Goal: Transaction & Acquisition: Obtain resource

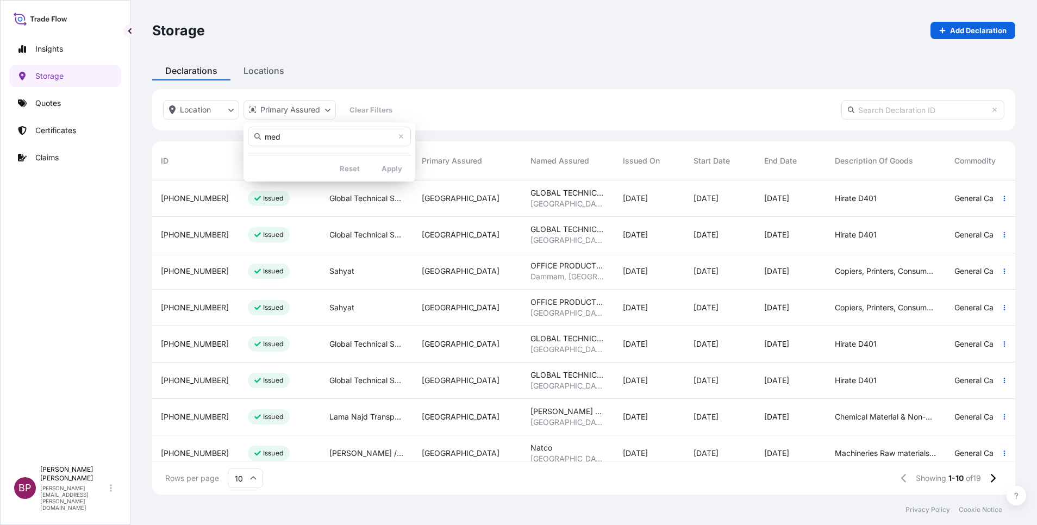
scroll to position [308, 851]
type input "m"
click at [73, 260] on html "Insights Storage Quotes Certificates Claims BP [PERSON_NAME] Kurian [EMAIL_ADDR…" at bounding box center [518, 262] width 1037 height 525
click at [59, 103] on p "Quotes" at bounding box center [48, 103] width 26 height 11
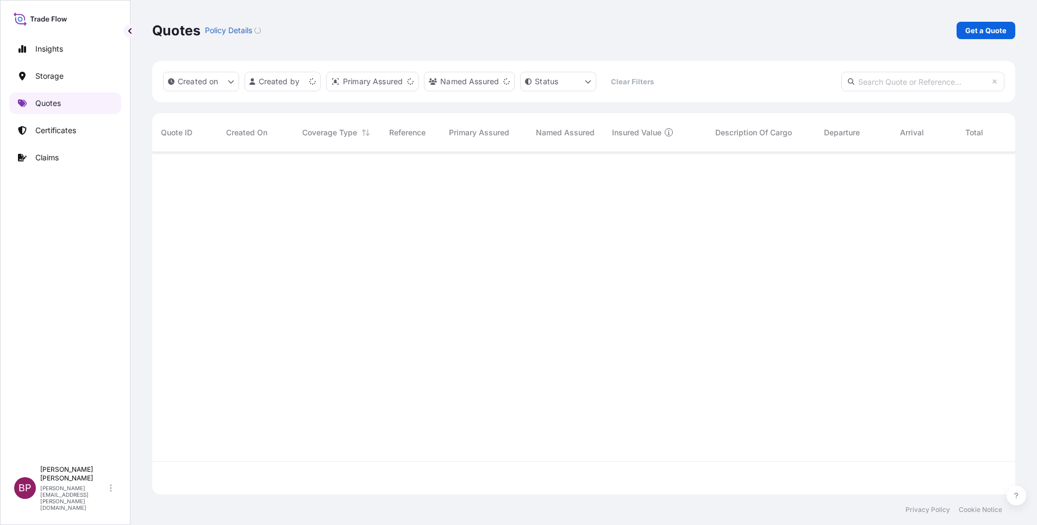
scroll to position [336, 851]
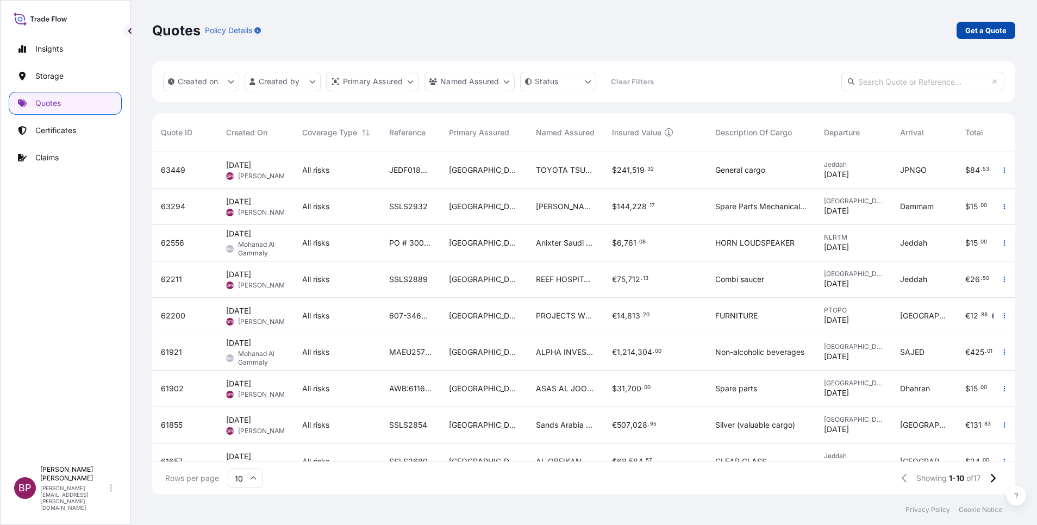
click at [984, 30] on p "Get a Quote" at bounding box center [985, 30] width 41 height 11
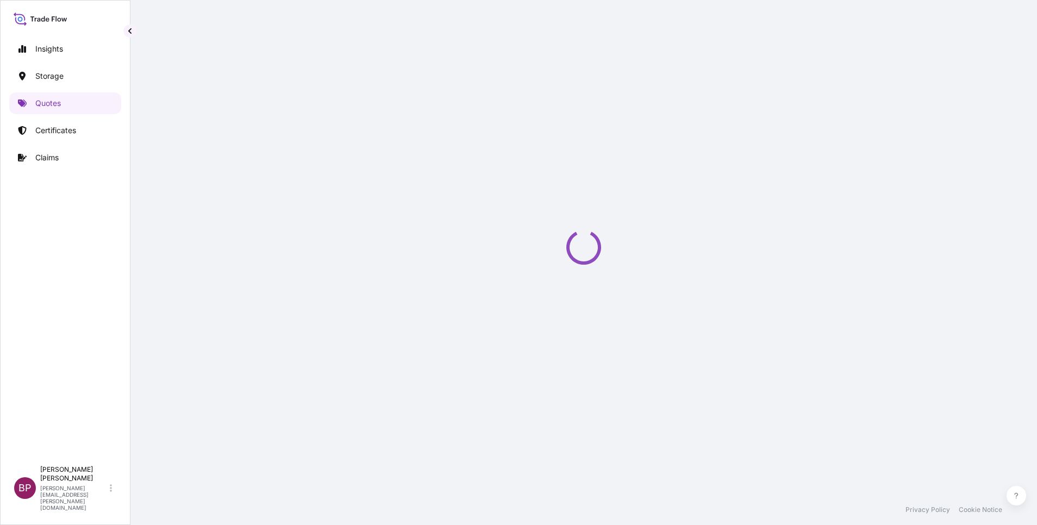
select select "Water"
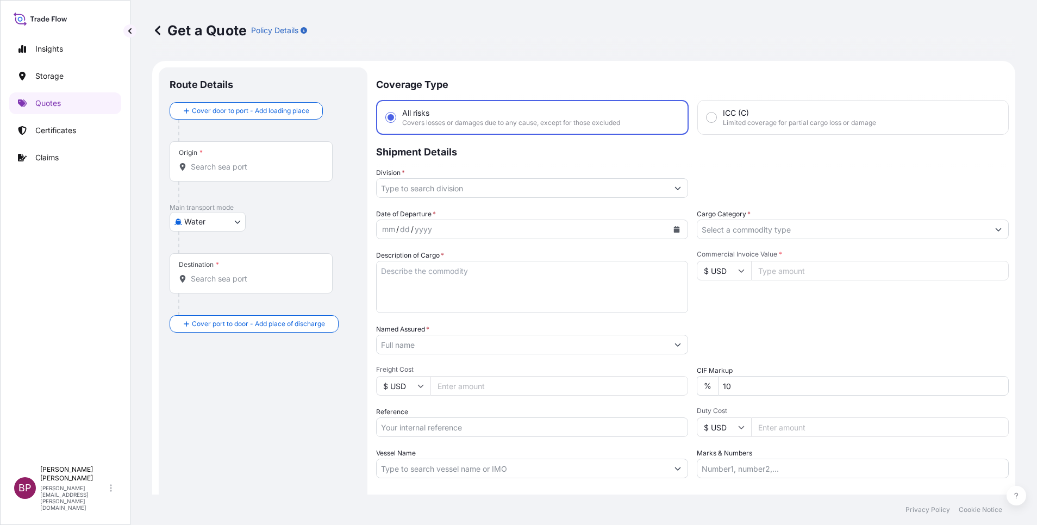
scroll to position [17, 0]
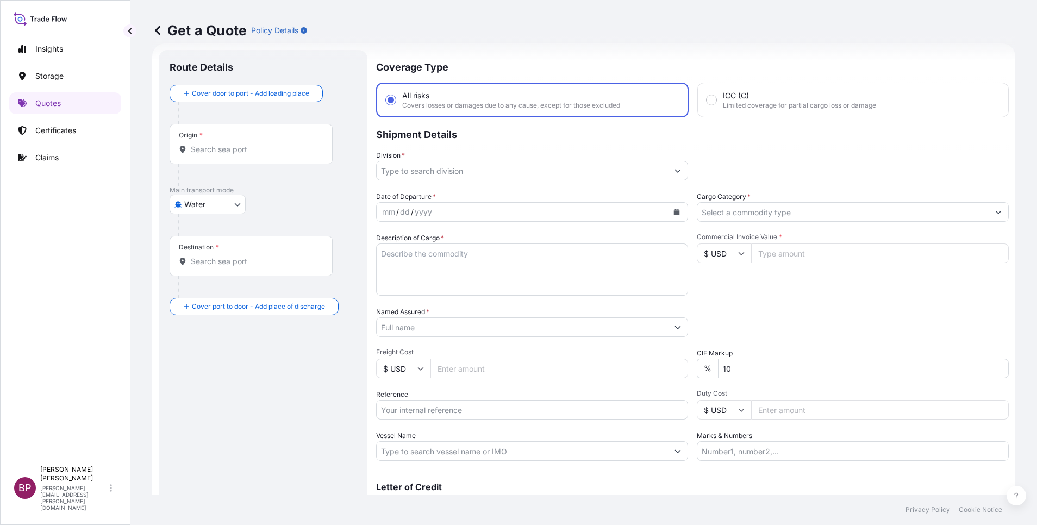
click at [791, 258] on input "Commercial Invoice Value *" at bounding box center [880, 254] width 258 height 20
click at [718, 257] on input "$ USD" at bounding box center [724, 254] width 54 height 20
drag, startPoint x: 719, startPoint y: 257, endPoint x: 716, endPoint y: 291, distance: 33.8
click at [714, 294] on div "€ EUR" at bounding box center [718, 283] width 46 height 21
type input "€ EUR"
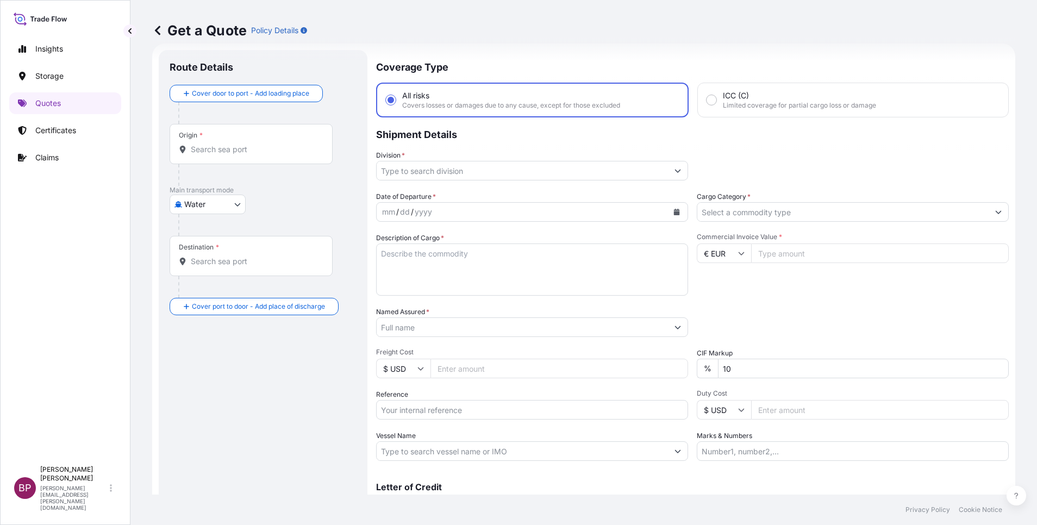
click at [770, 259] on input "Commercial Invoice Value *" at bounding box center [880, 254] width 258 height 20
type input "25590.04"
click at [750, 211] on input "Cargo Category *" at bounding box center [842, 212] width 291 height 20
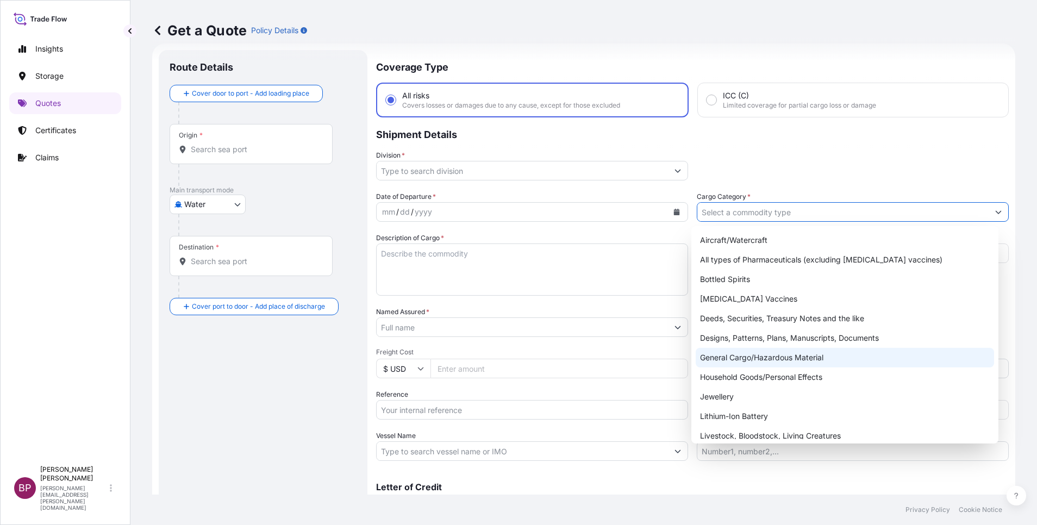
click at [766, 357] on div "General Cargo/Hazardous Material" at bounding box center [845, 358] width 298 height 20
type input "General Cargo/Hazardous Material"
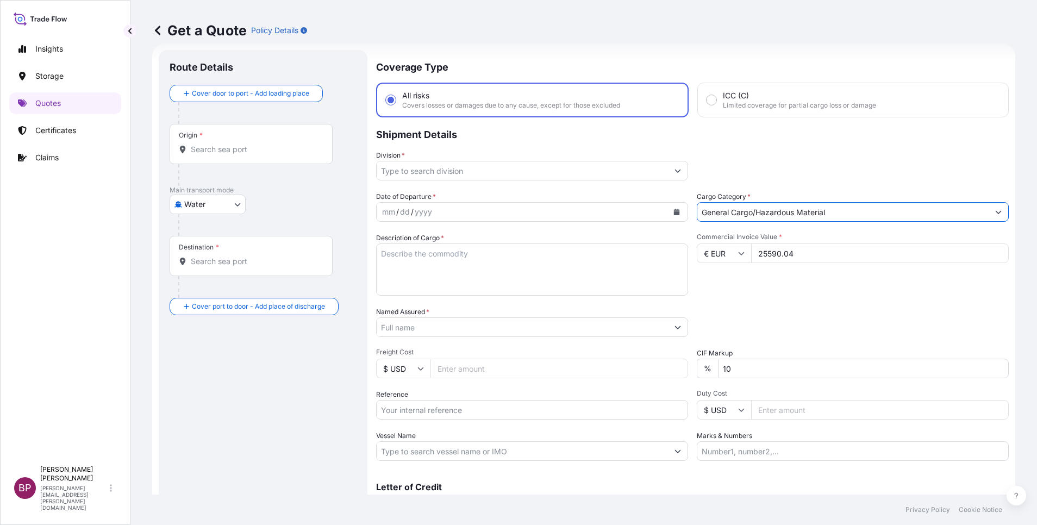
click at [668, 170] on button "Show suggestions" at bounding box center [678, 171] width 20 height 20
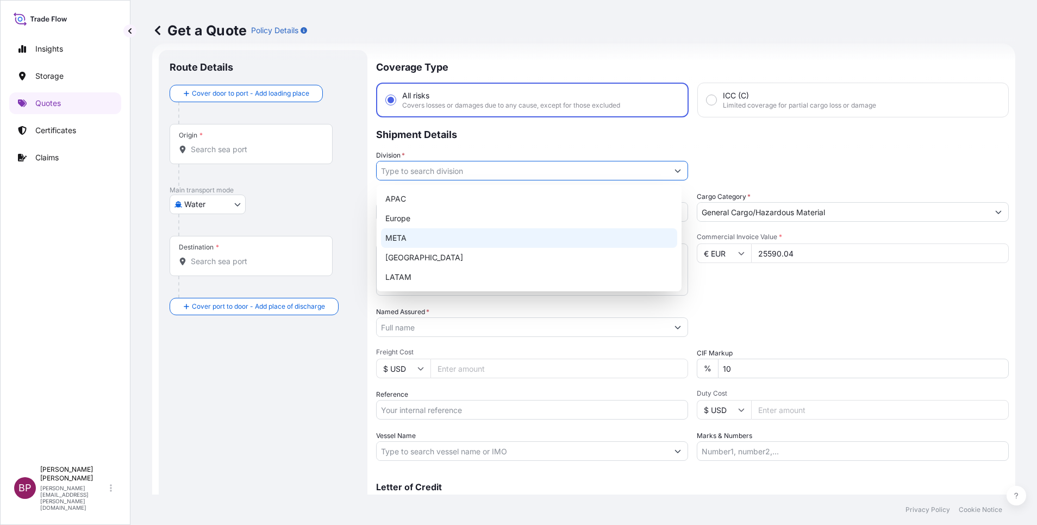
click at [476, 238] on div "META" at bounding box center [529, 238] width 296 height 20
type input "META"
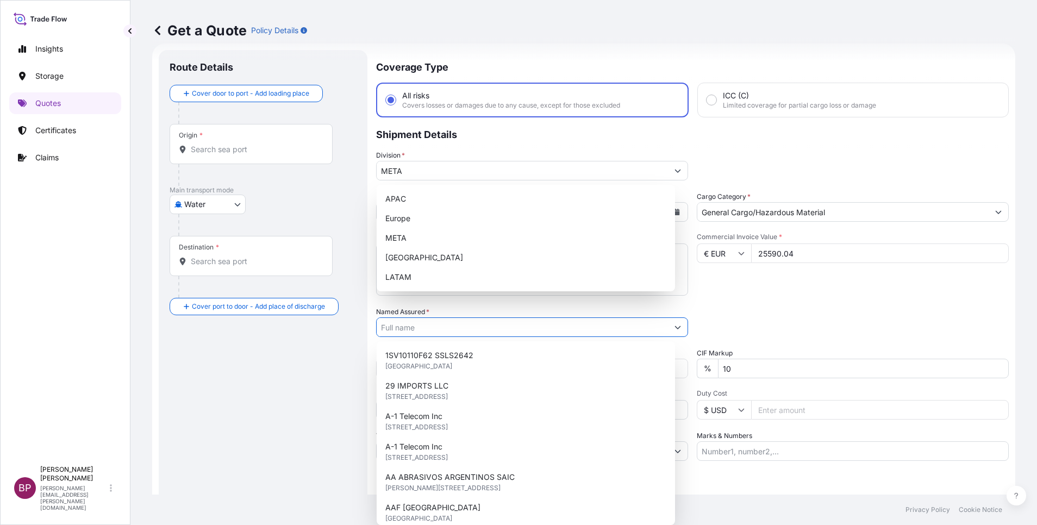
click at [474, 333] on input "Named Assured *" at bounding box center [522, 327] width 291 height 20
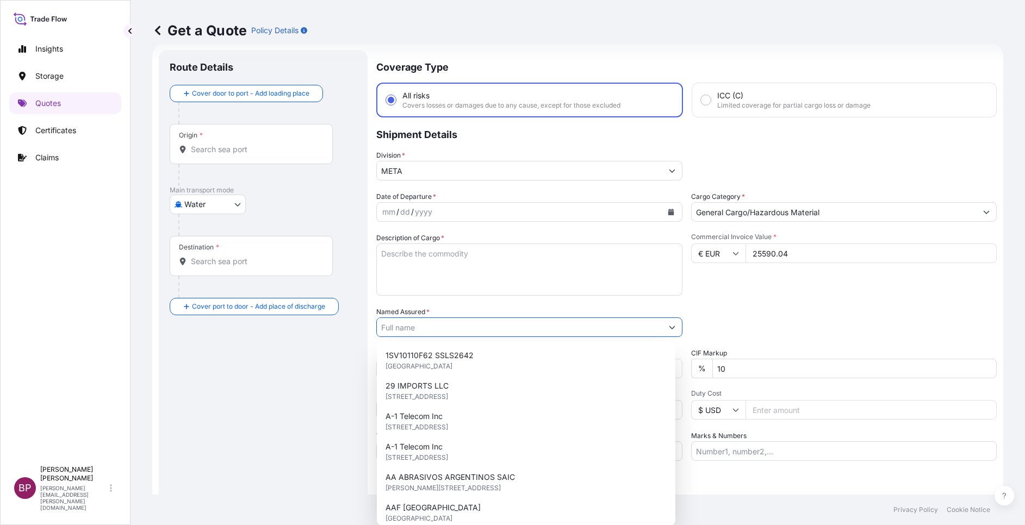
click at [842, 298] on div "Date of Departure * mm / dd / yyyy Cargo Category * General Cargo/Hazardous Mat…" at bounding box center [686, 326] width 620 height 270
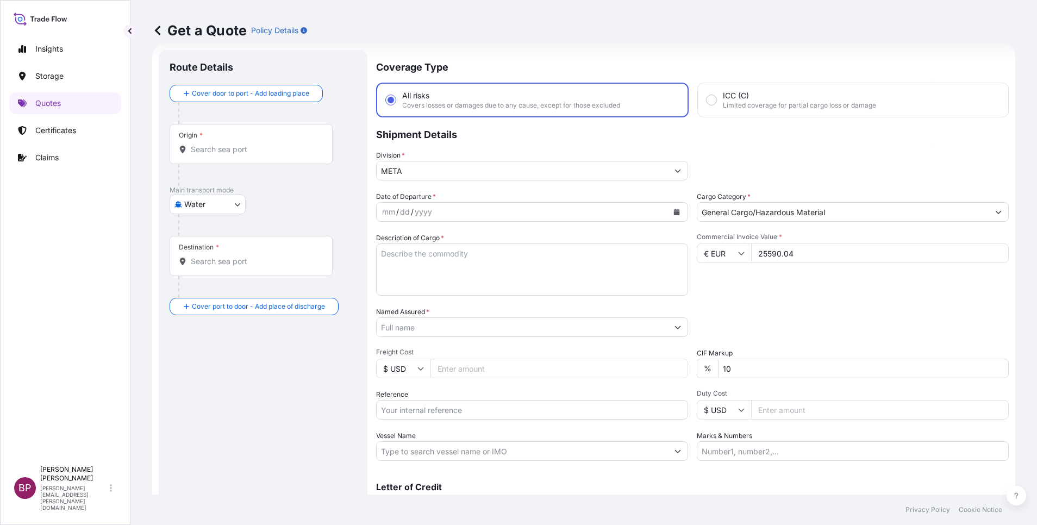
click at [552, 285] on textarea "Description of Cargo *" at bounding box center [532, 270] width 312 height 52
paste textarea "STC HEAVY EQUIPMENT"
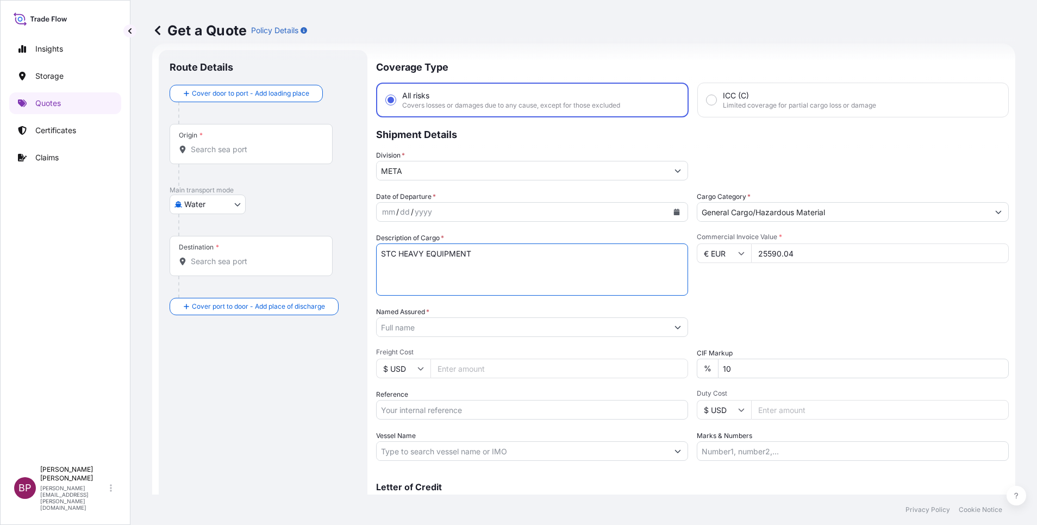
type textarea "STC HEAVY EQUIPMENT"
click at [463, 407] on input "Reference" at bounding box center [532, 410] width 312 height 20
paste input "BL:B2508032 SSLS2993"
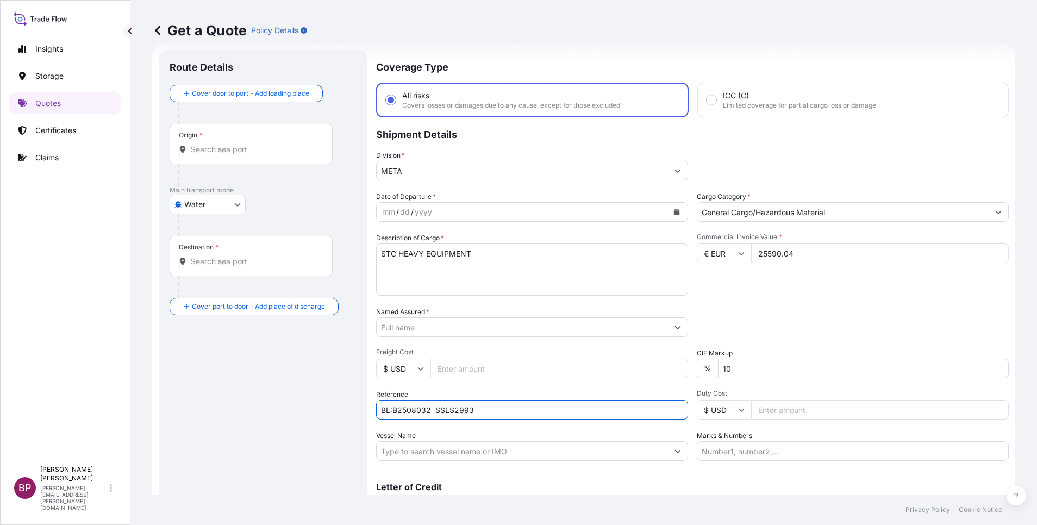
type input "BL:B2508032 SSLS2993"
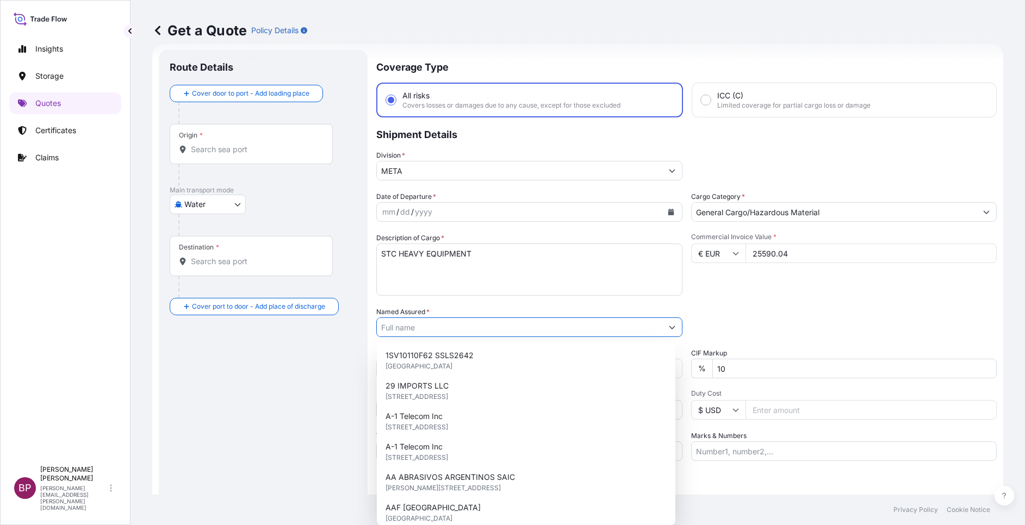
click at [454, 329] on input "Named Assured *" at bounding box center [519, 327] width 285 height 20
paste input "JAC RIJK AL RUSHAID CONTRACTING & SERVICES CO. LTD"
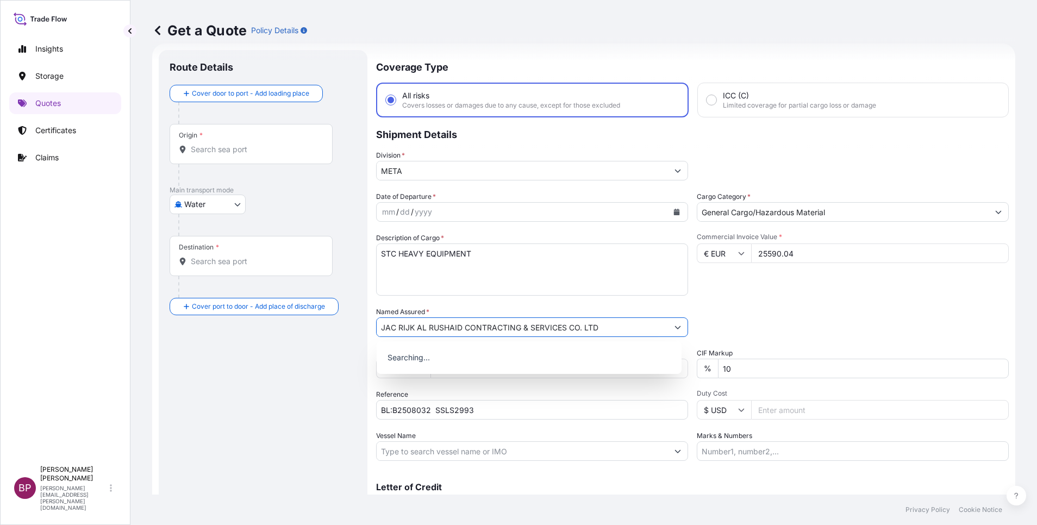
type input "JAC RIJK AL RUSHAID CONTRACTING & SERVICES CO. LTD"
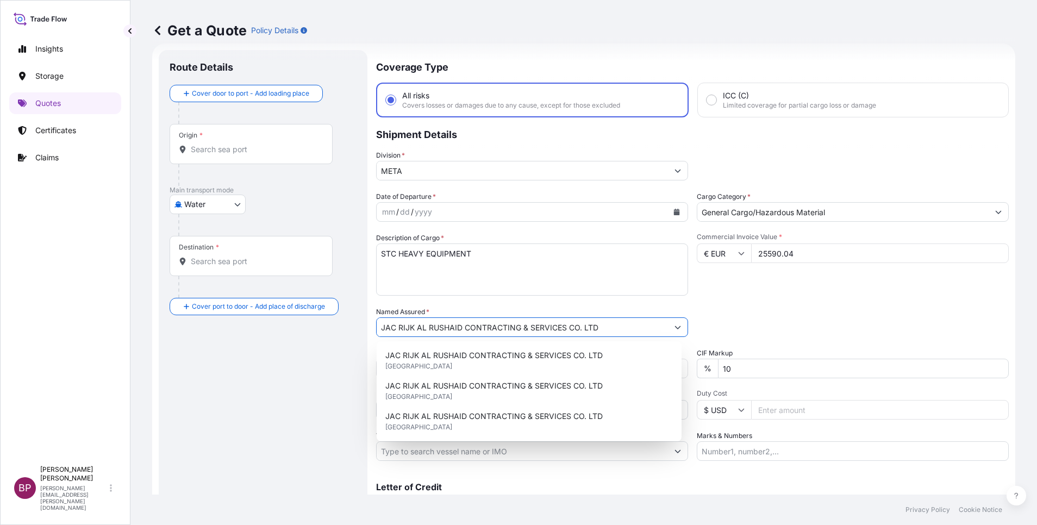
click at [674, 215] on icon "Calendar" at bounding box center [677, 212] width 6 height 7
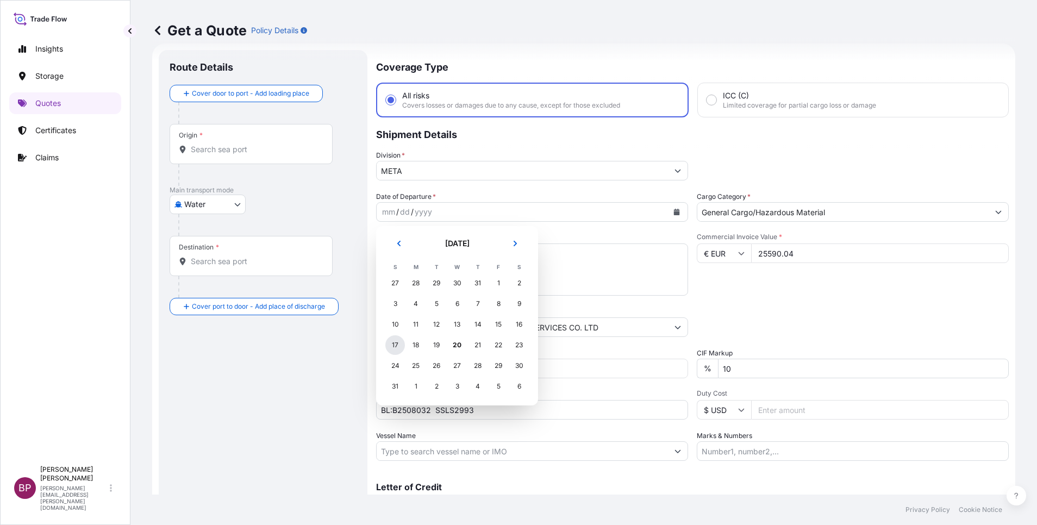
click at [395, 346] on div "17" at bounding box center [395, 345] width 20 height 20
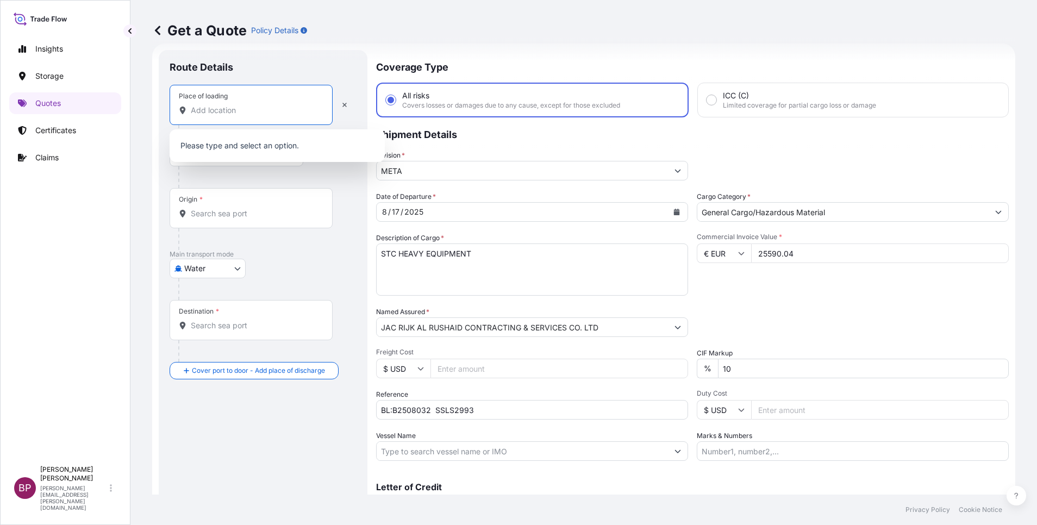
click at [242, 105] on input "Place of loading" at bounding box center [255, 110] width 128 height 11
paste input "[GEOGRAPHIC_DATA]"
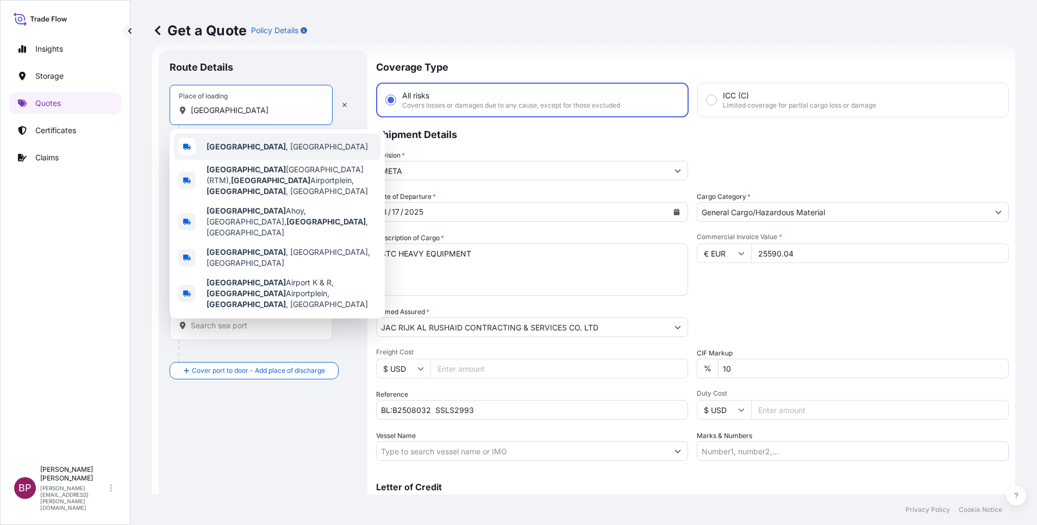
click at [288, 152] on span "[GEOGRAPHIC_DATA] , [GEOGRAPHIC_DATA]" at bounding box center [287, 146] width 161 height 11
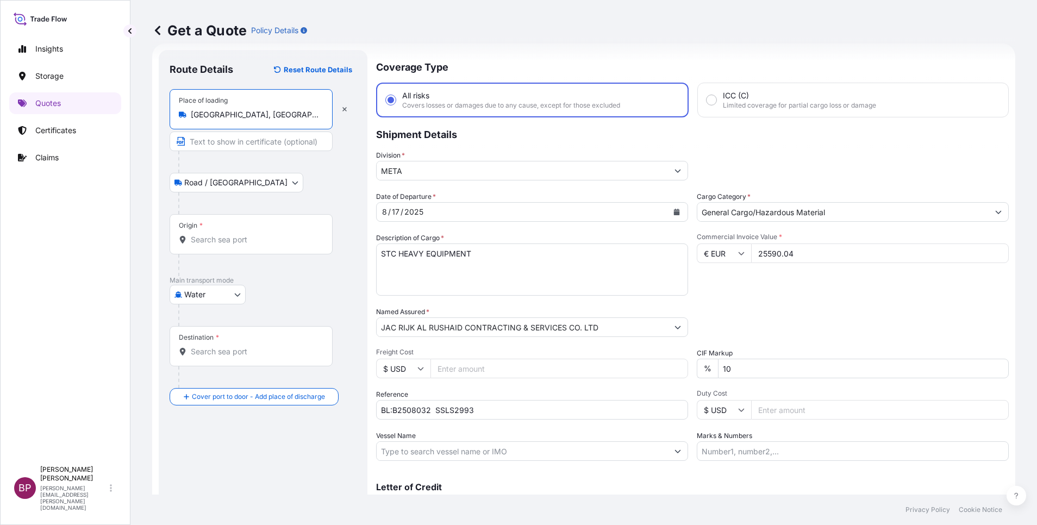
type input "[GEOGRAPHIC_DATA], [GEOGRAPHIC_DATA]"
click at [276, 238] on input "Origin *" at bounding box center [255, 239] width 128 height 11
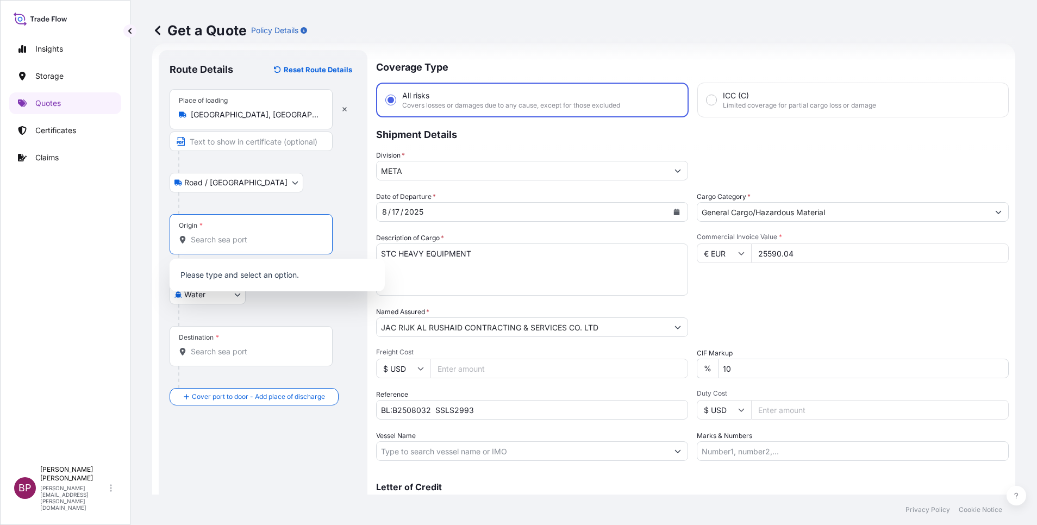
paste input "[GEOGRAPHIC_DATA]"
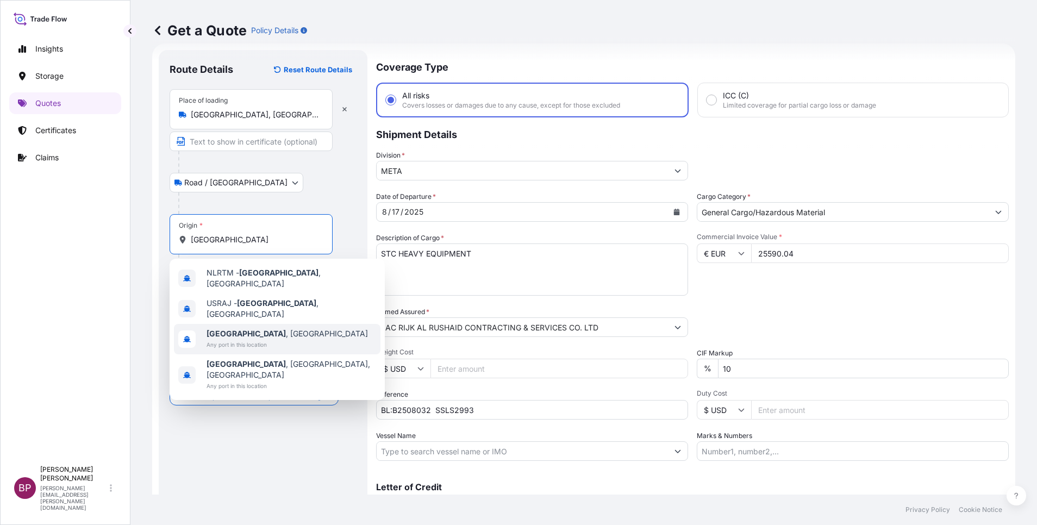
click at [280, 328] on span "[GEOGRAPHIC_DATA] , [GEOGRAPHIC_DATA]" at bounding box center [287, 333] width 161 height 11
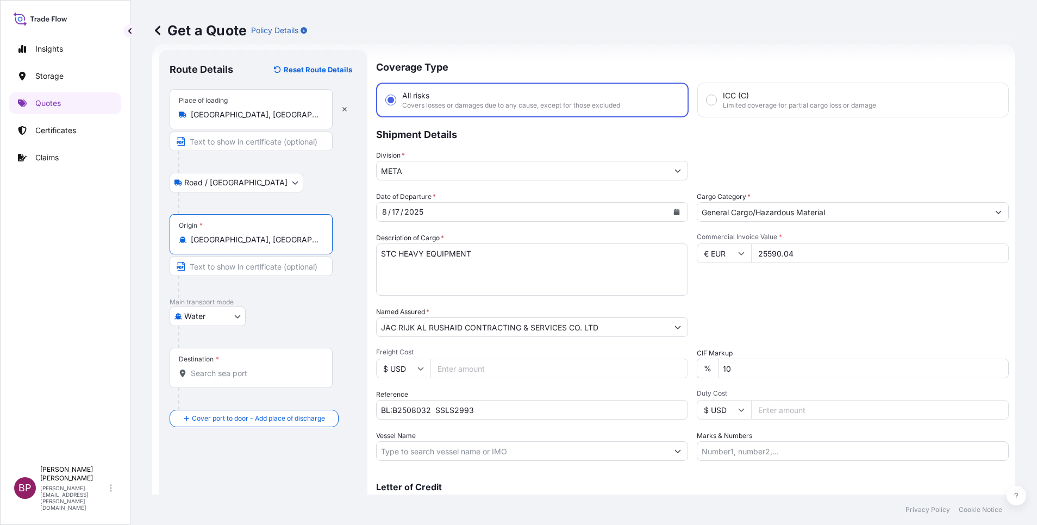
type input "[GEOGRAPHIC_DATA], [GEOGRAPHIC_DATA]"
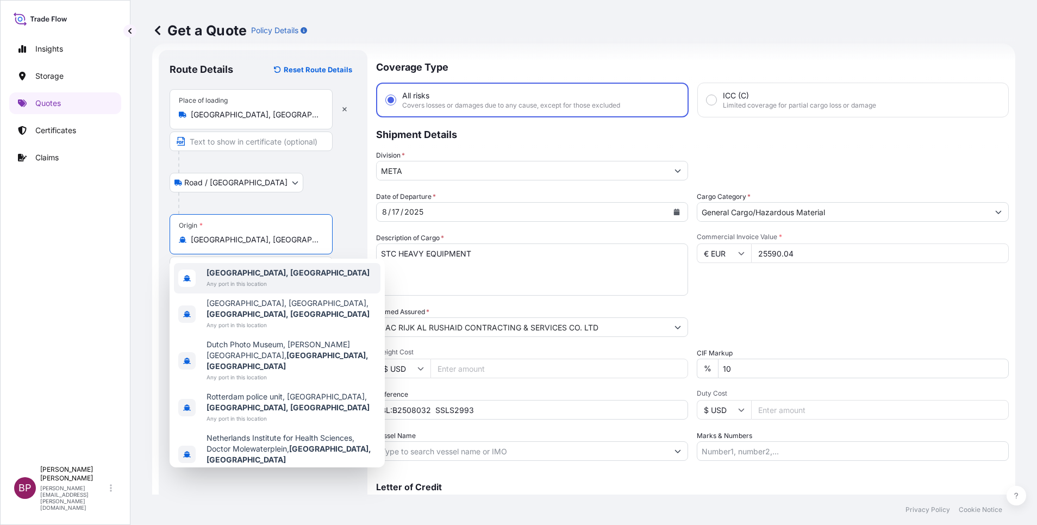
click at [327, 195] on div at bounding box center [267, 203] width 178 height 22
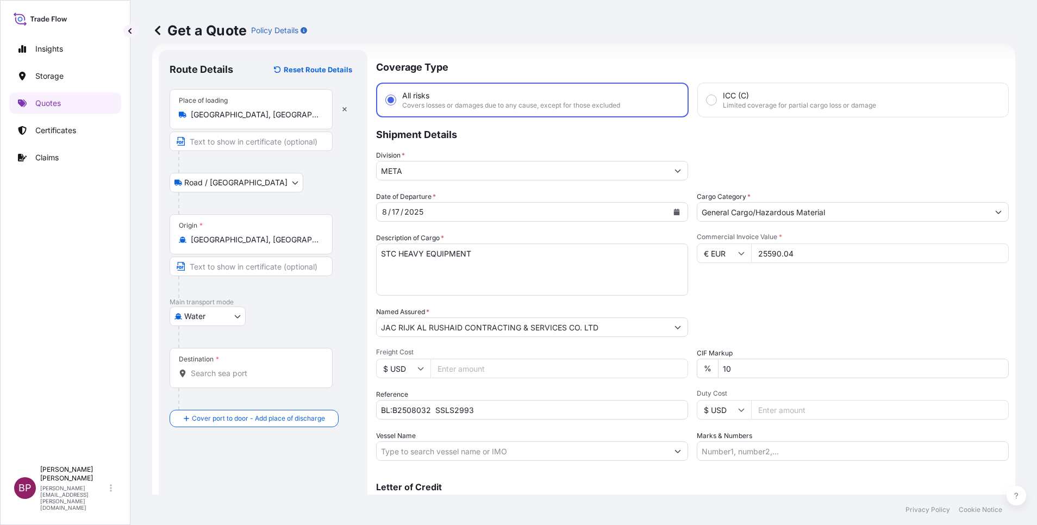
click at [232, 383] on div "Destination *" at bounding box center [251, 368] width 163 height 40
click at [232, 379] on input "Destination *" at bounding box center [255, 373] width 128 height 11
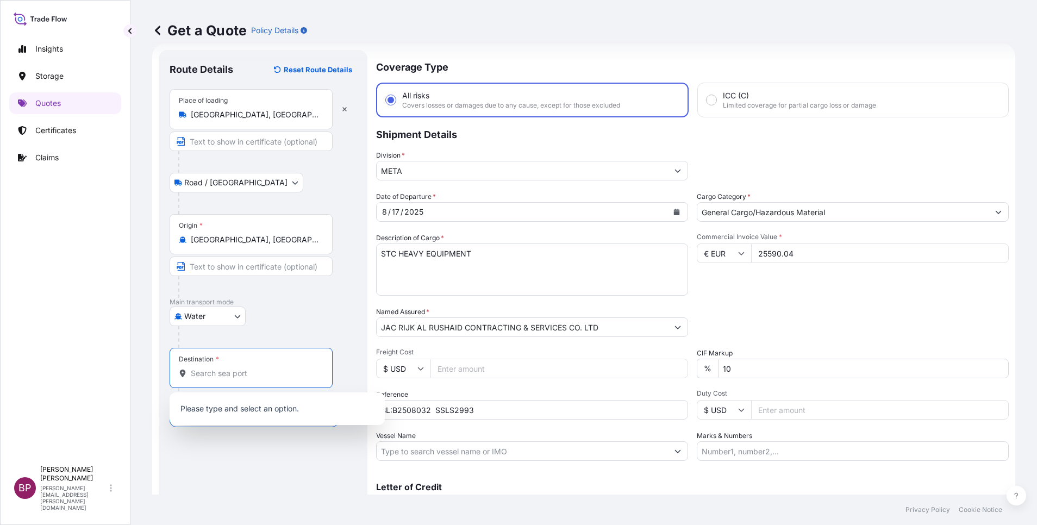
paste input "Jeddah"
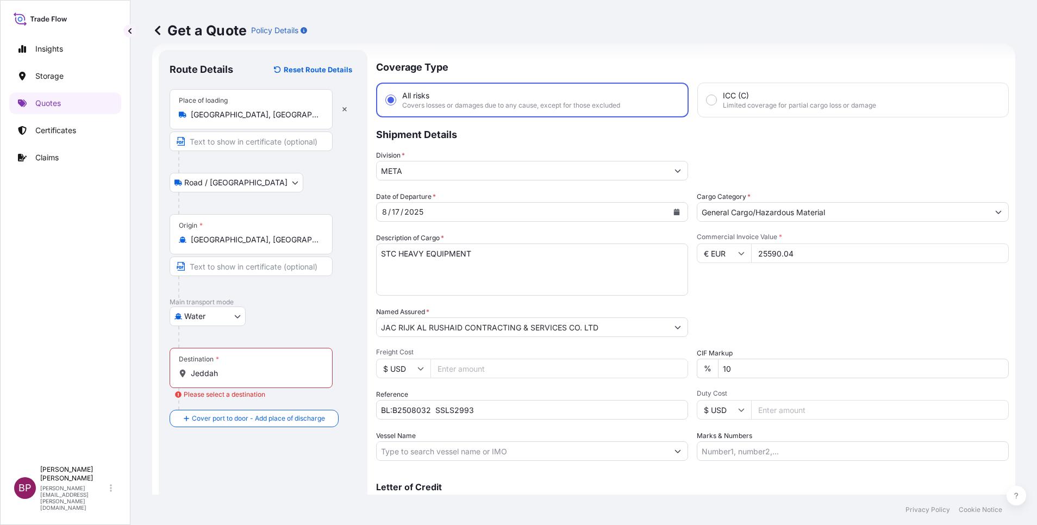
click at [241, 372] on input "Jeddah" at bounding box center [255, 373] width 128 height 11
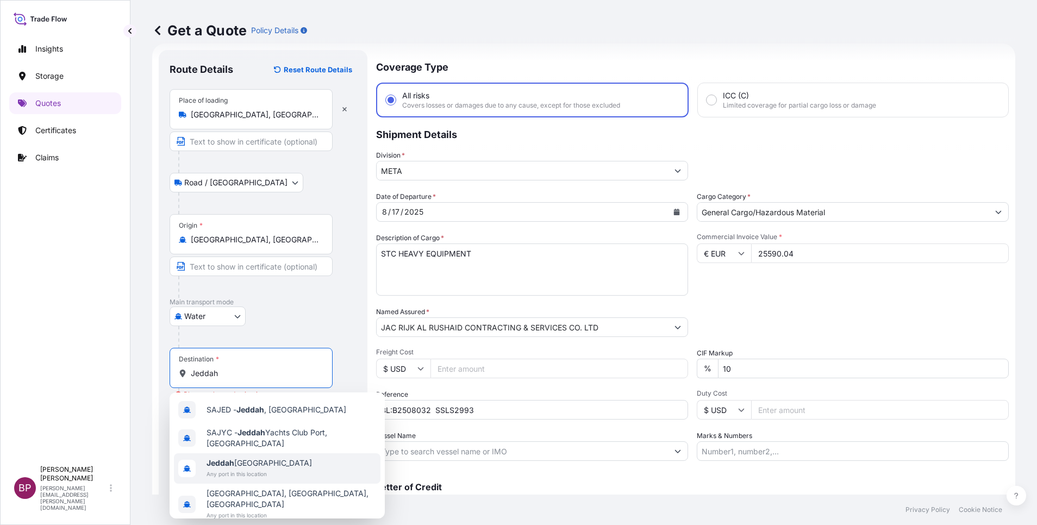
click at [268, 459] on span "Jeddah [GEOGRAPHIC_DATA]" at bounding box center [259, 463] width 105 height 11
type input "Jeddah [GEOGRAPHIC_DATA]"
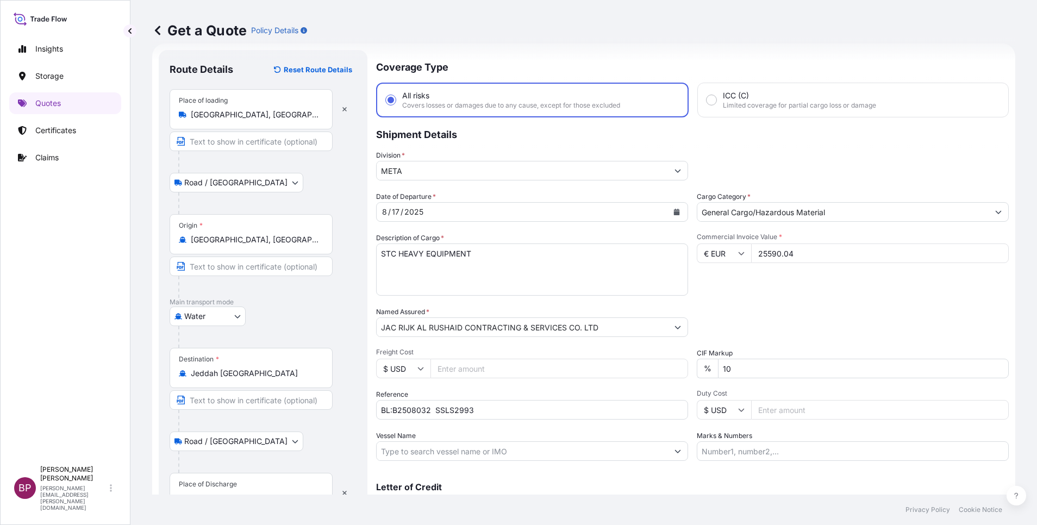
click at [270, 484] on div "Place of Discharge" at bounding box center [251, 493] width 163 height 40
click at [270, 493] on input "Place of Discharge" at bounding box center [255, 498] width 128 height 11
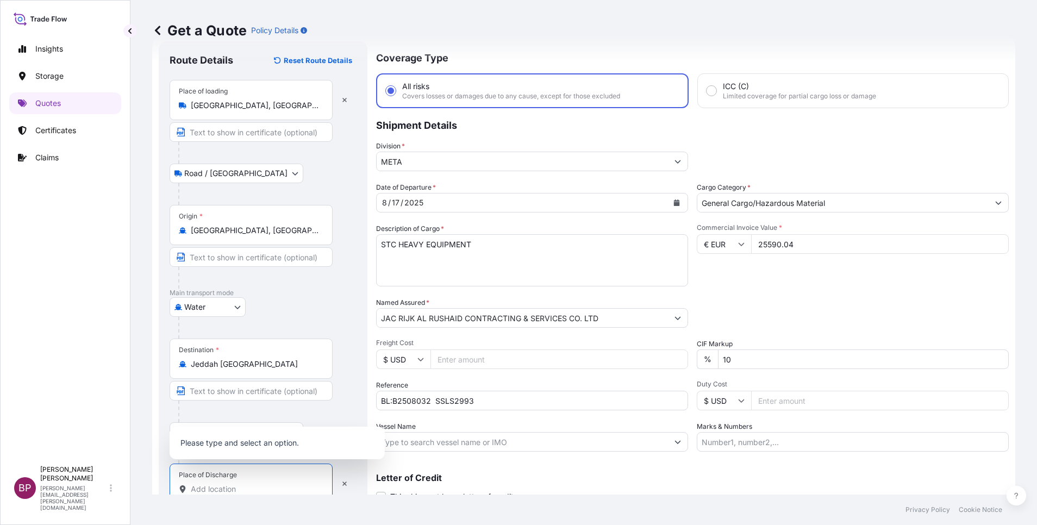
paste input "Jeddah"
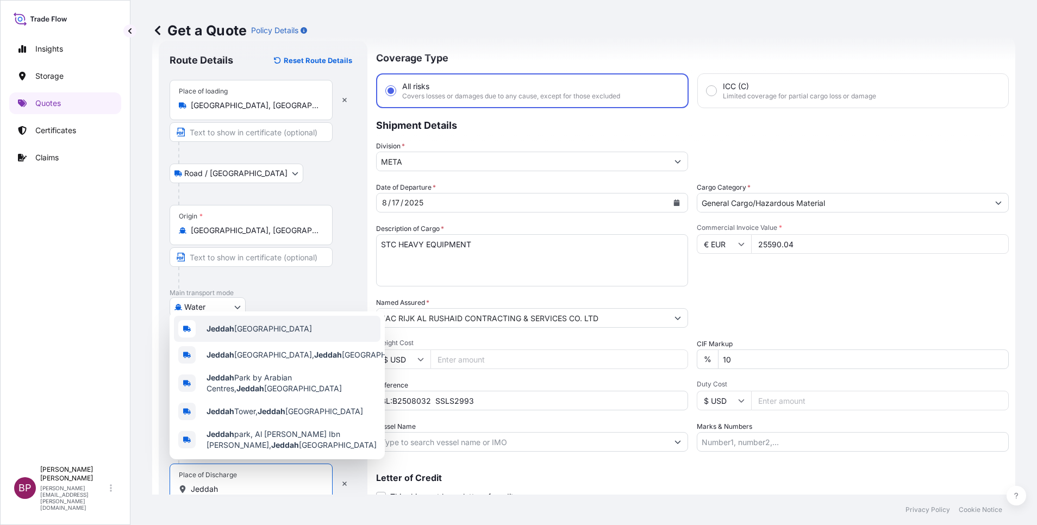
click at [283, 331] on div "Jeddah [GEOGRAPHIC_DATA]" at bounding box center [277, 329] width 207 height 26
type input "Jeddah [GEOGRAPHIC_DATA]"
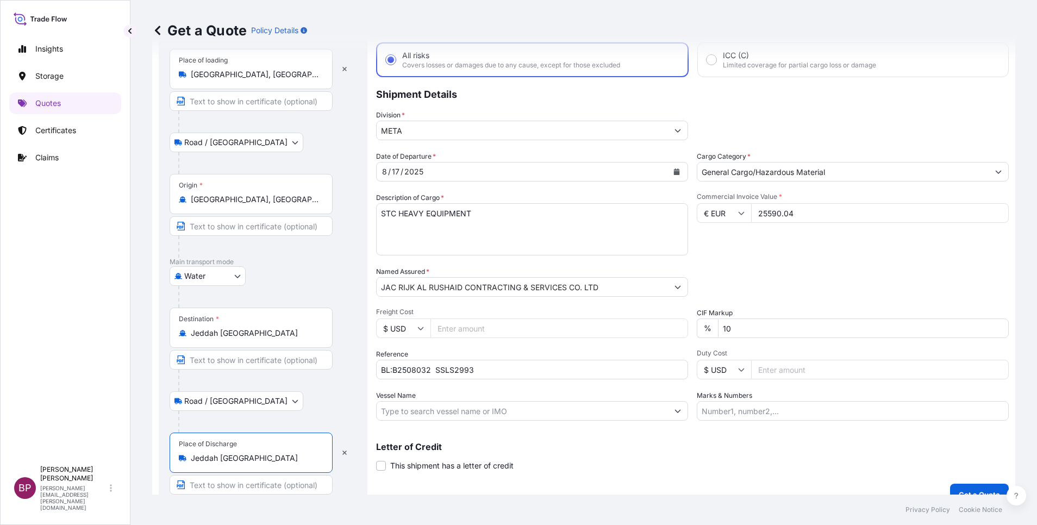
scroll to position [75, 0]
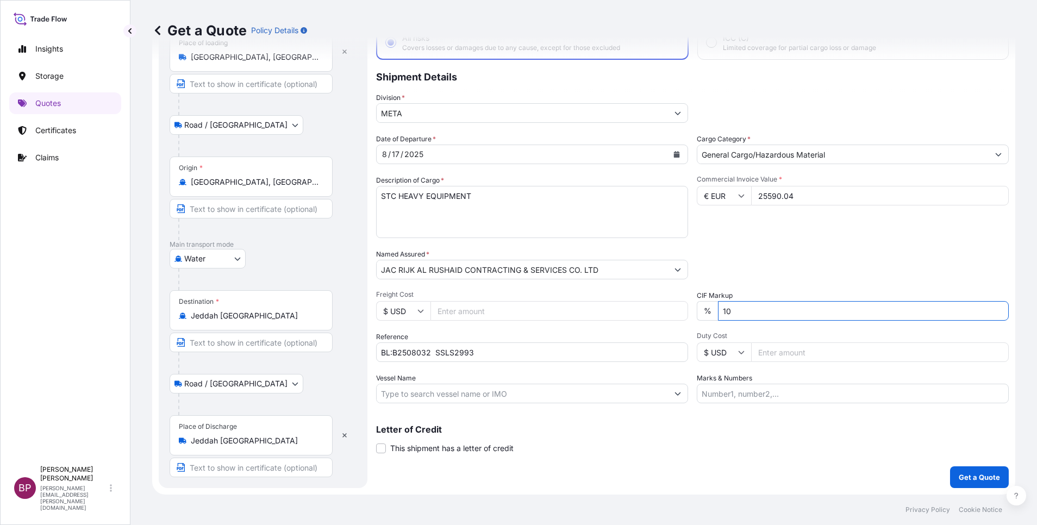
drag, startPoint x: 749, startPoint y: 314, endPoint x: 466, endPoint y: 310, distance: 283.2
click at [536, 314] on div "Date of Departure * [DATE] Cargo Category * General Cargo/Hazardous Material De…" at bounding box center [692, 269] width 633 height 270
type input "0"
drag, startPoint x: 772, startPoint y: 245, endPoint x: 767, endPoint y: 251, distance: 7.3
click at [771, 247] on div "Date of Departure * [DATE] Cargo Category * General Cargo/Hazardous Material De…" at bounding box center [692, 269] width 633 height 270
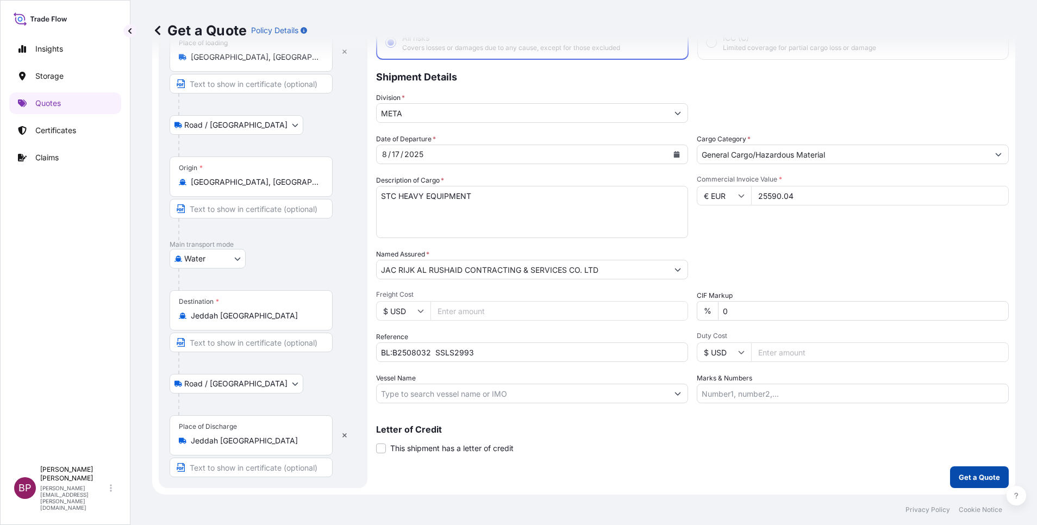
click at [959, 473] on p "Get a Quote" at bounding box center [979, 477] width 41 height 11
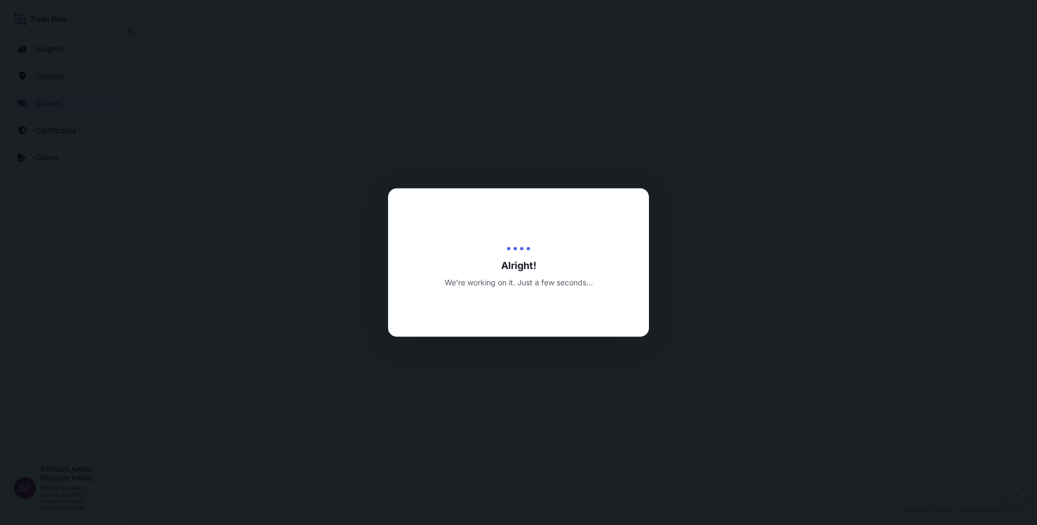
select select "Road / [GEOGRAPHIC_DATA]"
select select "Water"
select select "Road / [GEOGRAPHIC_DATA]"
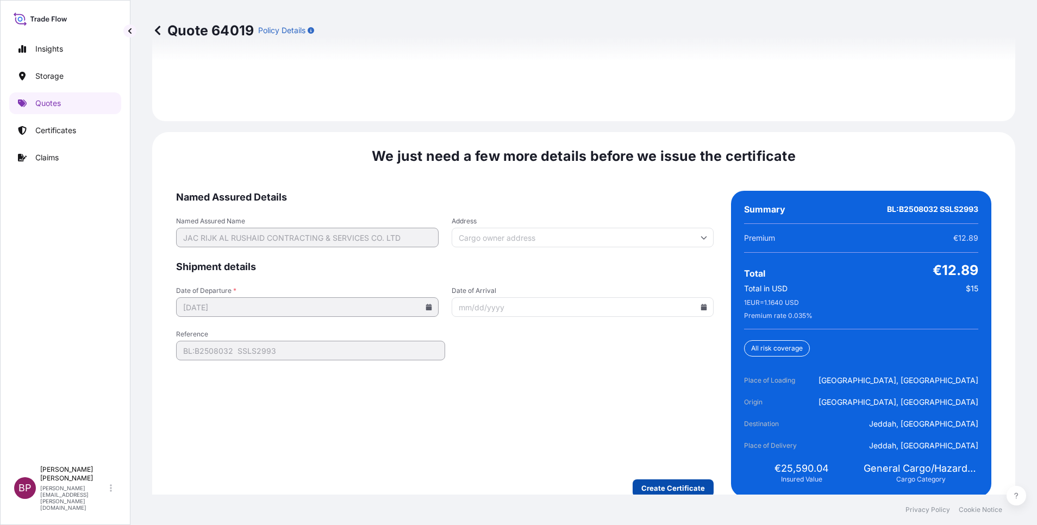
scroll to position [1668, 0]
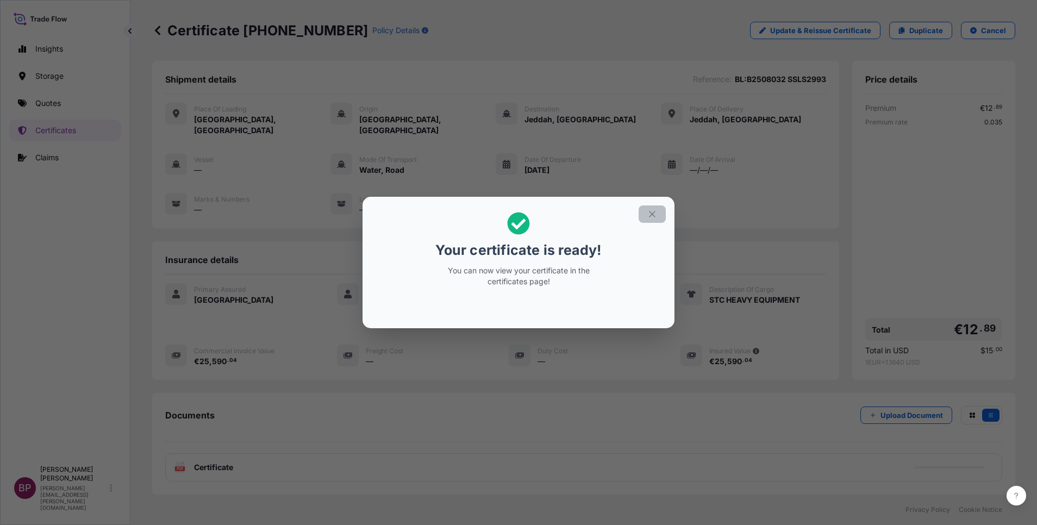
click at [652, 216] on icon "button" at bounding box center [652, 214] width 10 height 10
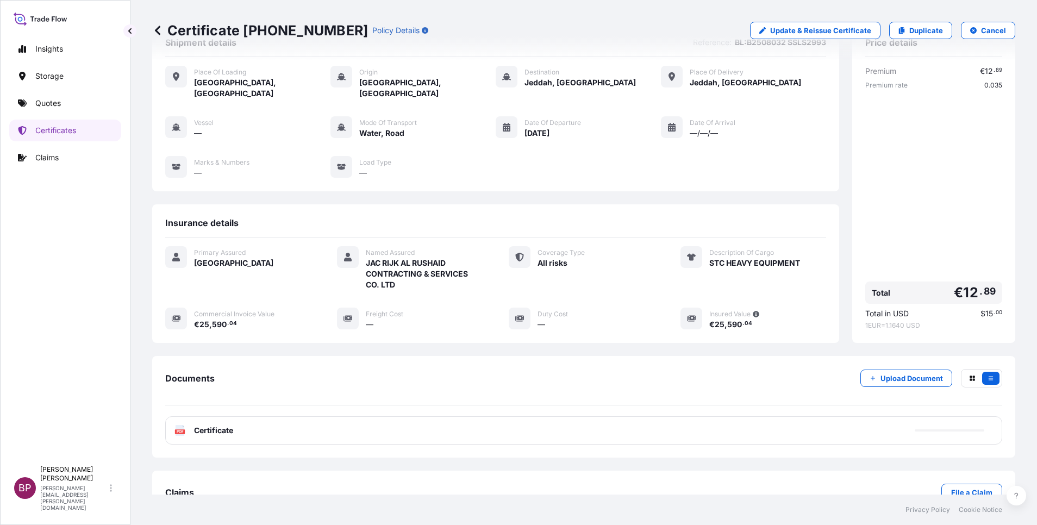
scroll to position [57, 0]
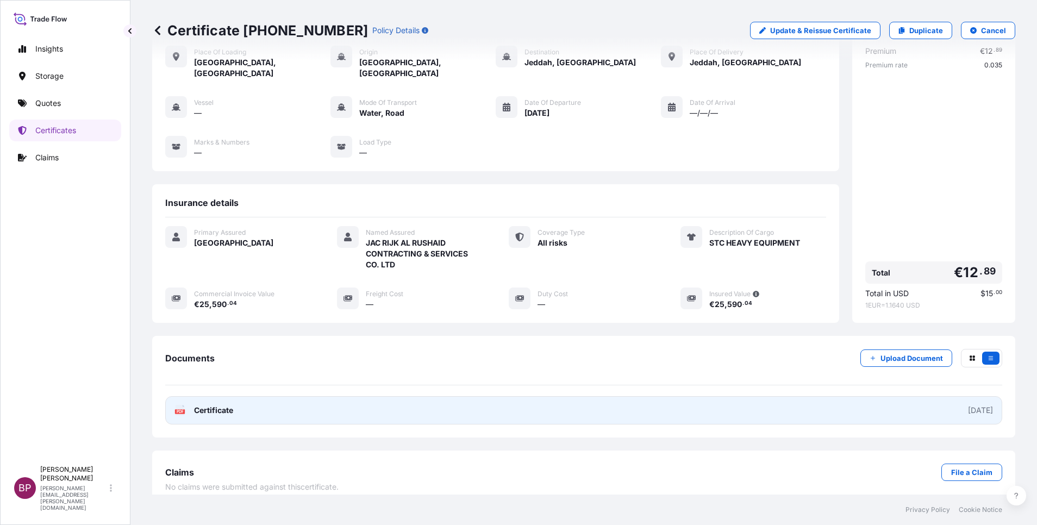
click at [228, 405] on span "Certificate" at bounding box center [213, 410] width 39 height 11
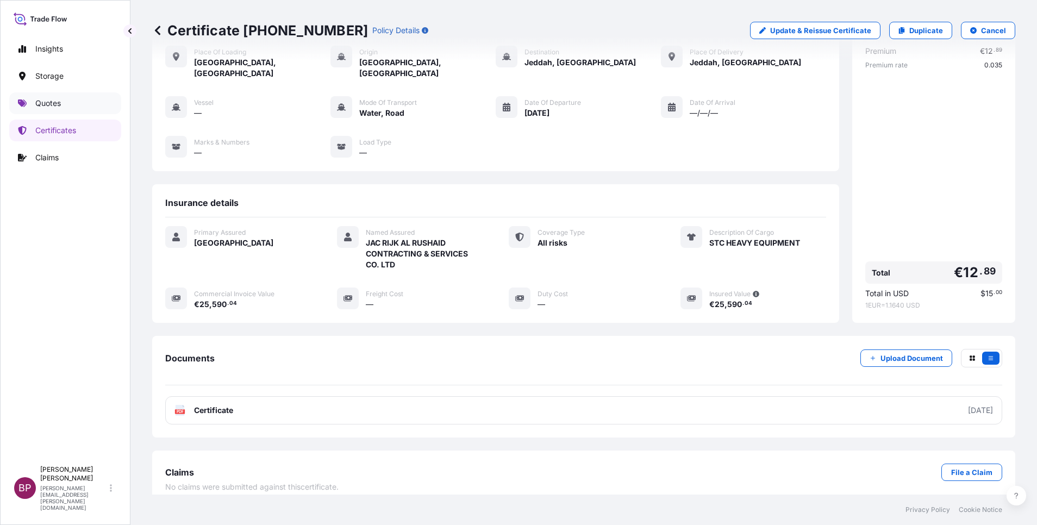
click at [53, 105] on p "Quotes" at bounding box center [48, 103] width 26 height 11
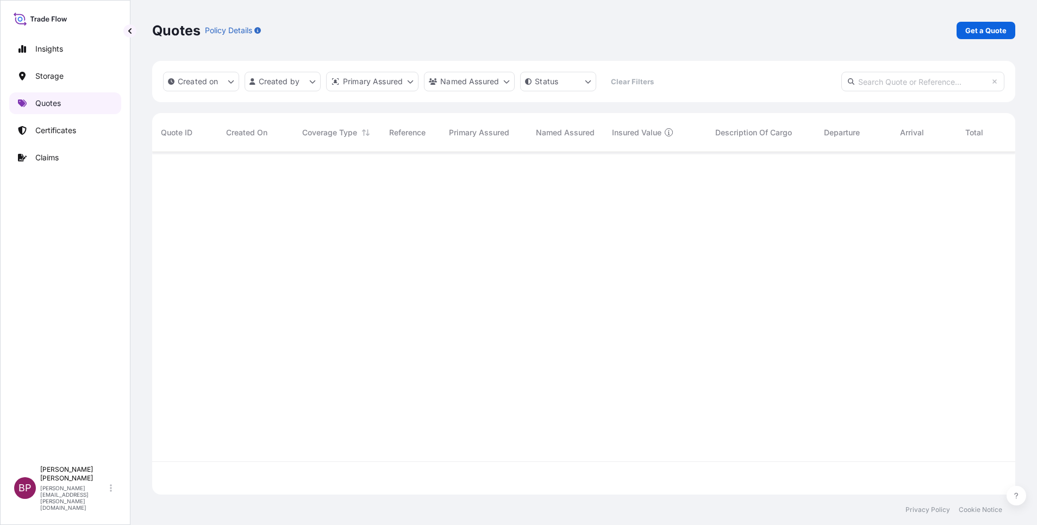
scroll to position [336, 851]
click at [976, 34] on p "Get a Quote" at bounding box center [985, 30] width 41 height 11
select select "Water"
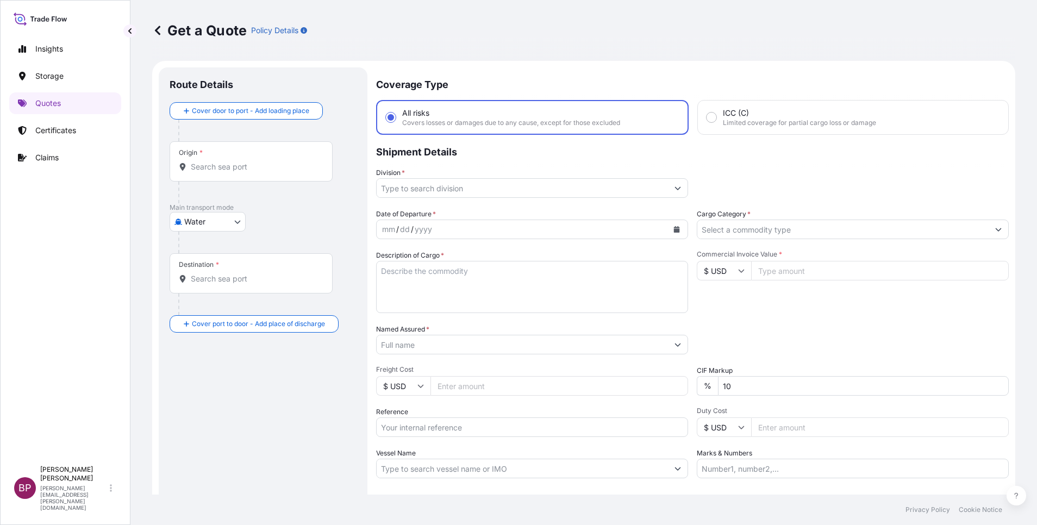
scroll to position [17, 0]
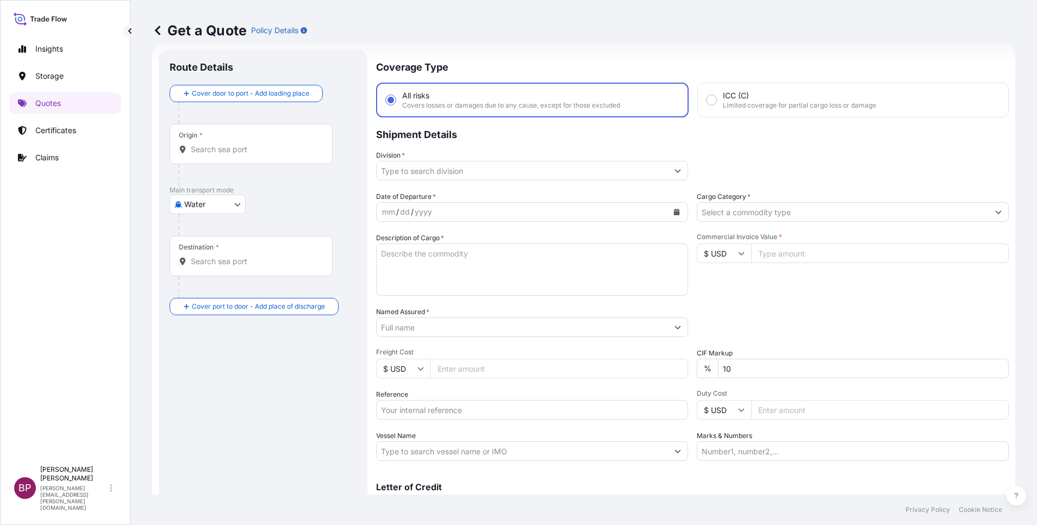
click at [773, 212] on input "Cargo Category *" at bounding box center [842, 212] width 291 height 20
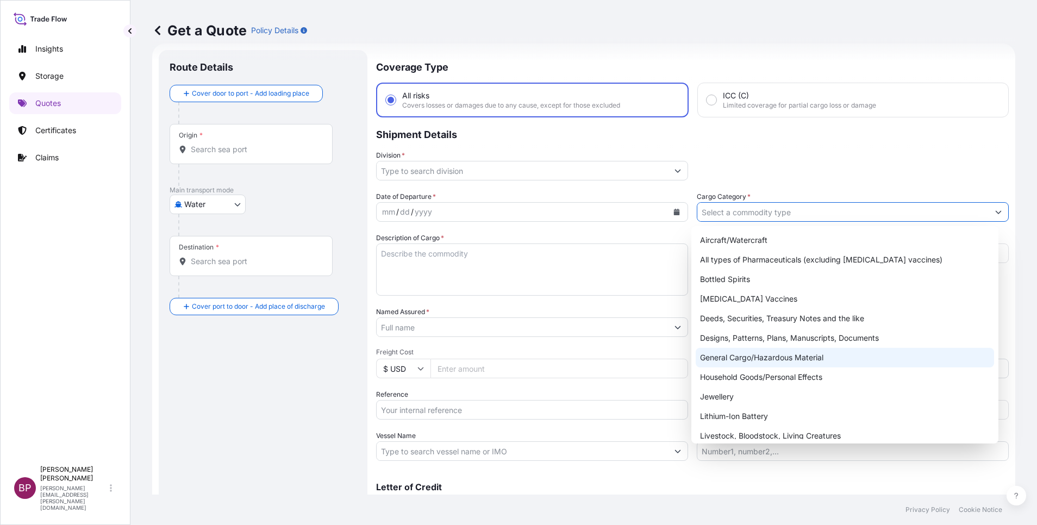
click at [740, 359] on div "General Cargo/Hazardous Material" at bounding box center [845, 358] width 298 height 20
type input "General Cargo/Hazardous Material"
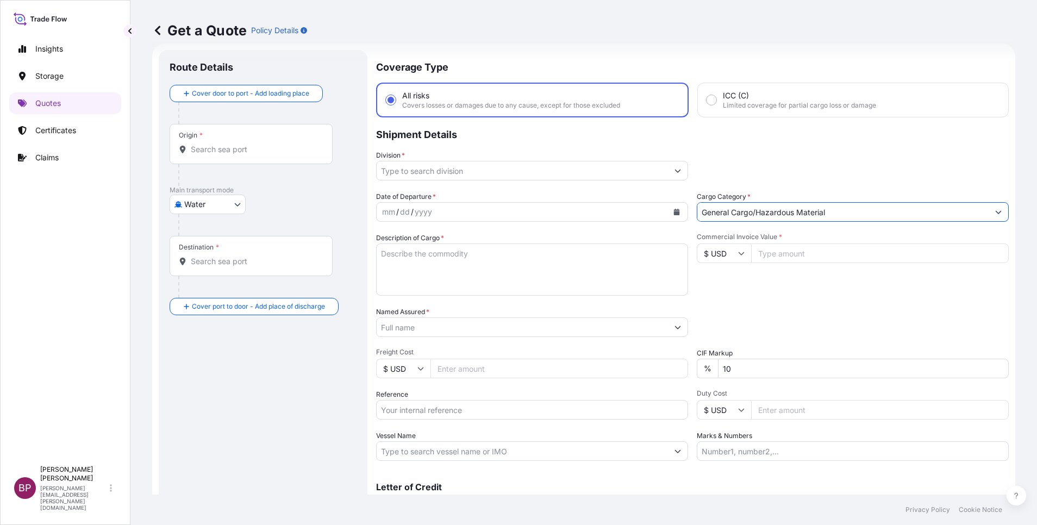
click at [668, 171] on button "Show suggestions" at bounding box center [678, 171] width 20 height 20
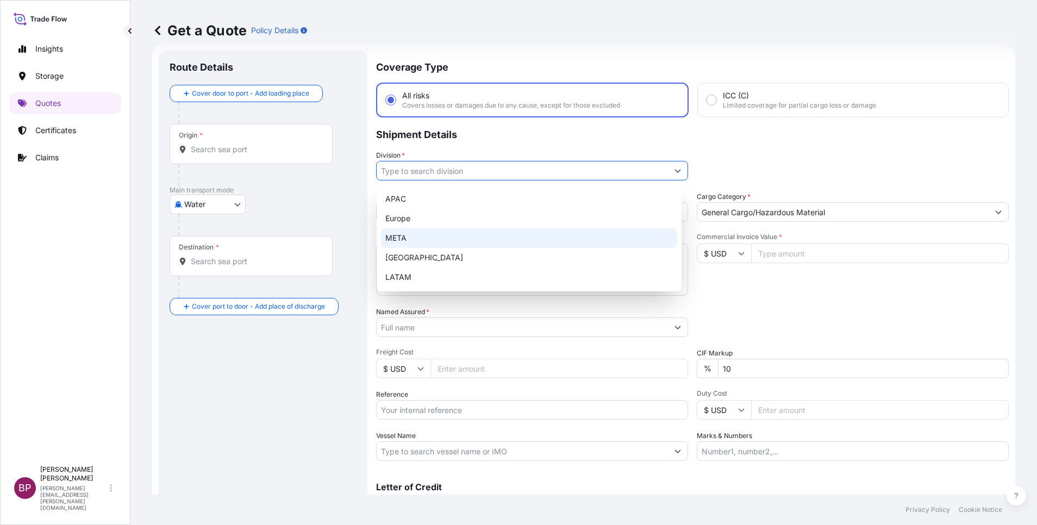
click at [514, 235] on div "META" at bounding box center [529, 238] width 296 height 20
type input "META"
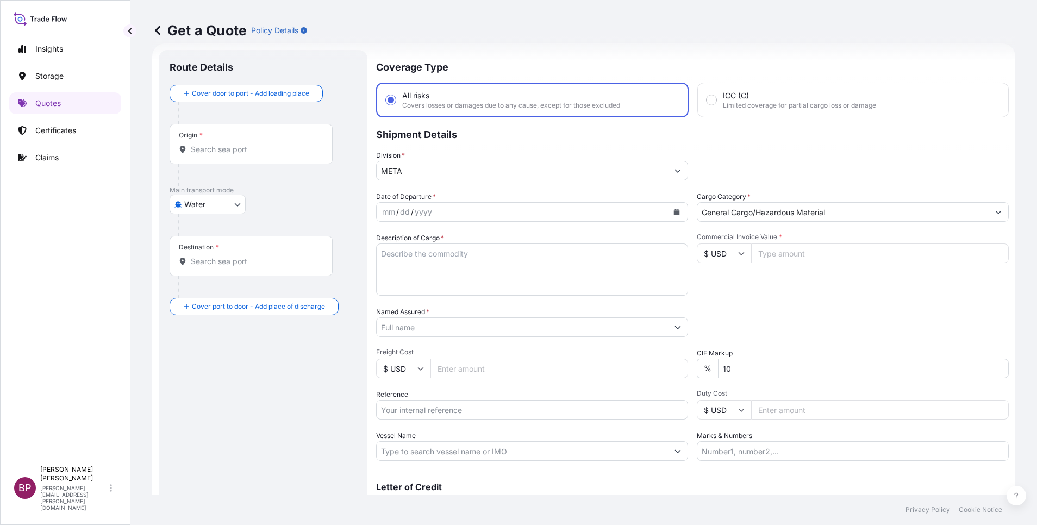
click at [800, 254] on input "Commercial Invoice Value *" at bounding box center [880, 254] width 258 height 20
paste input "87915.72"
type input "87915.72"
drag, startPoint x: 735, startPoint y: 368, endPoint x: 619, endPoint y: 358, distance: 116.8
click at [667, 361] on div "Date of Departure * mm / dd / yyyy Cargo Category * General Cargo/Hazardous Mat…" at bounding box center [692, 326] width 633 height 270
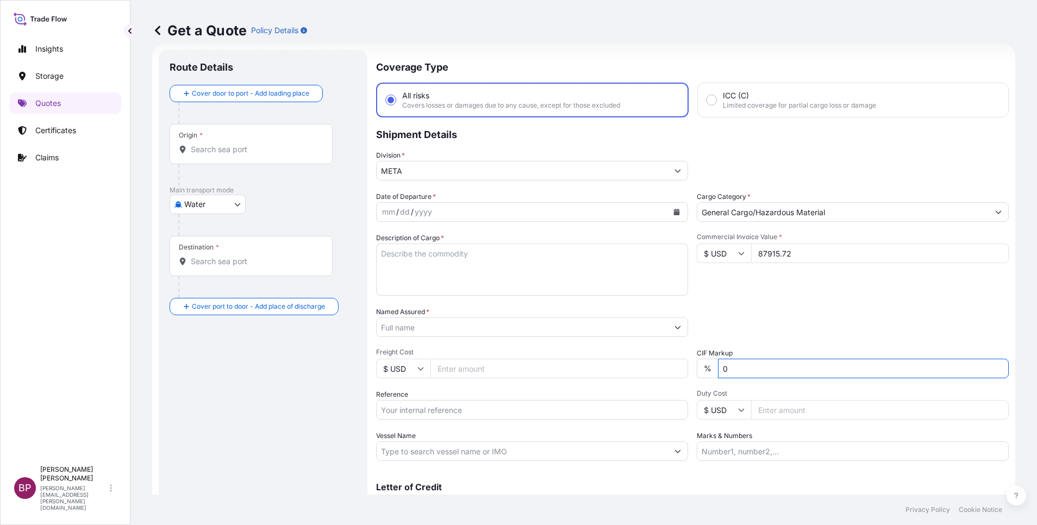
type input "0"
drag, startPoint x: 533, startPoint y: 283, endPoint x: 535, endPoint y: 291, distance: 8.4
click at [533, 291] on textarea "Description of Cargo *" at bounding box center [532, 270] width 312 height 52
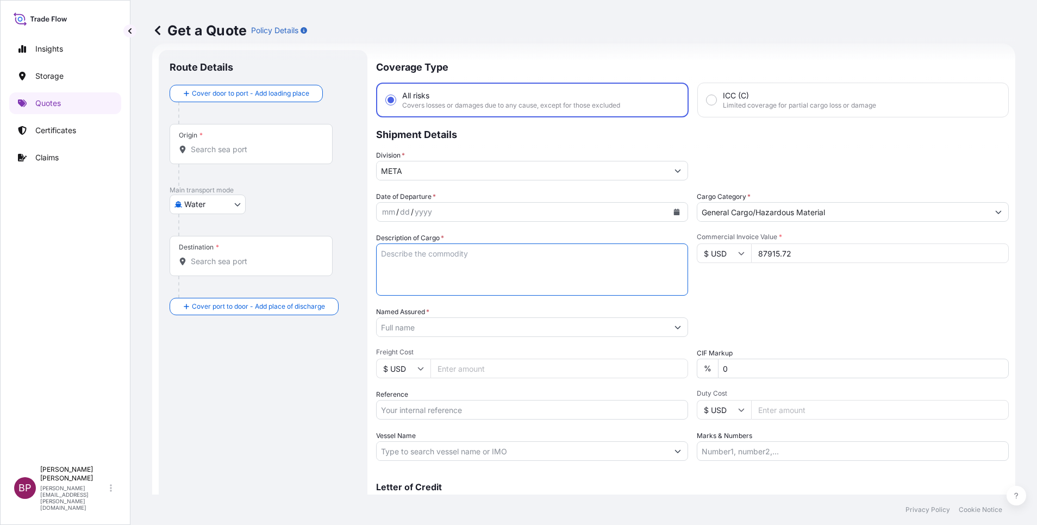
paste textarea "RICE CRACKERS"
type textarea "RICE CRACKERS"
click at [503, 413] on input "Reference" at bounding box center [532, 410] width 312 height 20
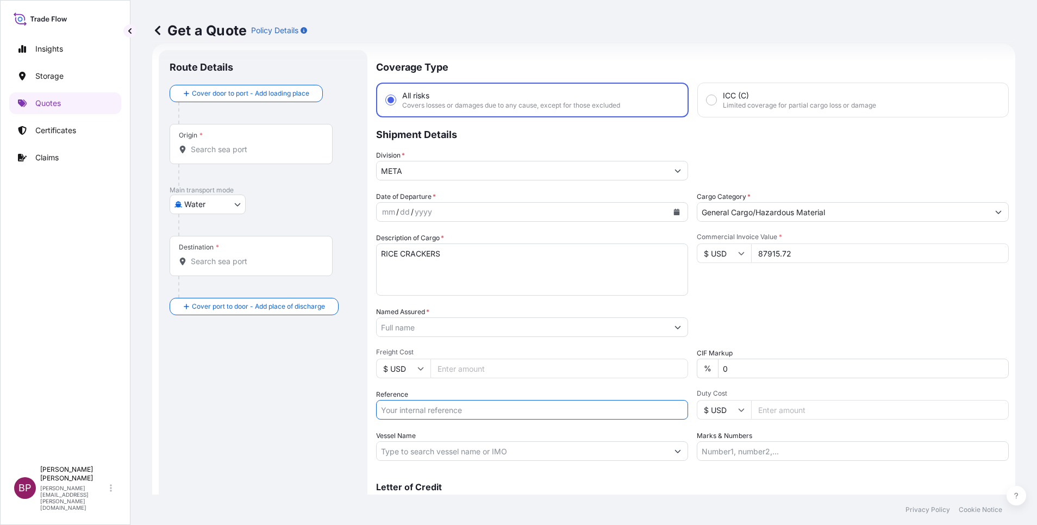
paste input "BL:035FX37808 SSLS2991"
type input "BL:035FX37808 SSLS2991"
click at [433, 332] on input "Named Assured *" at bounding box center [519, 327] width 285 height 20
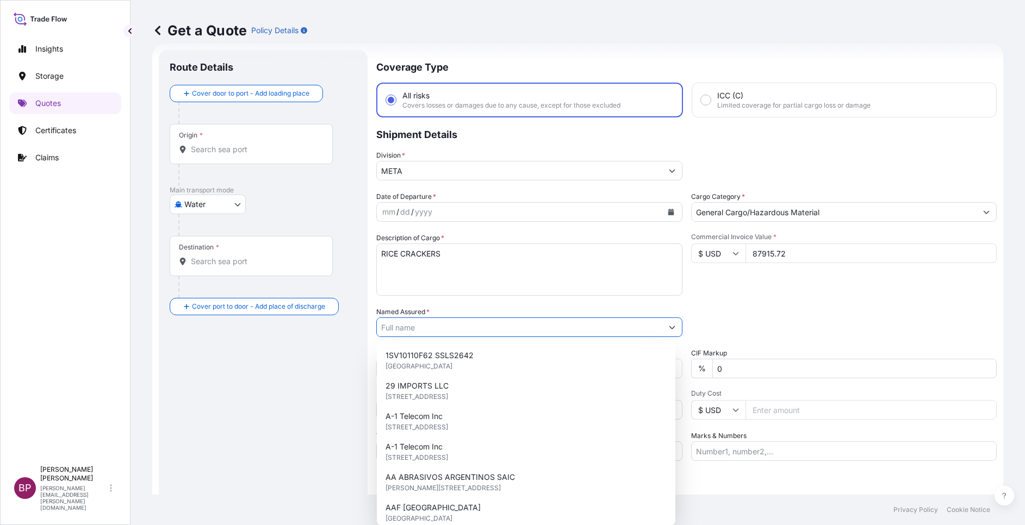
paste input "BAJA FOOD INDUSTRIES CO."
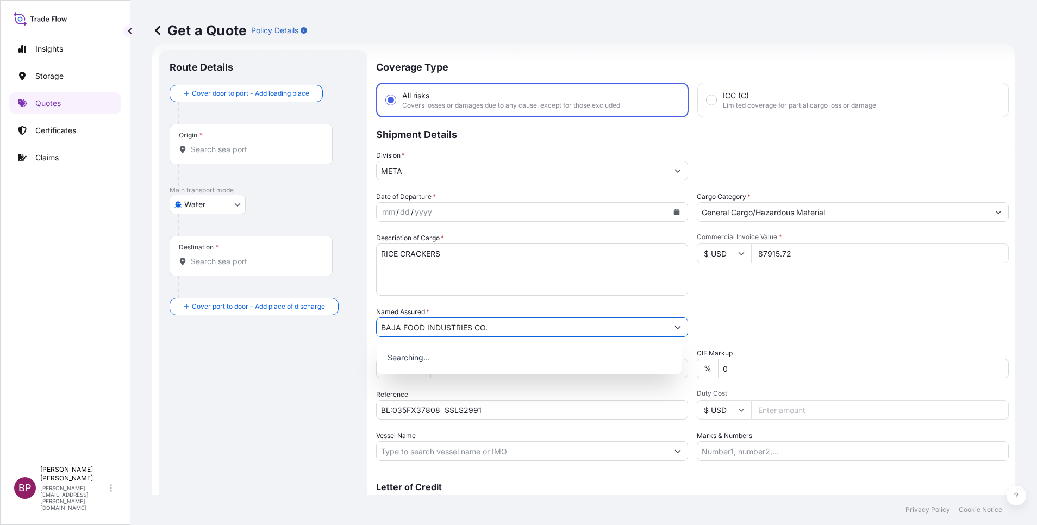
type input "BAJA FOOD INDUSTRIES CO."
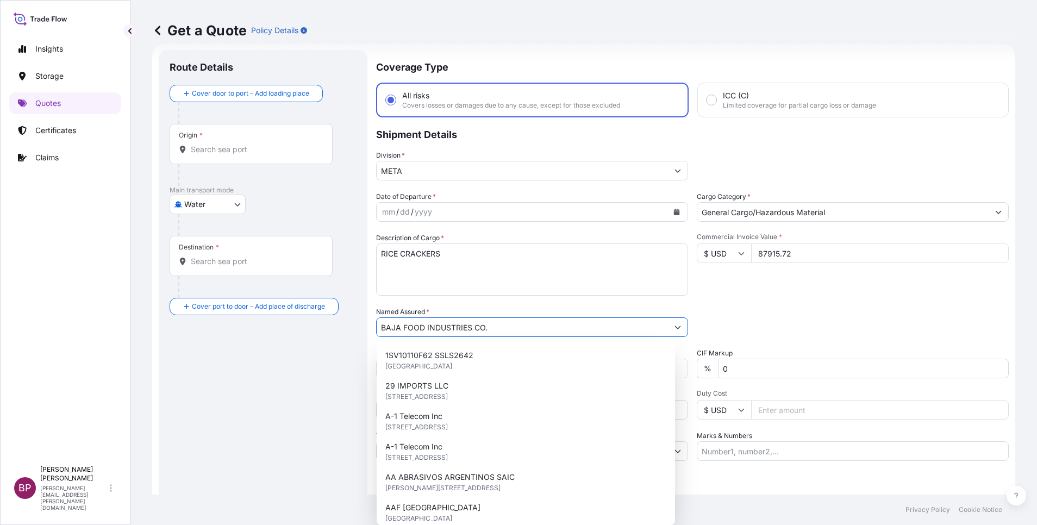
click at [668, 210] on button "Calendar" at bounding box center [676, 211] width 17 height 17
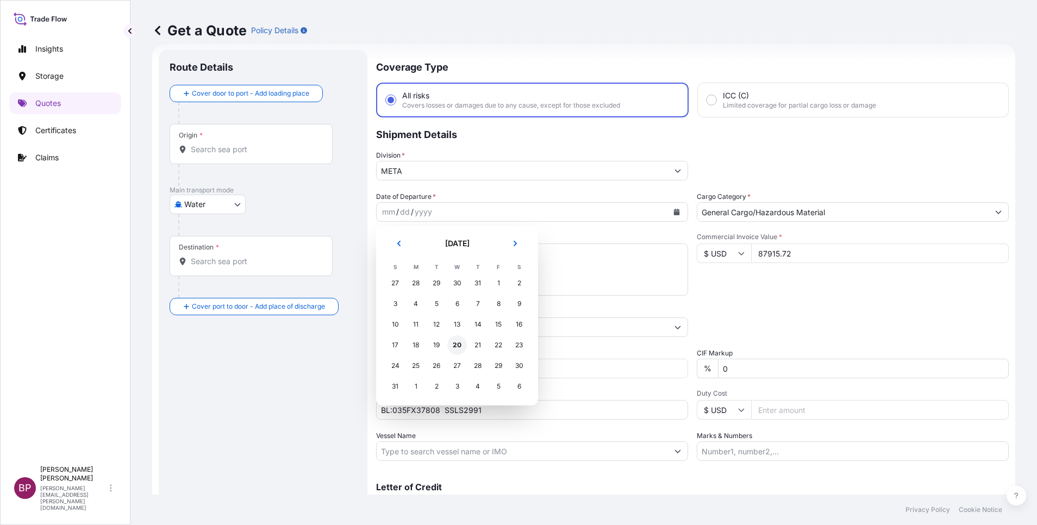
click at [456, 342] on div "20" at bounding box center [457, 345] width 20 height 20
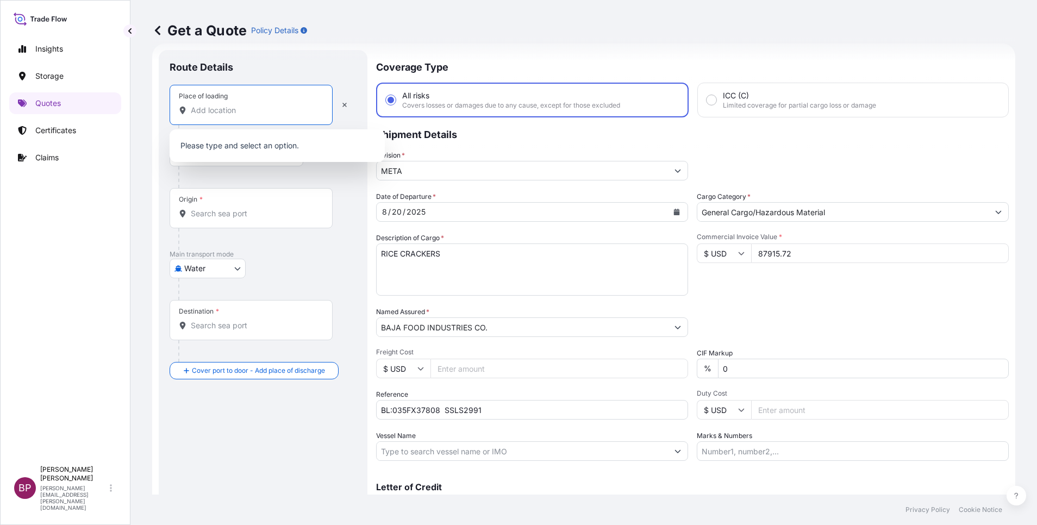
click at [220, 110] on input "Place of loading" at bounding box center [255, 110] width 128 height 11
paste input "LAEM CHABANG"
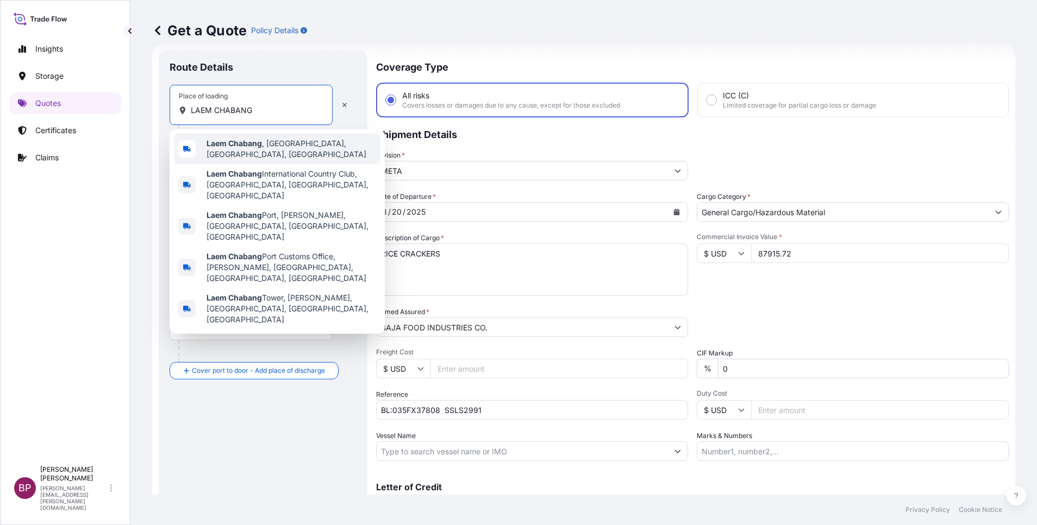
click at [264, 153] on span "Laem Chabang , [GEOGRAPHIC_DATA], [GEOGRAPHIC_DATA], [GEOGRAPHIC_DATA]" at bounding box center [292, 149] width 170 height 22
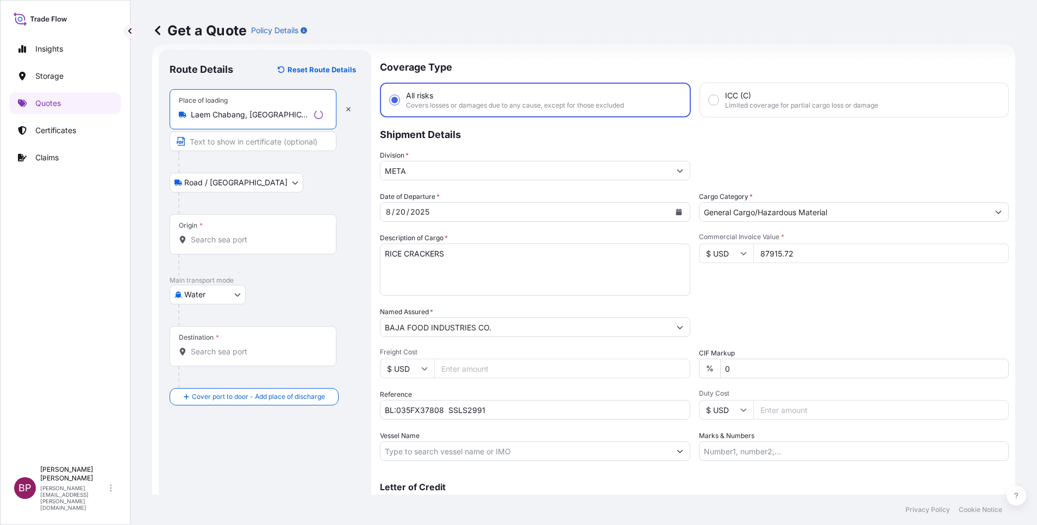
type input "Laem Chabang, [GEOGRAPHIC_DATA], [GEOGRAPHIC_DATA], [GEOGRAPHIC_DATA]"
click at [240, 236] on input "Origin *" at bounding box center [257, 239] width 132 height 11
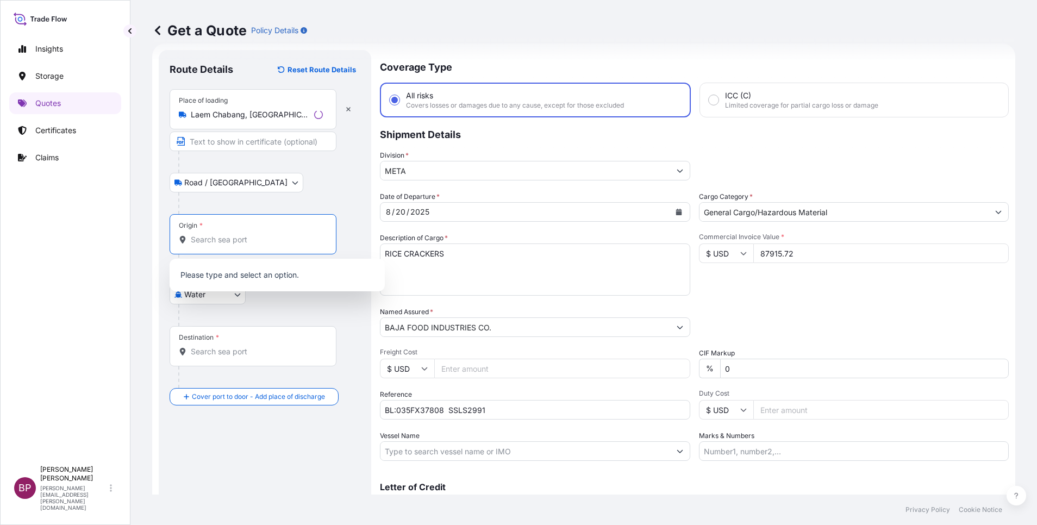
paste input "LAEM CHABANG"
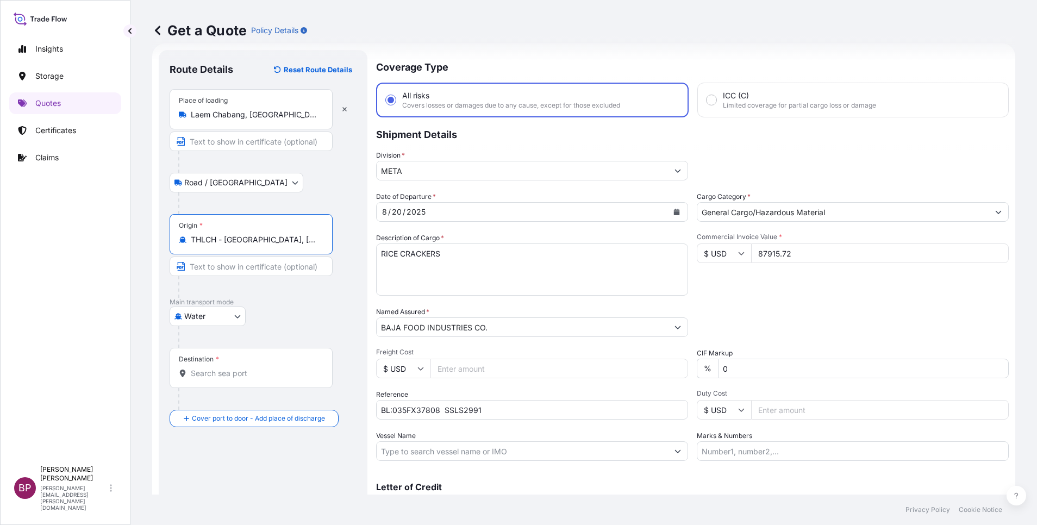
type input "THLCH - [GEOGRAPHIC_DATA], [GEOGRAPHIC_DATA]"
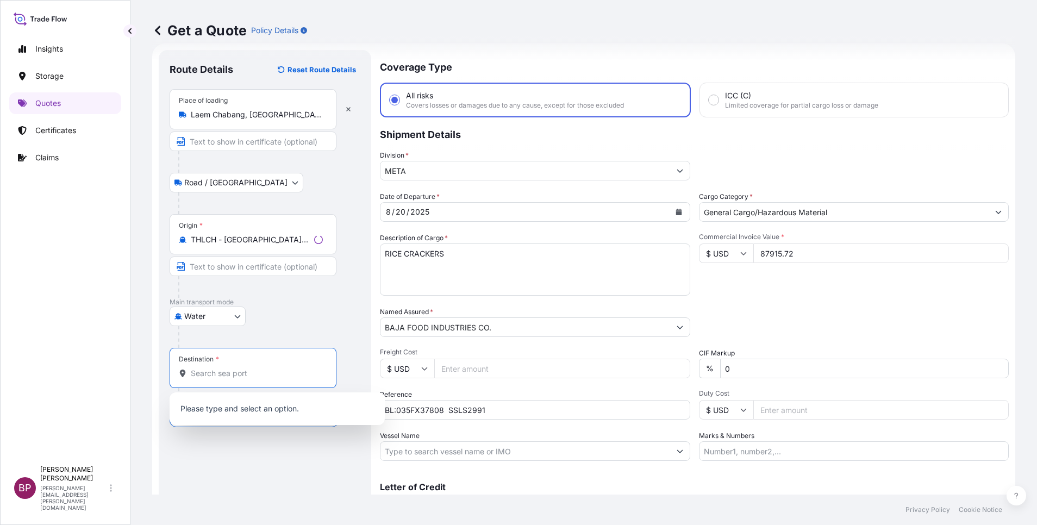
click at [272, 376] on input "Destination *" at bounding box center [257, 373] width 132 height 11
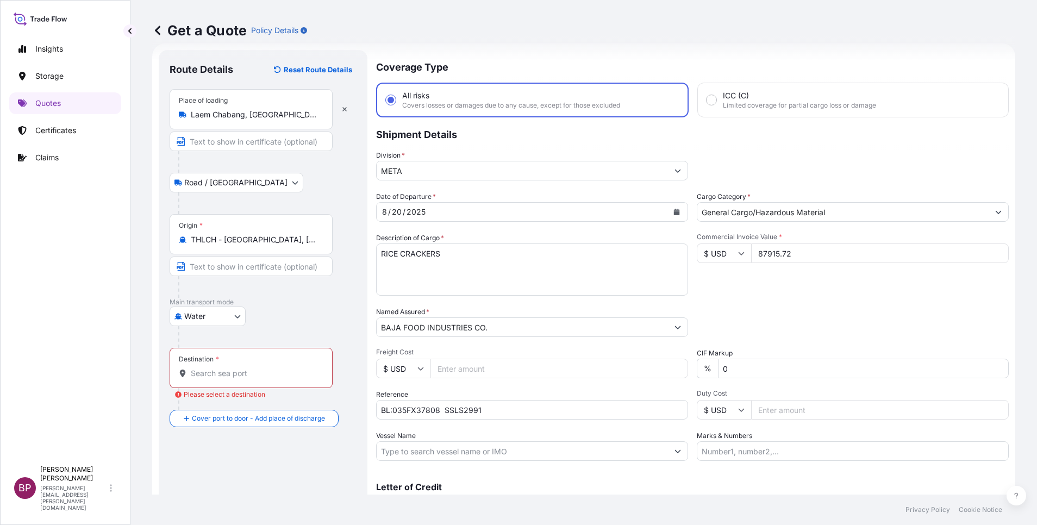
click at [275, 375] on input "Destination * Please select a destination" at bounding box center [255, 373] width 128 height 11
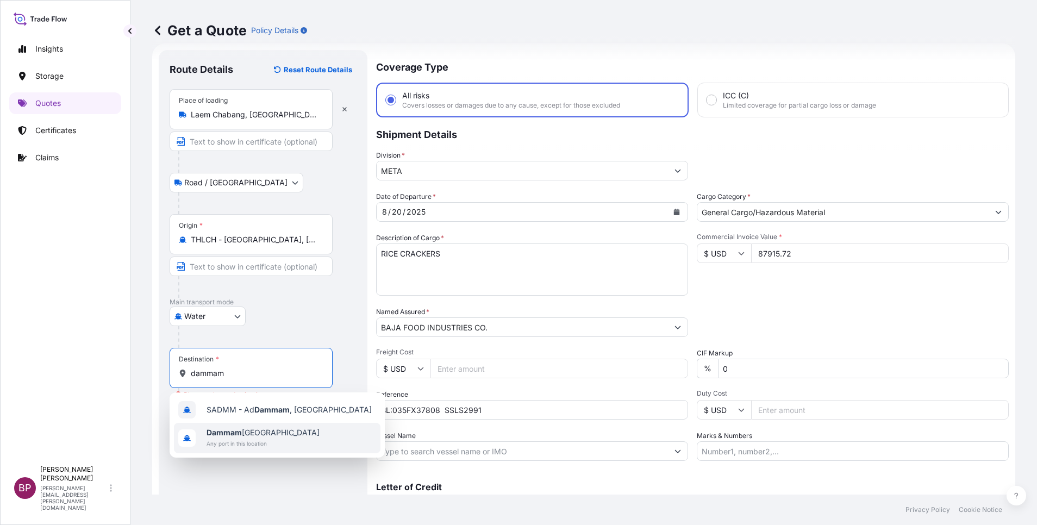
click at [277, 436] on span "Dammam [GEOGRAPHIC_DATA]" at bounding box center [263, 432] width 113 height 11
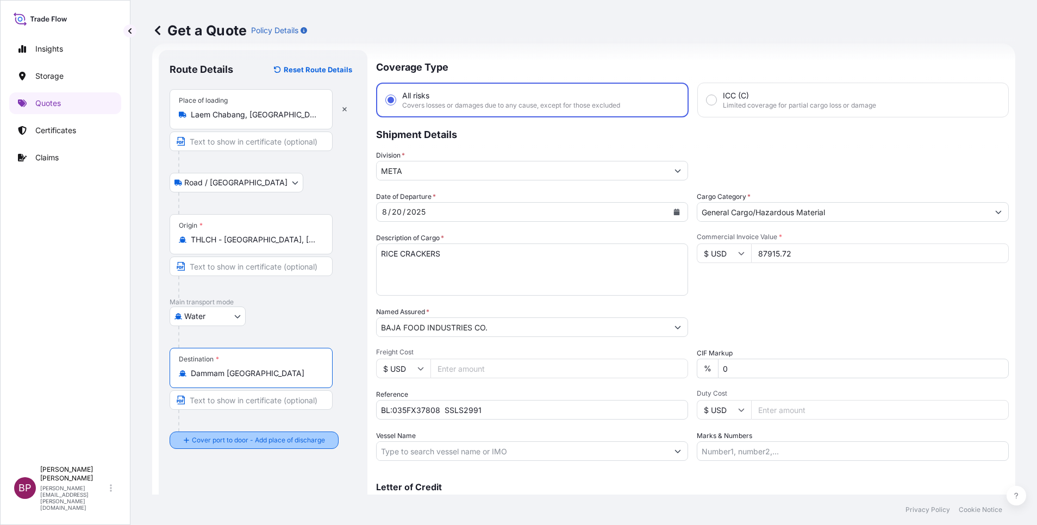
type input "Dammam [GEOGRAPHIC_DATA]"
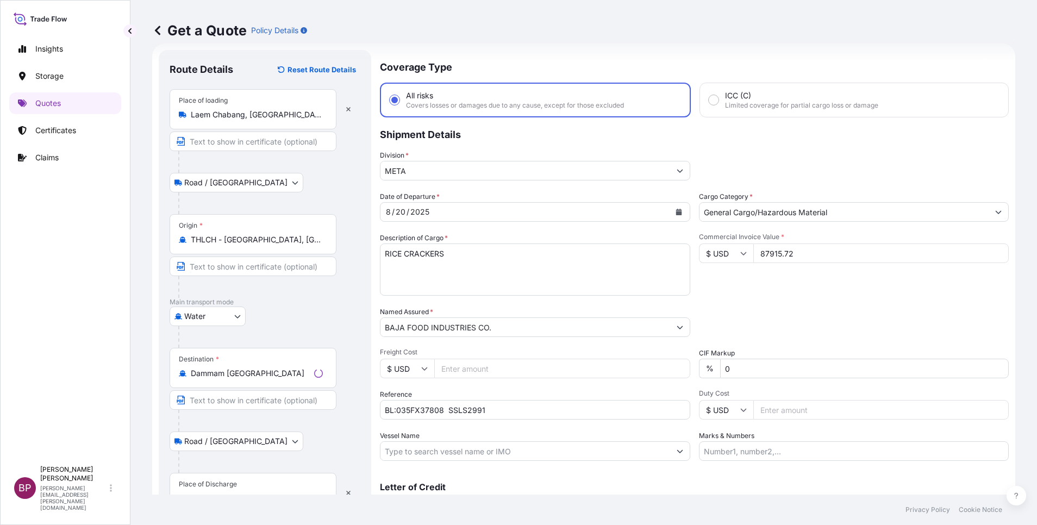
click at [252, 482] on div "Place of Discharge" at bounding box center [253, 493] width 167 height 40
click at [252, 493] on input "Place of Discharge" at bounding box center [257, 498] width 132 height 11
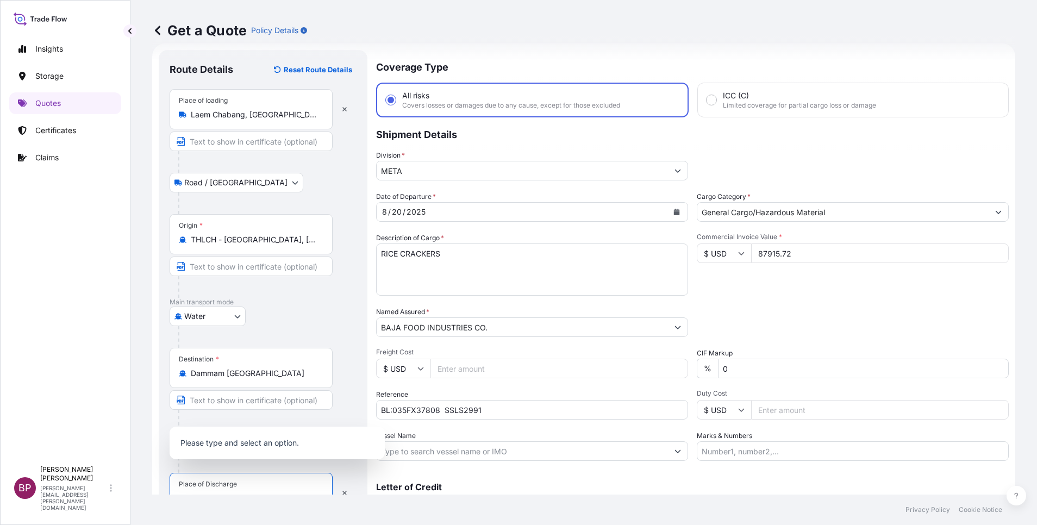
scroll to position [27, 0]
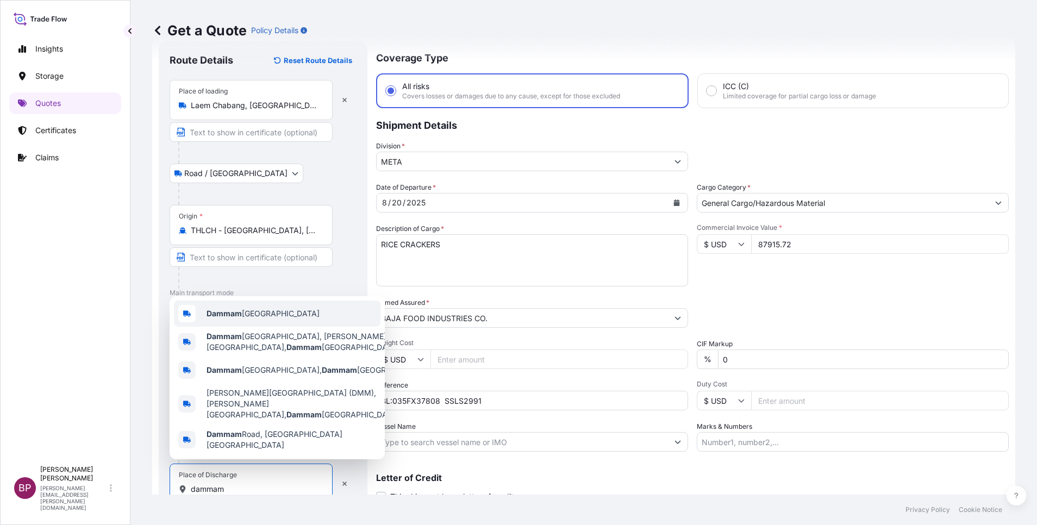
click at [287, 319] on span "Dammam [GEOGRAPHIC_DATA]" at bounding box center [263, 313] width 113 height 11
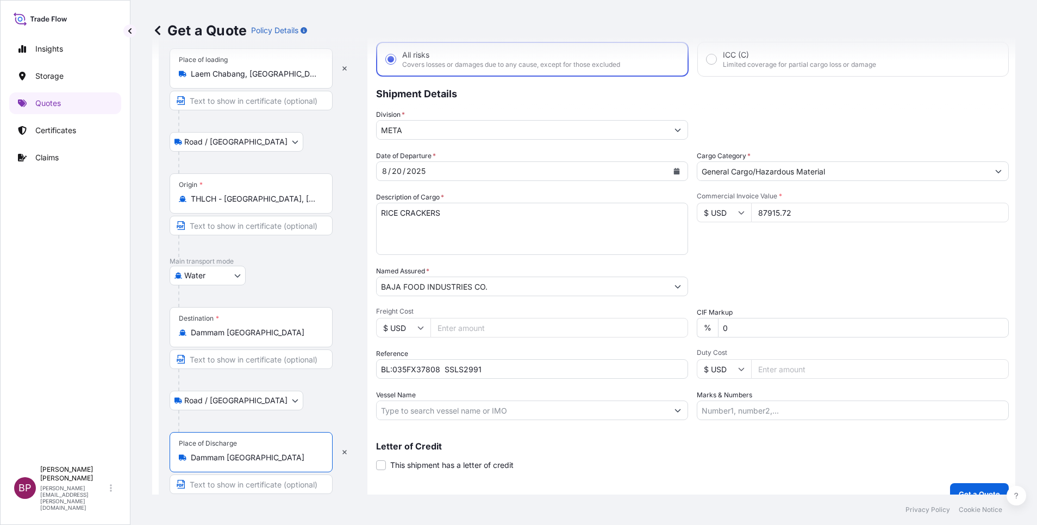
scroll to position [75, 0]
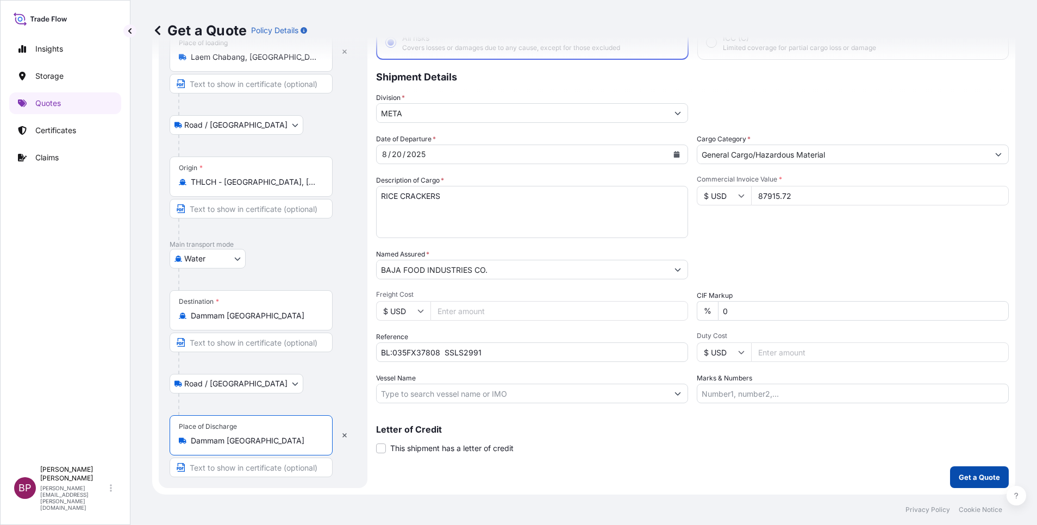
type input "Dammam [GEOGRAPHIC_DATA]"
click at [959, 475] on p "Get a Quote" at bounding box center [979, 477] width 41 height 11
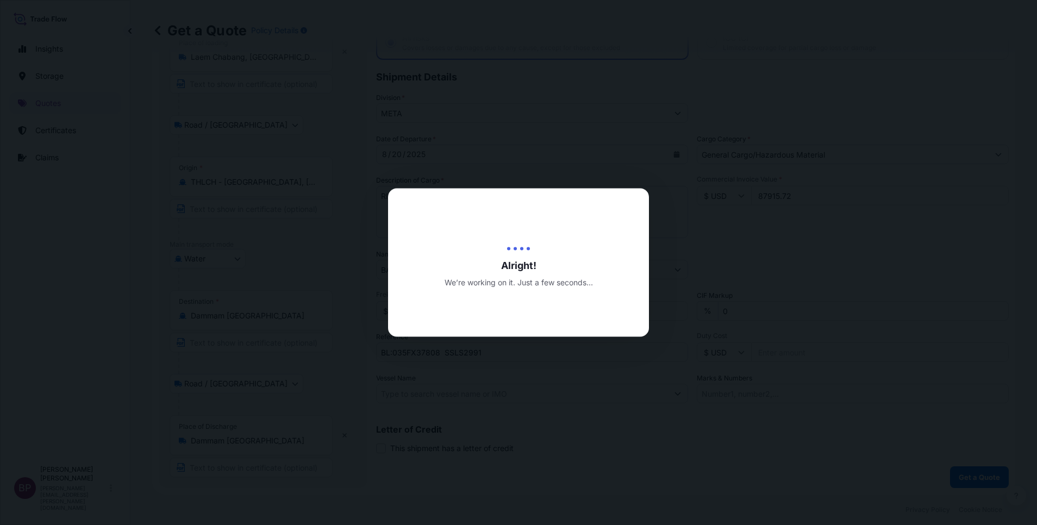
select select "Road / [GEOGRAPHIC_DATA]"
select select "Water"
select select "Road / [GEOGRAPHIC_DATA]"
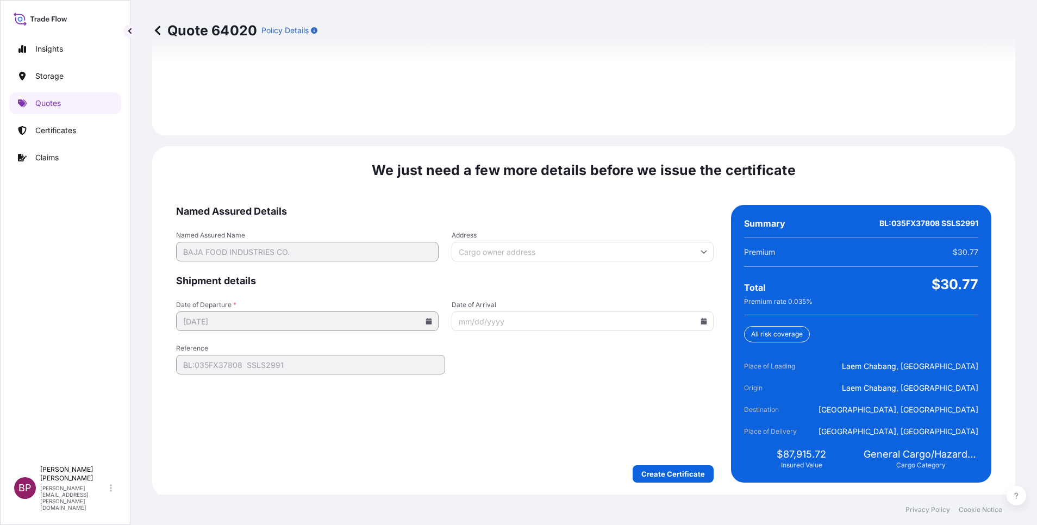
scroll to position [1611, 0]
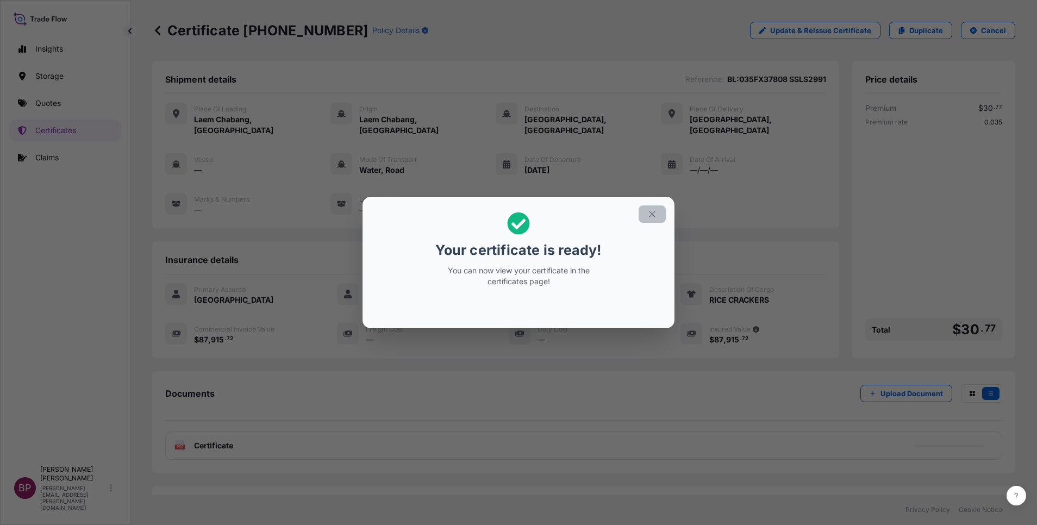
click at [653, 213] on icon "button" at bounding box center [652, 214] width 6 height 6
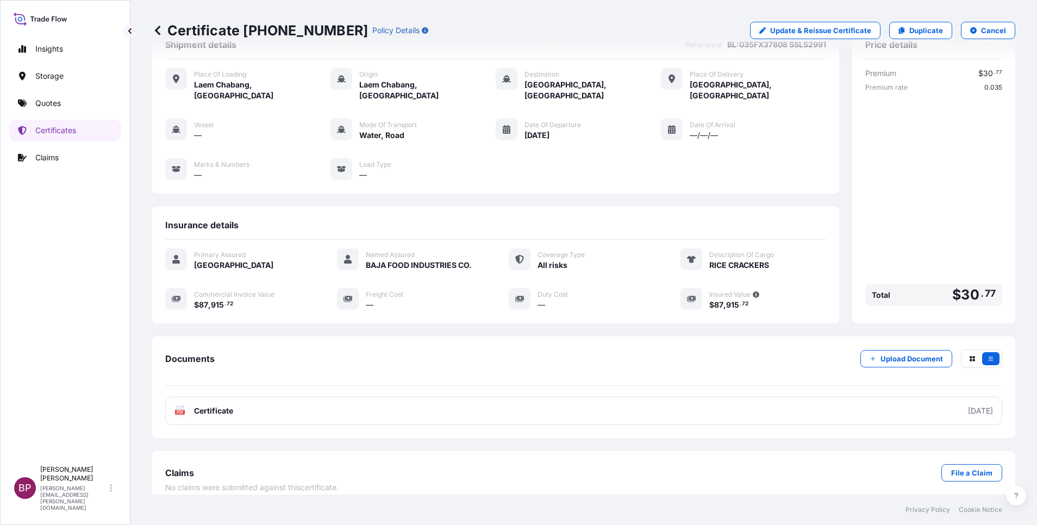
scroll to position [35, 0]
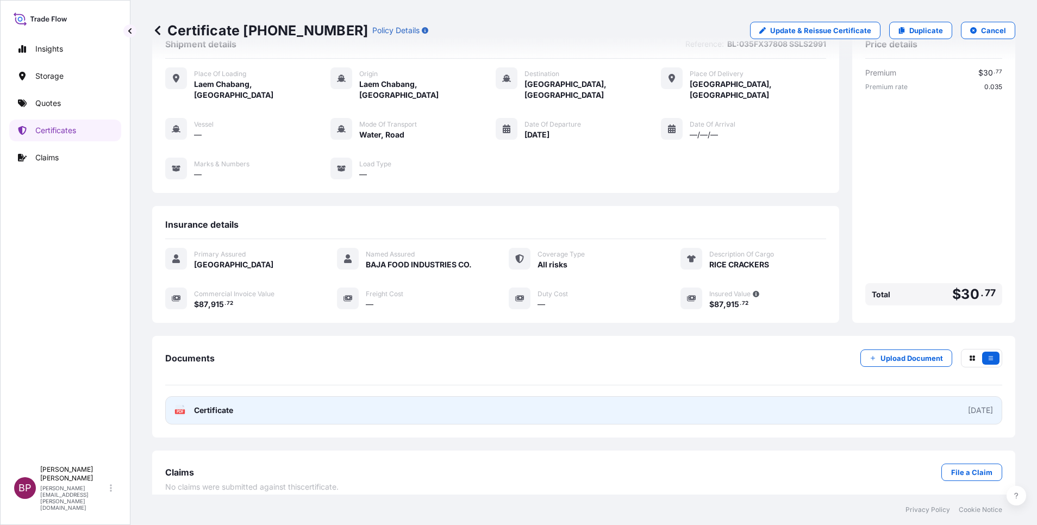
click at [202, 405] on span "Certificate" at bounding box center [213, 410] width 39 height 11
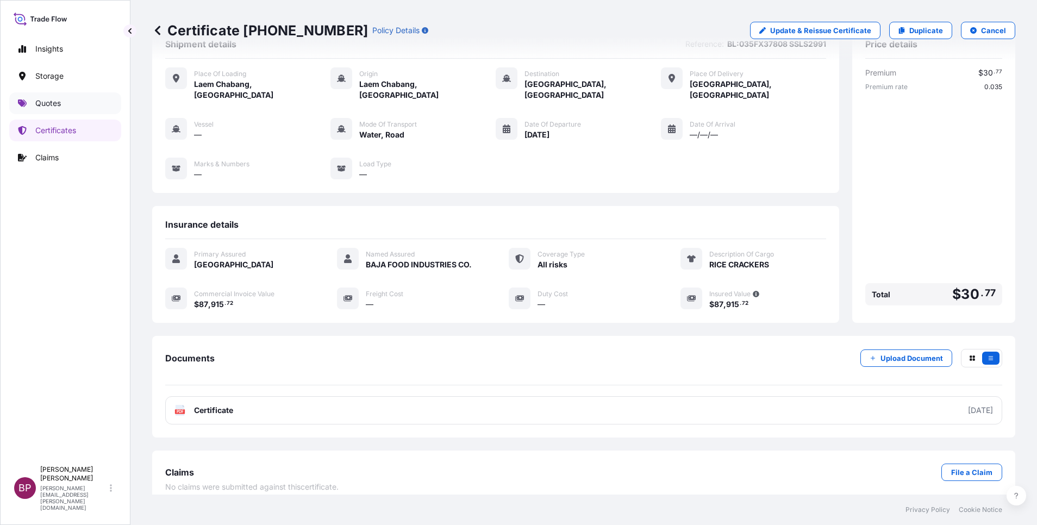
click at [57, 98] on p "Quotes" at bounding box center [48, 103] width 26 height 11
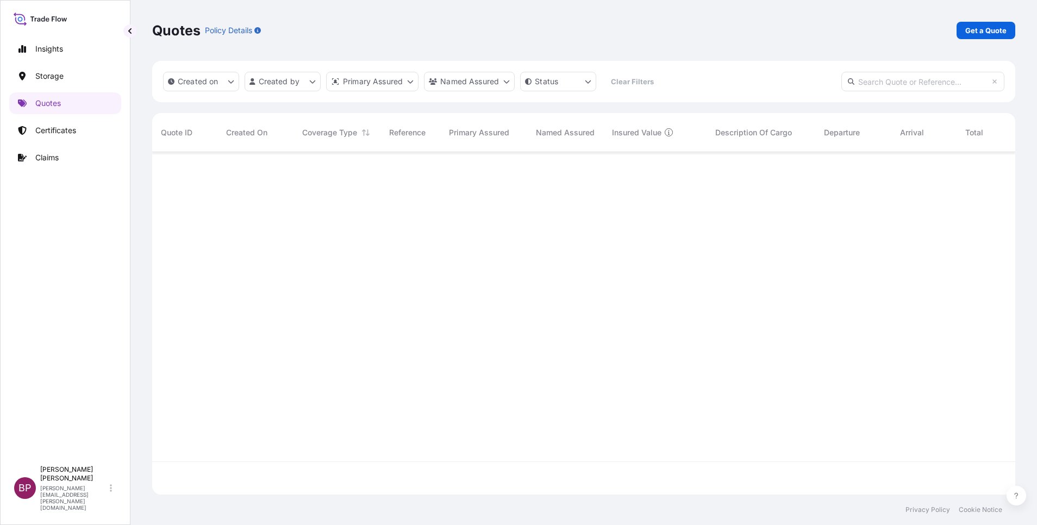
scroll to position [336, 851]
click at [989, 31] on p "Get a Quote" at bounding box center [985, 30] width 41 height 11
select select "Water"
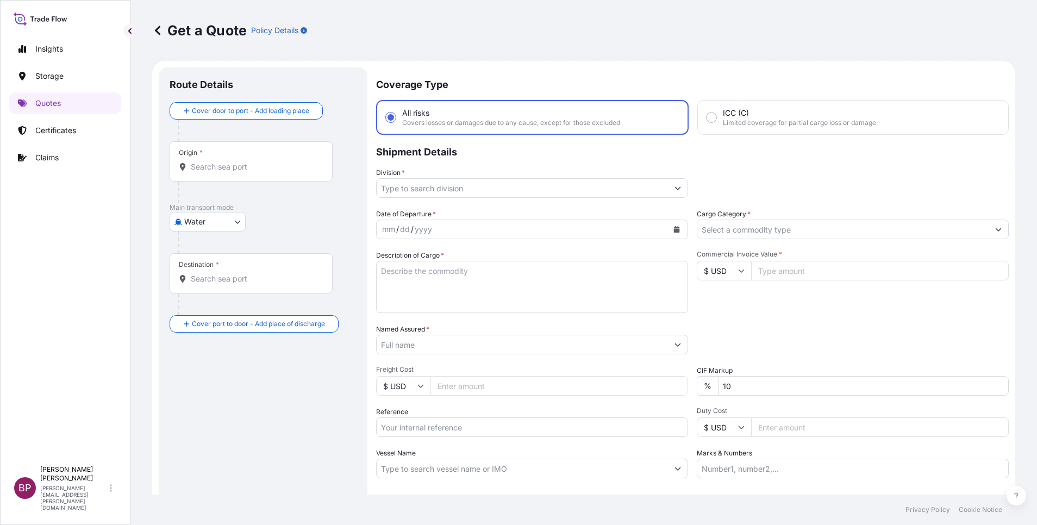
scroll to position [17, 0]
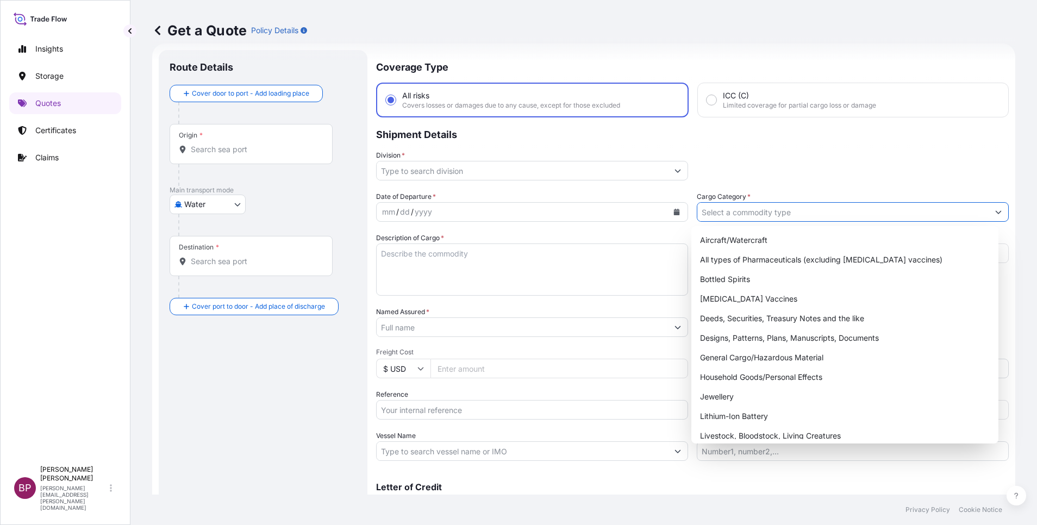
drag, startPoint x: 776, startPoint y: 210, endPoint x: 763, endPoint y: 296, distance: 87.3
click at [775, 210] on input "Cargo Category *" at bounding box center [842, 212] width 291 height 20
click at [751, 361] on div "General Cargo/Hazardous Material" at bounding box center [845, 358] width 298 height 20
type input "General Cargo/Hazardous Material"
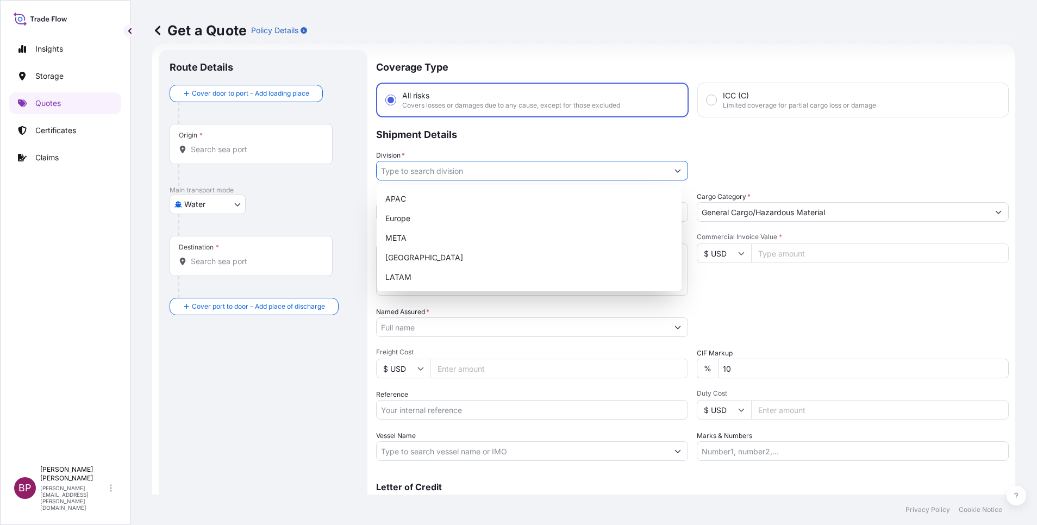
click at [675, 173] on icon "Show suggestions" at bounding box center [678, 170] width 7 height 7
click at [447, 237] on div "META" at bounding box center [529, 238] width 296 height 20
type input "META"
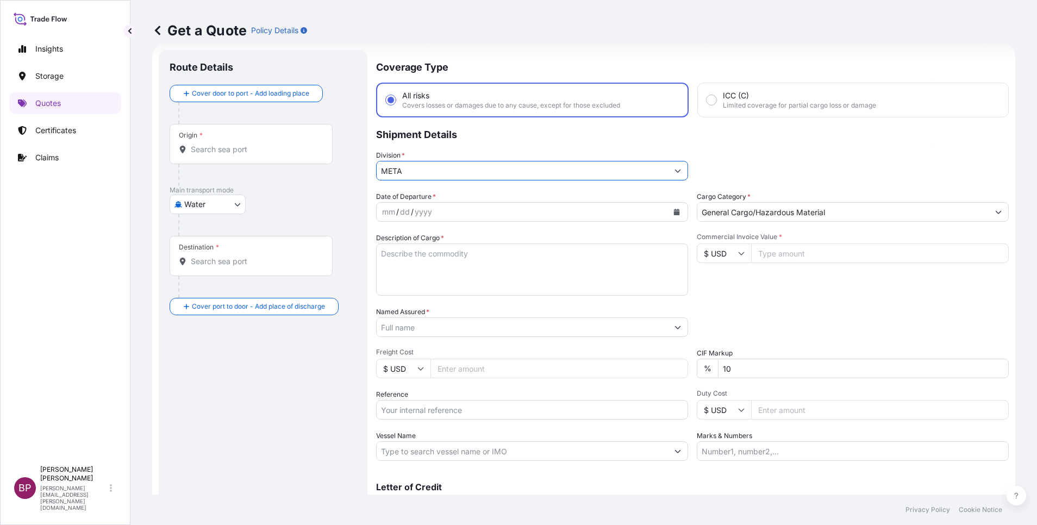
click at [770, 258] on input "Commercial Invoice Value *" at bounding box center [880, 254] width 258 height 20
paste input "215645.73"
type input "215645.73"
click at [445, 329] on input "Named Assured *" at bounding box center [519, 327] width 285 height 20
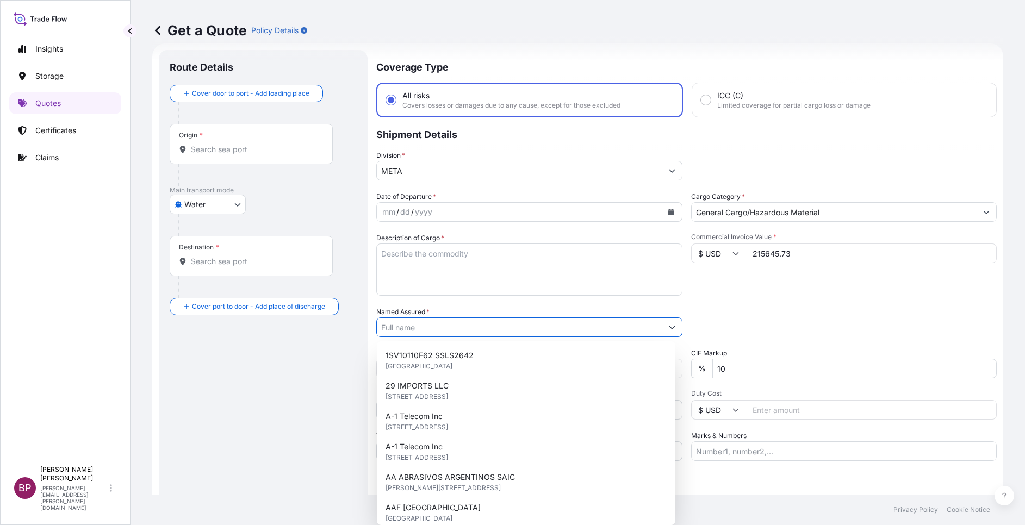
paste input "GREEN COFFEE BEANS NOT ROASTED NOT DECAFFEINATED ARABICA"
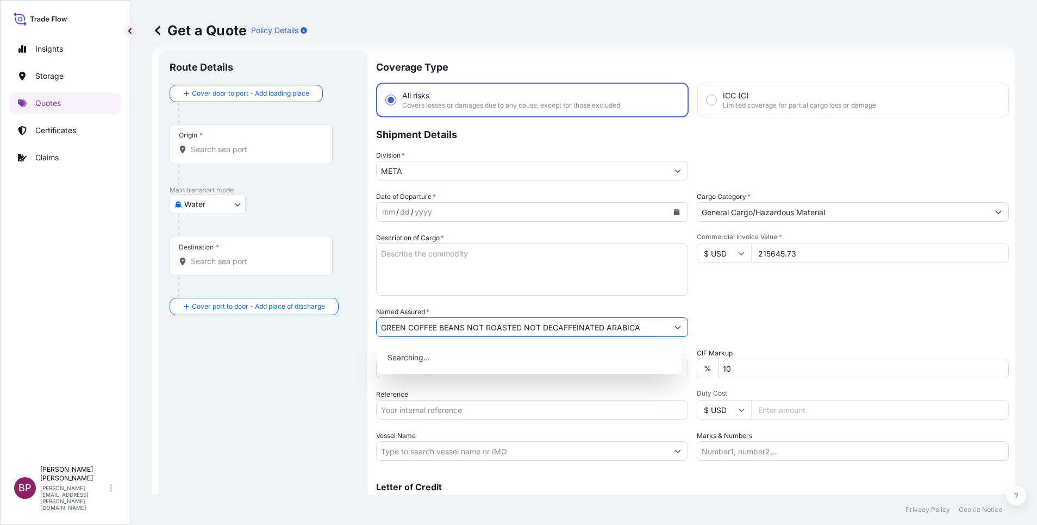
type input "GREEN COFFEE BEANS NOT ROASTED NOT DECAFFEINATED ARABICA"
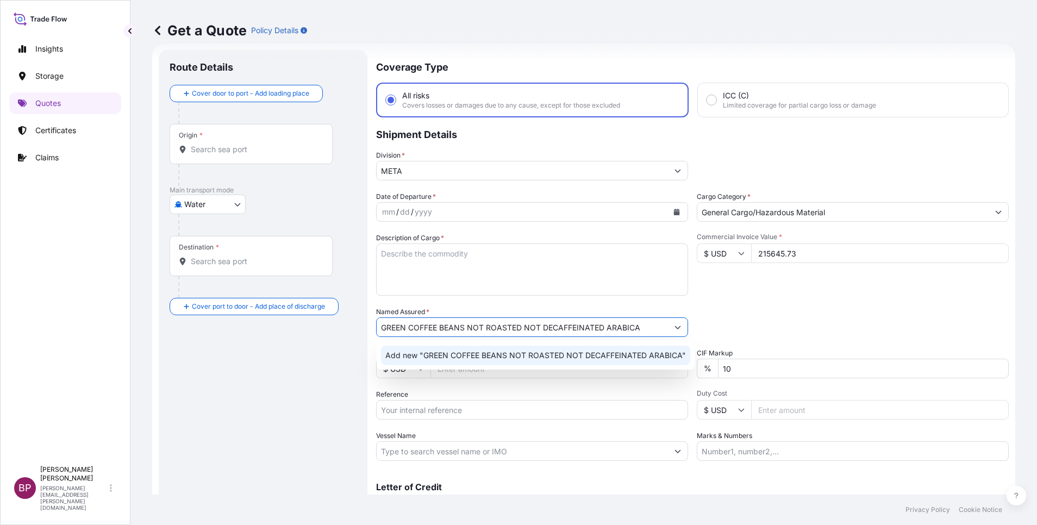
click at [461, 272] on textarea "Description of Cargo *" at bounding box center [532, 270] width 312 height 52
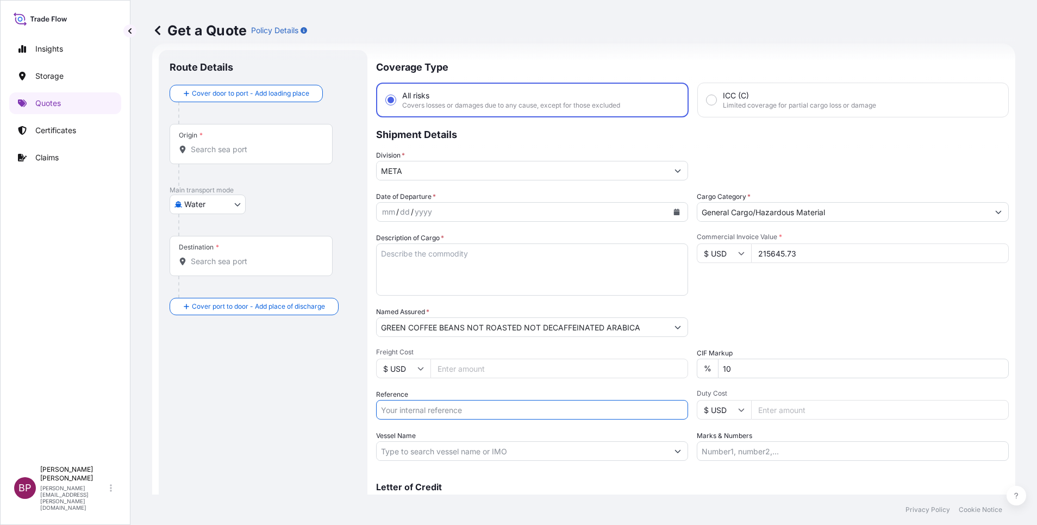
click at [445, 416] on input "Reference" at bounding box center [532, 410] width 312 height 20
paste input "BL:IWF203664(MAEU257210651) SSLS2992"
type input "BL:IWF203664(MAEU257210651) SSLS2992"
click at [446, 290] on textarea "Description of Cargo *" at bounding box center [532, 270] width 312 height 52
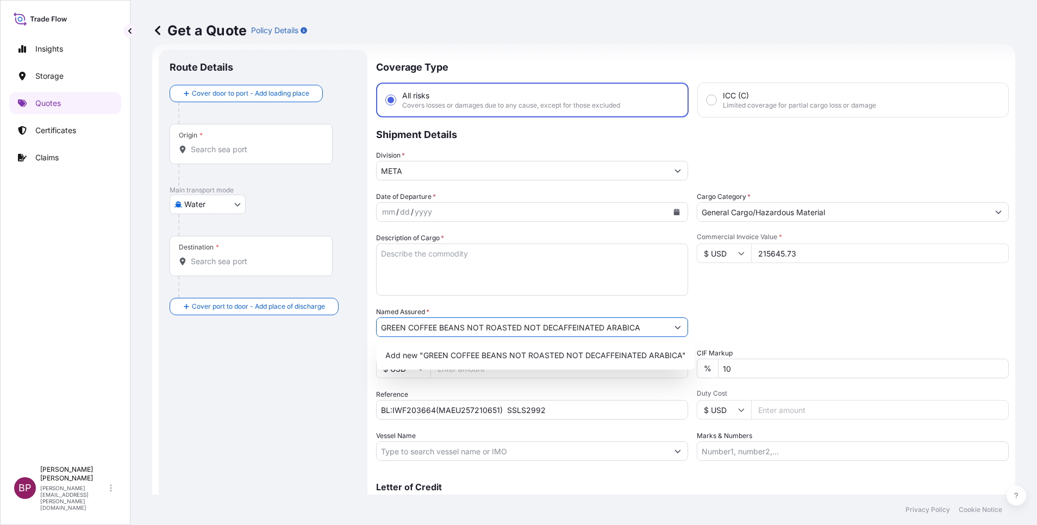
drag, startPoint x: 642, startPoint y: 332, endPoint x: 39, endPoint y: 335, distance: 602.9
click at [7, 335] on div "Insights Storage Quotes Certificates Claims BP [PERSON_NAME] Kurian [EMAIL_ADDR…" at bounding box center [518, 262] width 1037 height 525
paste input "BL:IWF203664(MAEU257210651) SSLS2992"
type input "GREEN COFFEE BEANS NOT ROASTED NOT DECAFFEINATED ARABICA"
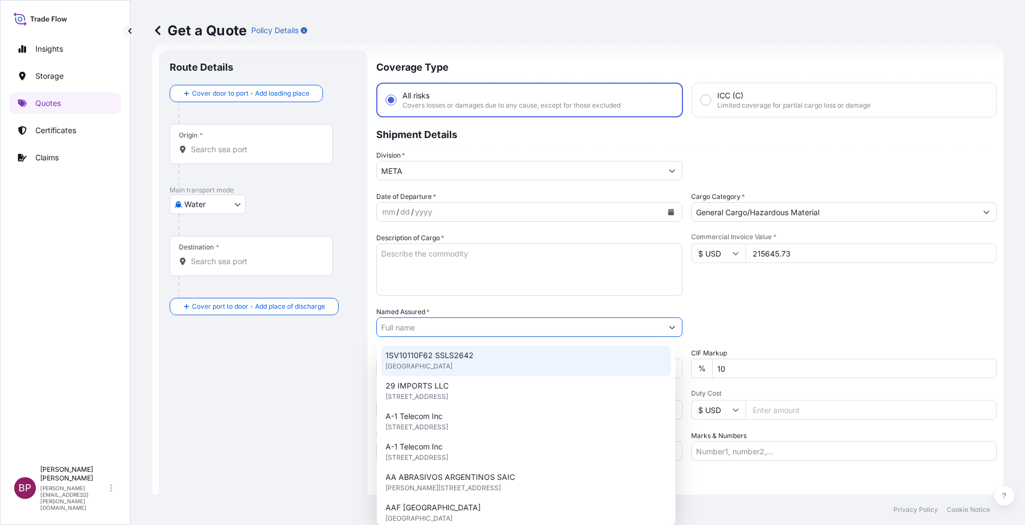
paste input "BAJA FOOD INDUSTRIES CO"
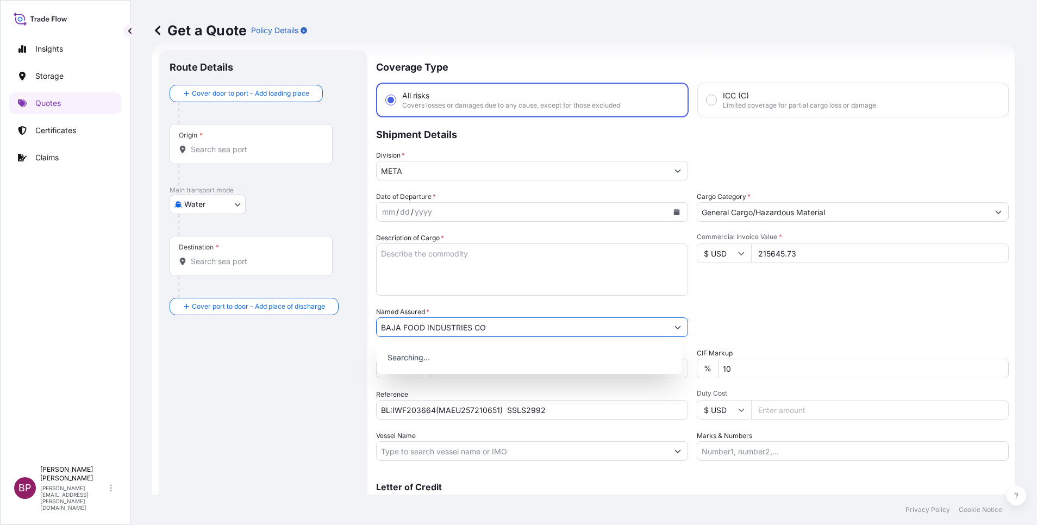
type input "BAJA FOOD INDUSTRIES CO"
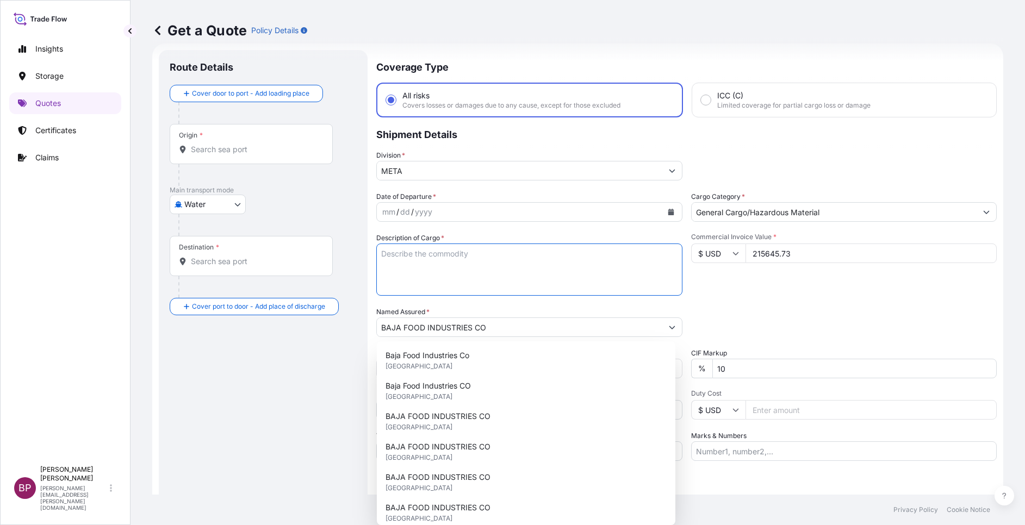
click at [493, 289] on textarea "Description of Cargo *" at bounding box center [529, 270] width 306 height 52
paste textarea "GREEN COFFEE BEANS NOT ROASTED NOT DECAFFEINATED ARABICA"
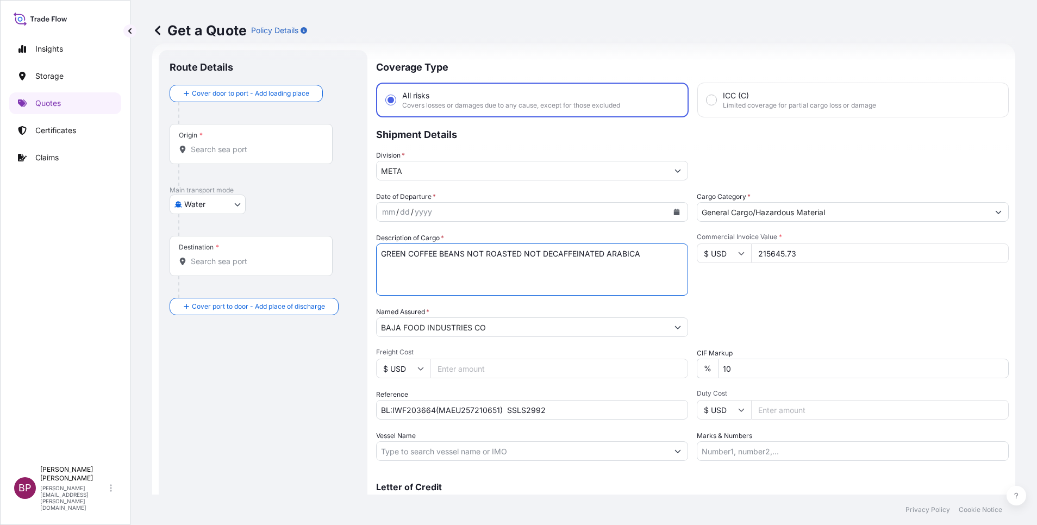
type textarea "GREEN COFFEE BEANS NOT ROASTED NOT DECAFFEINATED ARABICA"
click at [673, 216] on button "Calendar" at bounding box center [676, 211] width 17 height 17
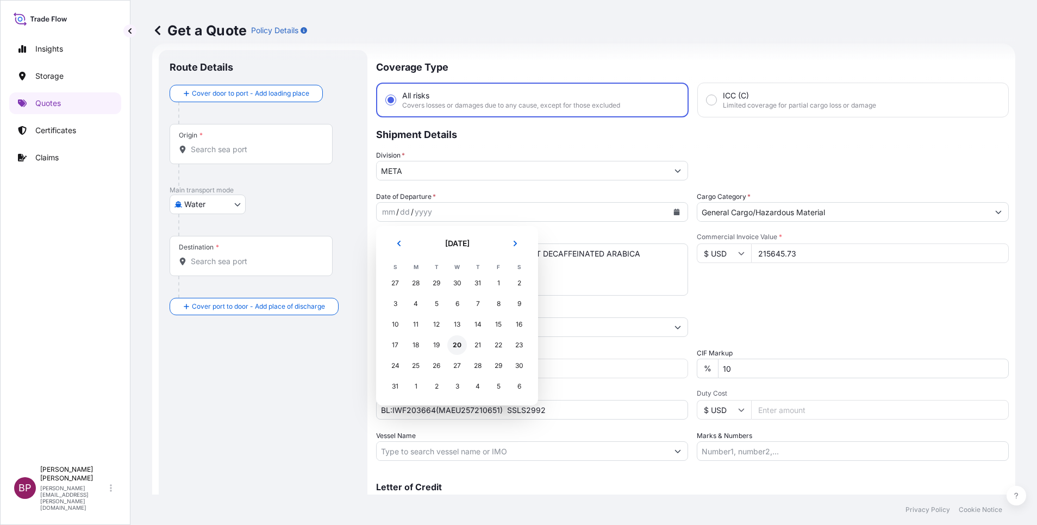
click at [453, 347] on div "20" at bounding box center [457, 345] width 20 height 20
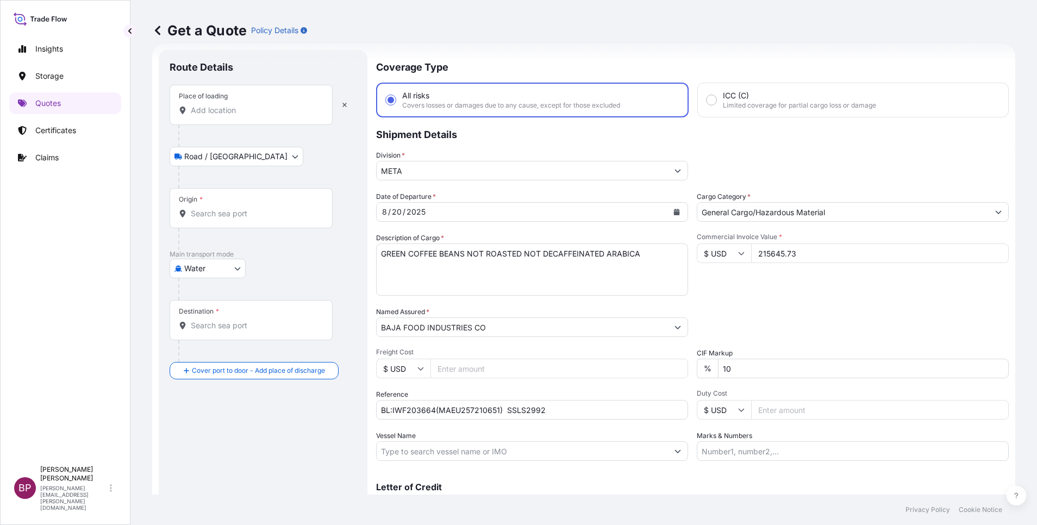
click at [226, 116] on div "Place of loading" at bounding box center [251, 105] width 163 height 40
click at [226, 116] on input "Place of loading" at bounding box center [255, 110] width 128 height 11
paste input "BUENAVENTURA"
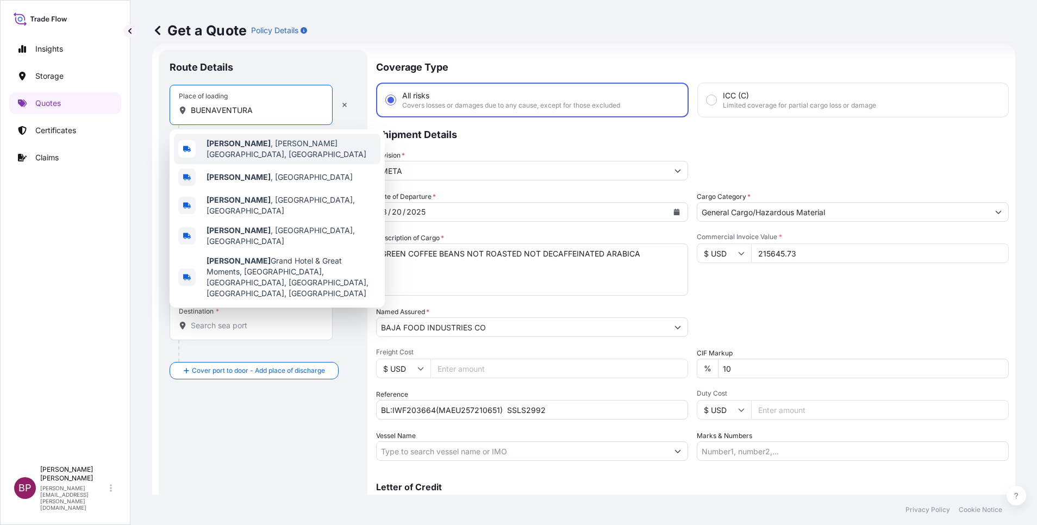
click at [289, 149] on span "Buenaventura , [PERSON_NAME][GEOGRAPHIC_DATA], [GEOGRAPHIC_DATA]" at bounding box center [292, 149] width 170 height 22
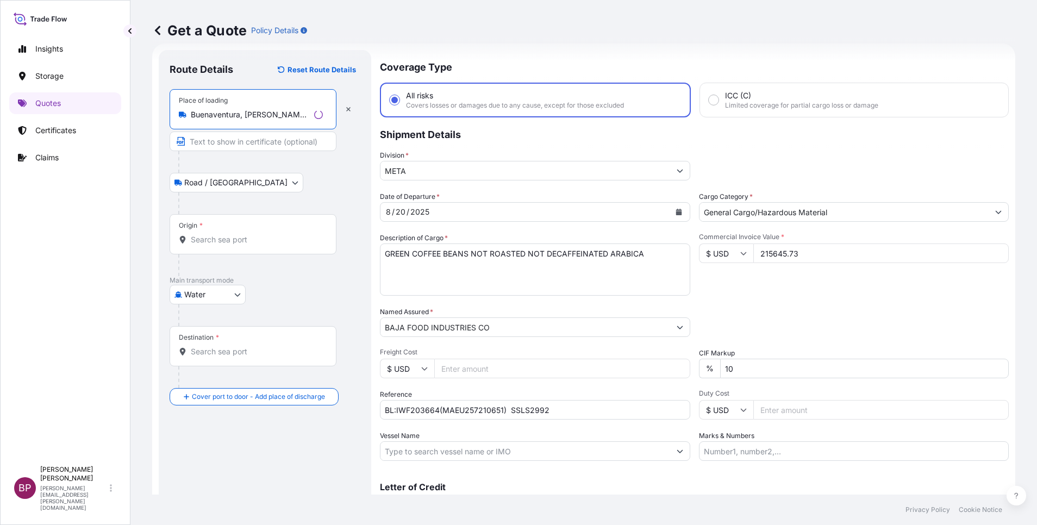
type input "Buenaventura, [PERSON_NAME][GEOGRAPHIC_DATA], [GEOGRAPHIC_DATA]"
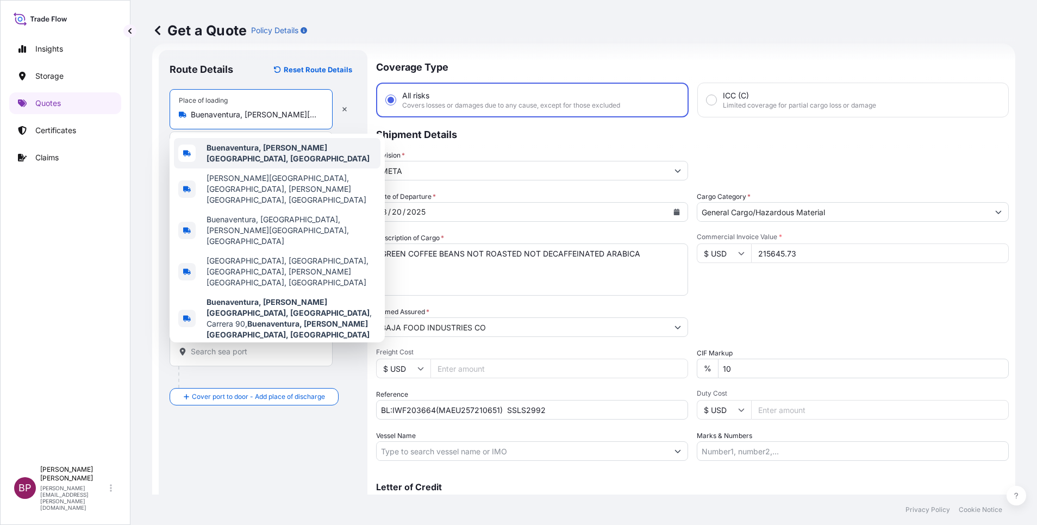
click at [322, 153] on b "Buenaventura, [PERSON_NAME][GEOGRAPHIC_DATA], [GEOGRAPHIC_DATA]" at bounding box center [288, 153] width 163 height 20
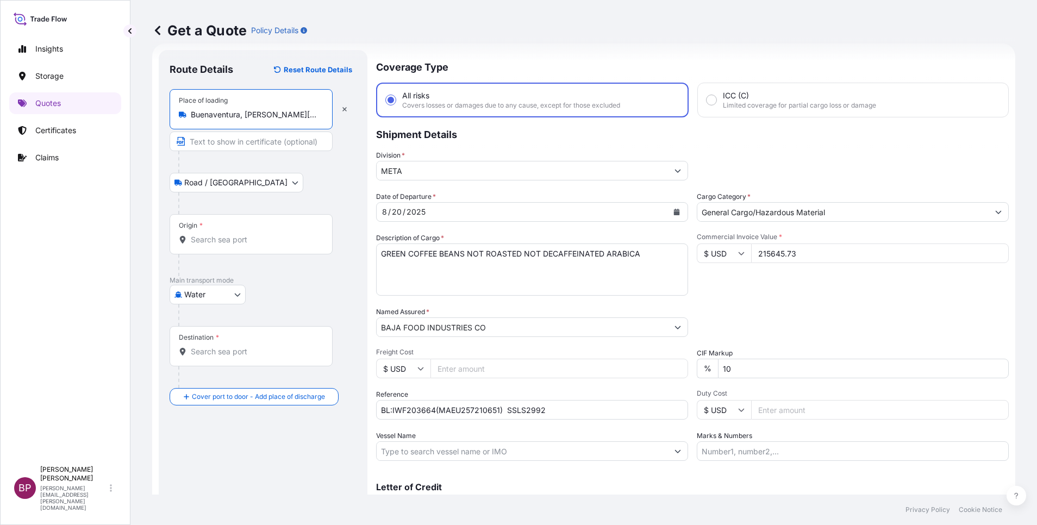
click at [251, 240] on input "Origin *" at bounding box center [255, 239] width 128 height 11
paste input "BUENAVENTURA"
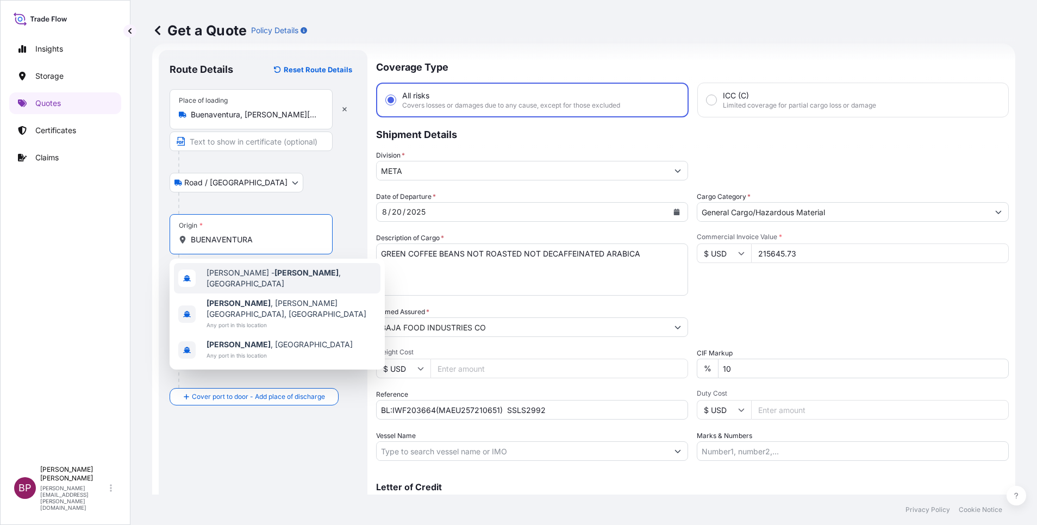
click at [298, 278] on span "[PERSON_NAME][GEOGRAPHIC_DATA] , [GEOGRAPHIC_DATA]" at bounding box center [292, 278] width 170 height 22
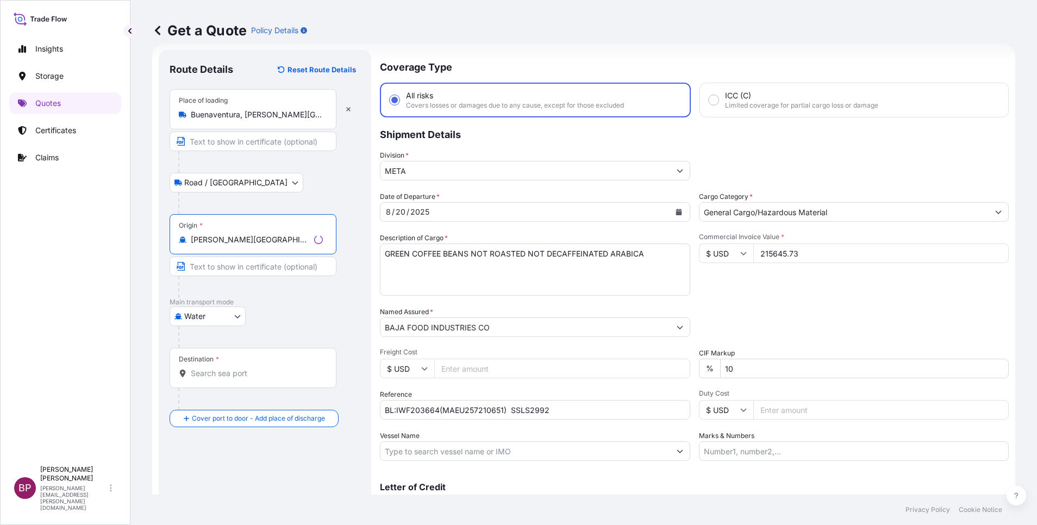
type input "[PERSON_NAME][GEOGRAPHIC_DATA], [GEOGRAPHIC_DATA]"
click at [258, 384] on div "Destination *" at bounding box center [253, 368] width 167 height 40
click at [258, 379] on input "Destination *" at bounding box center [257, 373] width 132 height 11
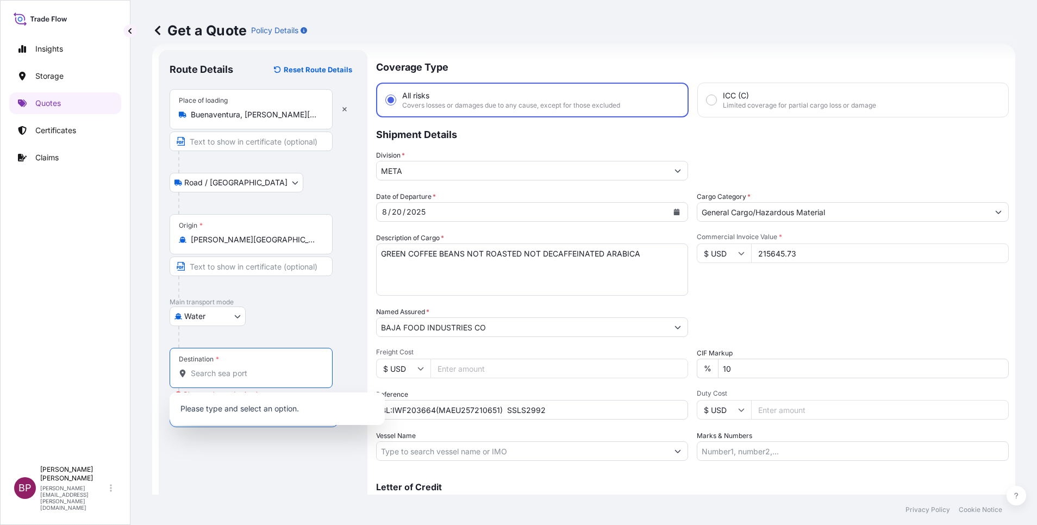
paste input "JEDDAH"
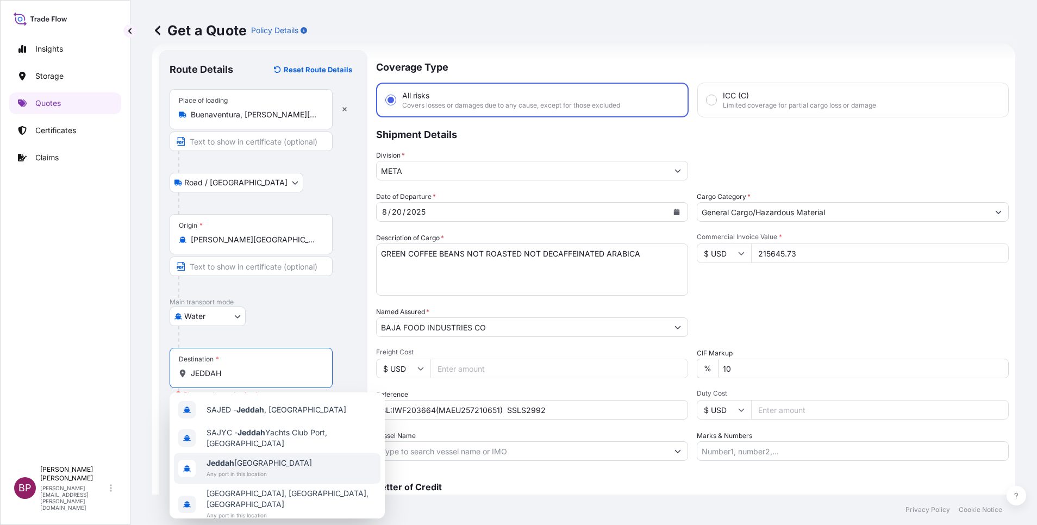
click at [246, 474] on span "Any port in this location" at bounding box center [259, 474] width 105 height 11
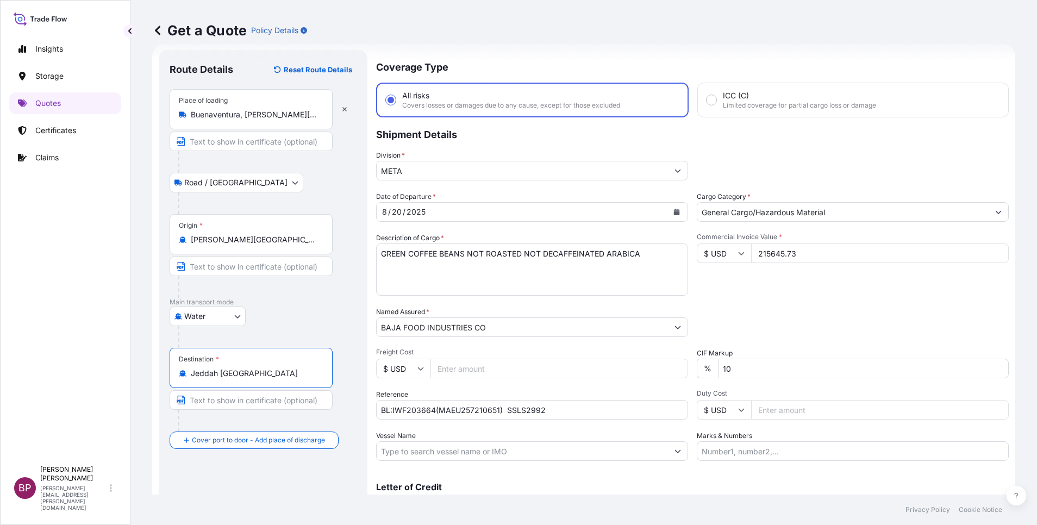
scroll to position [71, 0]
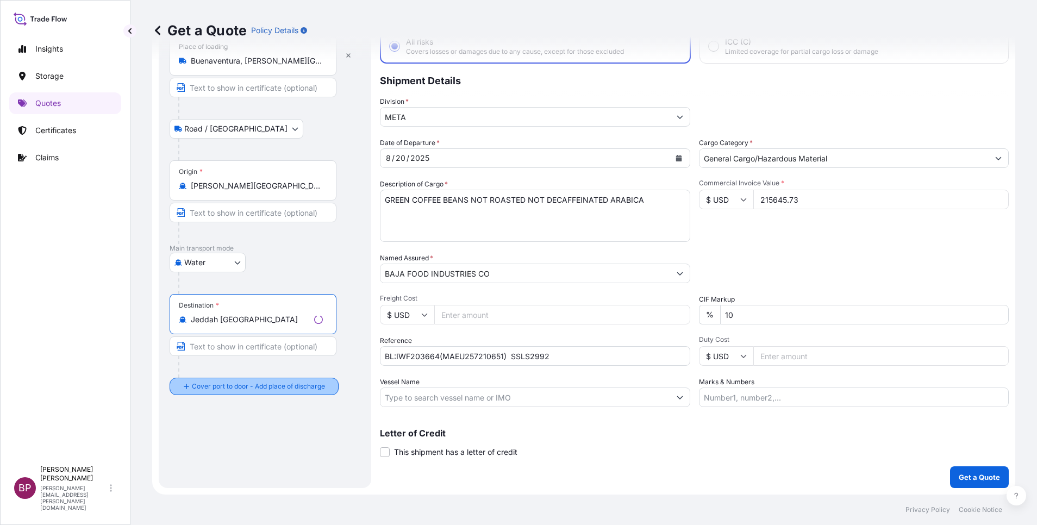
type input "Jeddah [GEOGRAPHIC_DATA]"
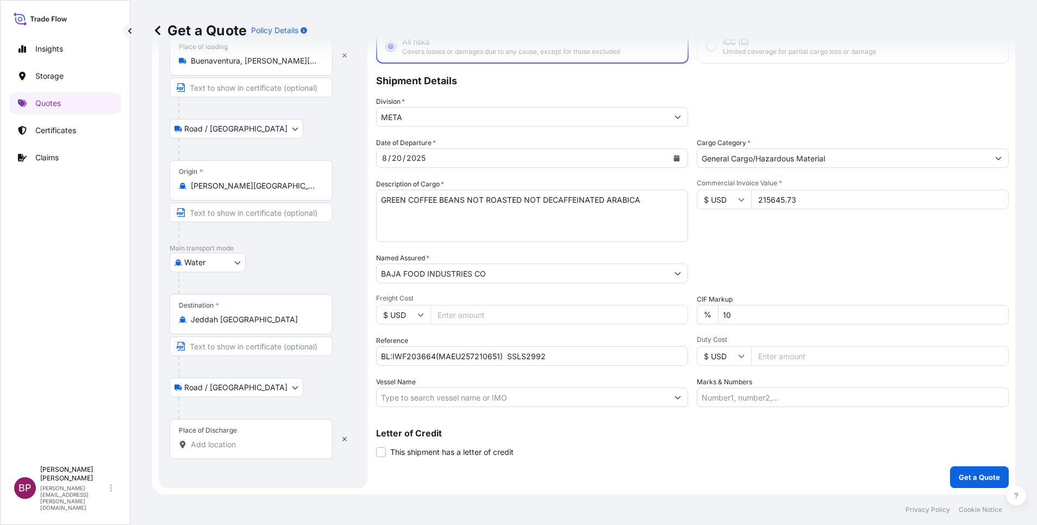
click at [245, 436] on div "Place of Discharge" at bounding box center [251, 439] width 163 height 40
click at [245, 439] on input "Place of Discharge" at bounding box center [255, 444] width 128 height 11
paste input "JEDDAH"
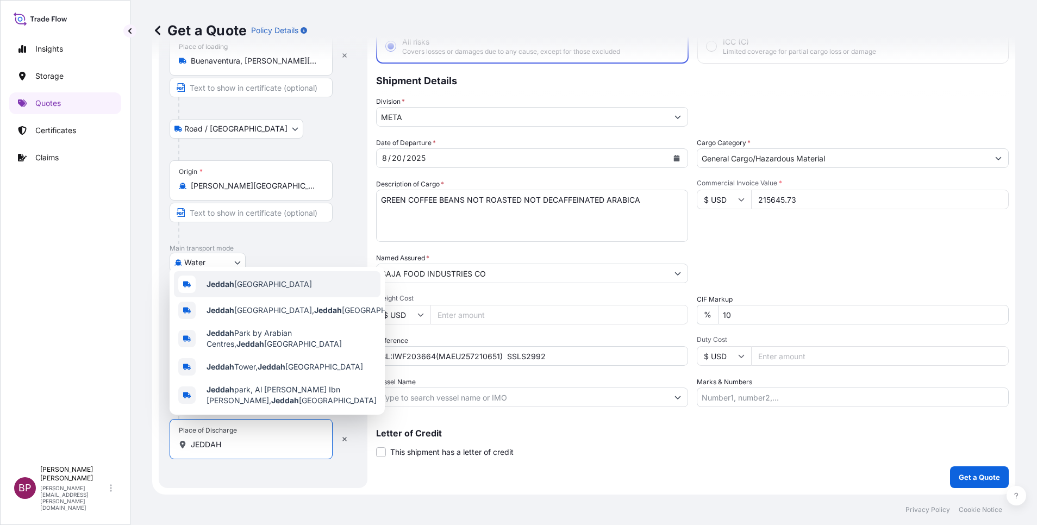
click at [296, 281] on div "Jeddah [GEOGRAPHIC_DATA]" at bounding box center [277, 284] width 207 height 26
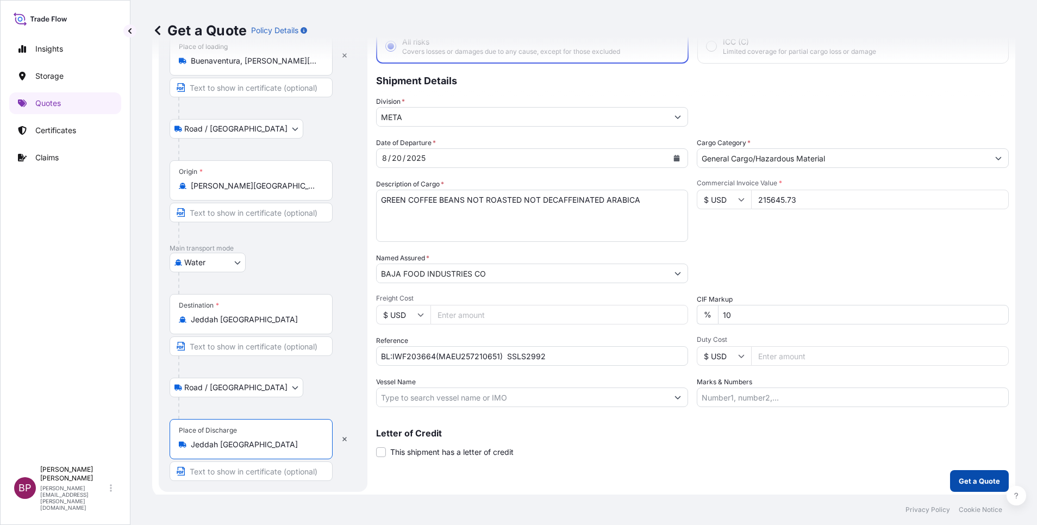
type input "Jeddah [GEOGRAPHIC_DATA]"
click at [963, 479] on p "Get a Quote" at bounding box center [979, 481] width 41 height 11
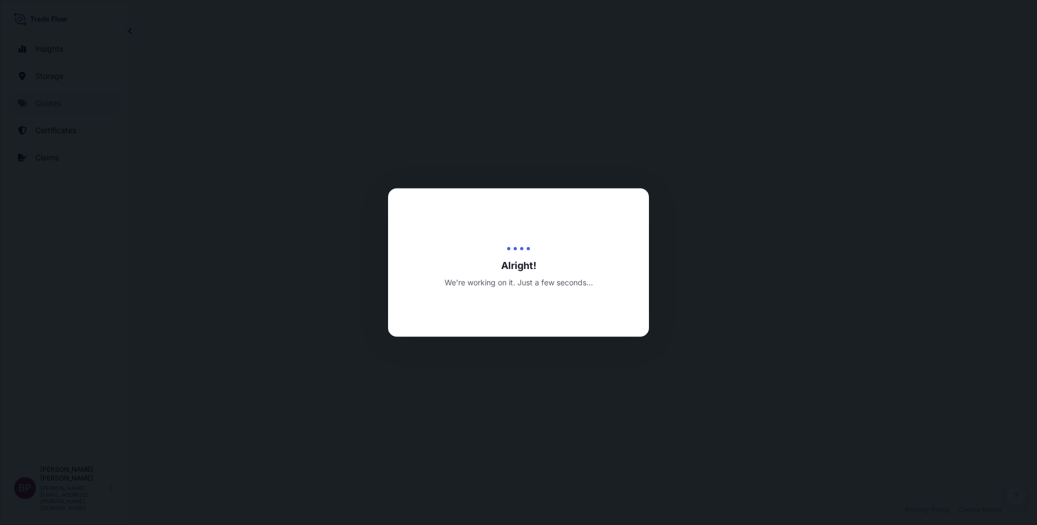
select select "Road / [GEOGRAPHIC_DATA]"
select select "Water"
select select "Road / [GEOGRAPHIC_DATA]"
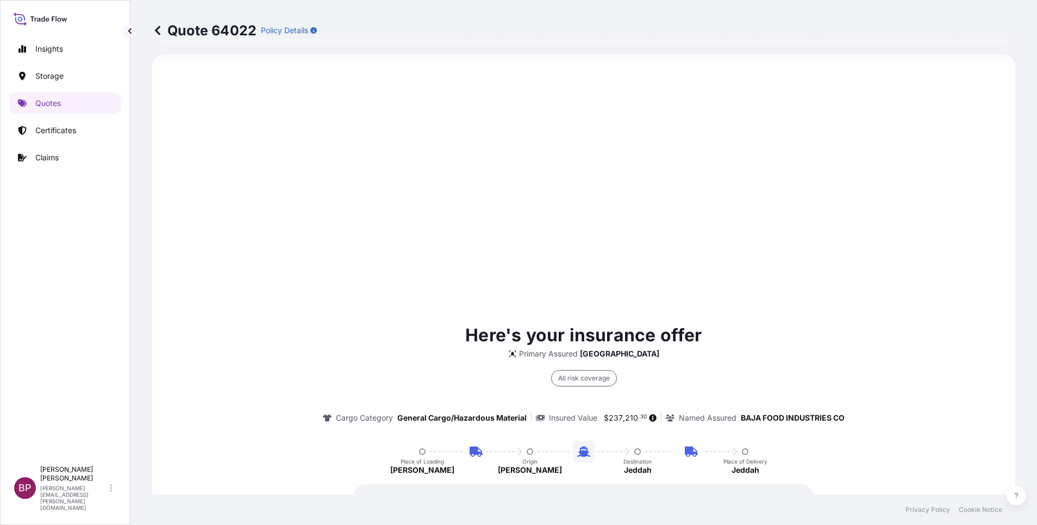
scroll to position [685, 0]
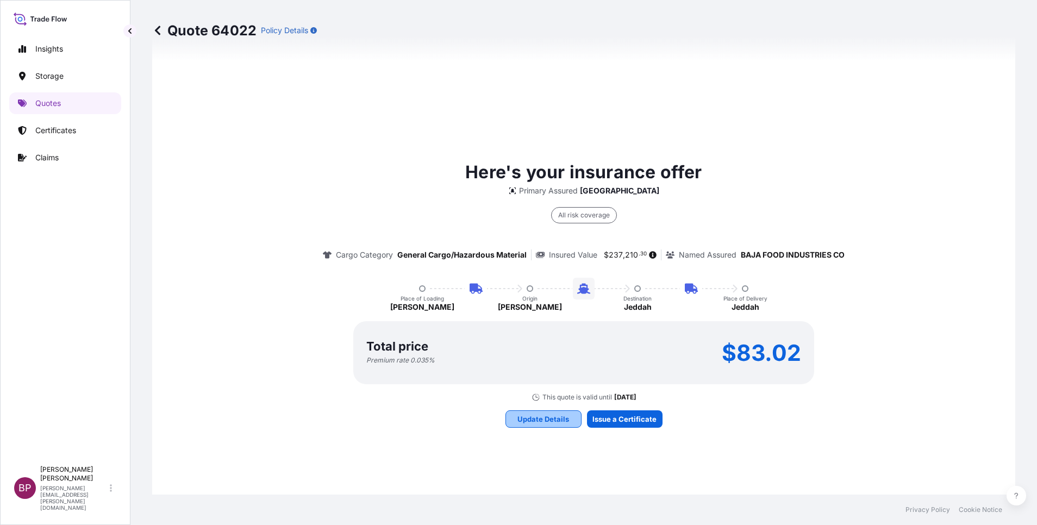
click at [536, 421] on p "Update Details" at bounding box center [544, 419] width 52 height 11
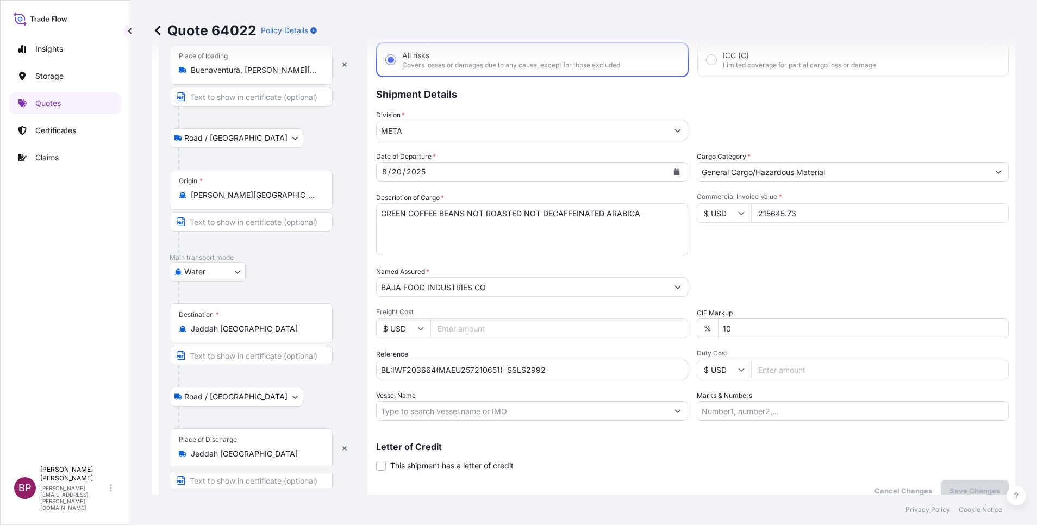
scroll to position [17, 0]
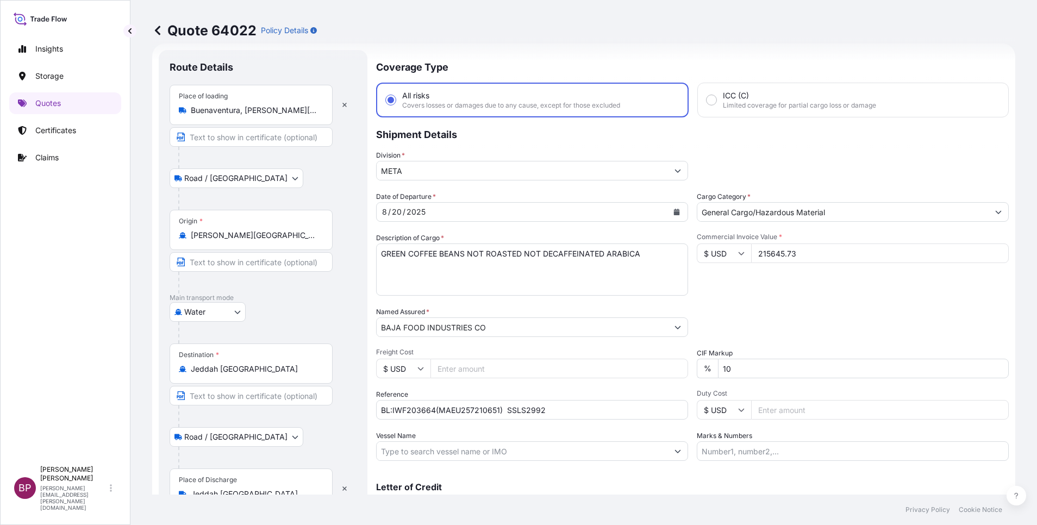
drag, startPoint x: 579, startPoint y: 367, endPoint x: 494, endPoint y: 367, distance: 84.8
click at [494, 367] on div "Date of Departure * [DATE] Cargo Category * General Cargo/Hazardous Material De…" at bounding box center [692, 326] width 633 height 270
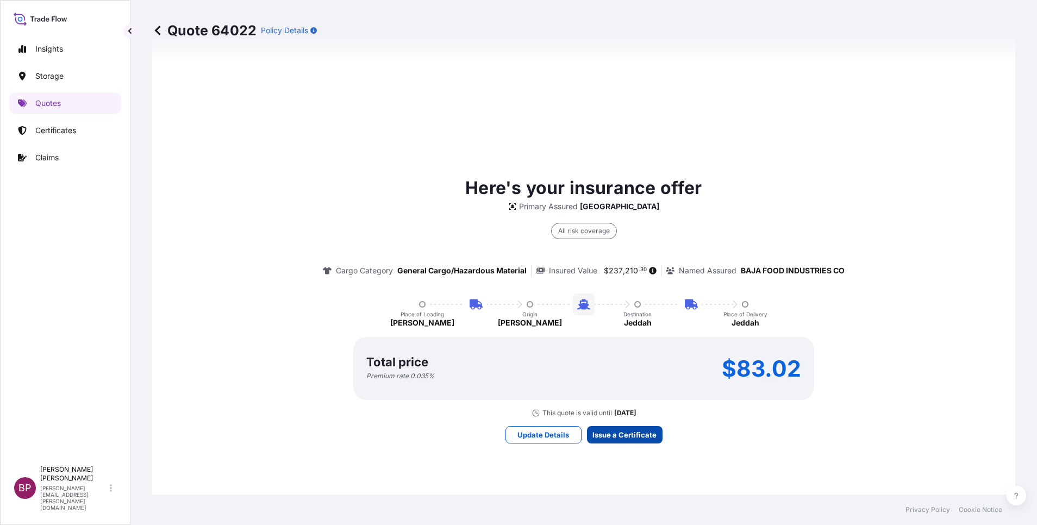
type input "0"
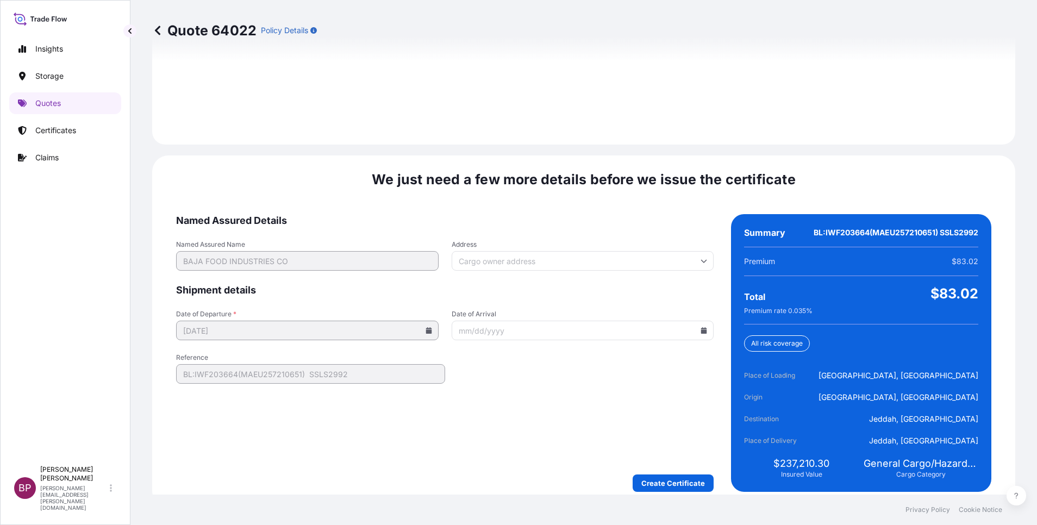
scroll to position [1611, 0]
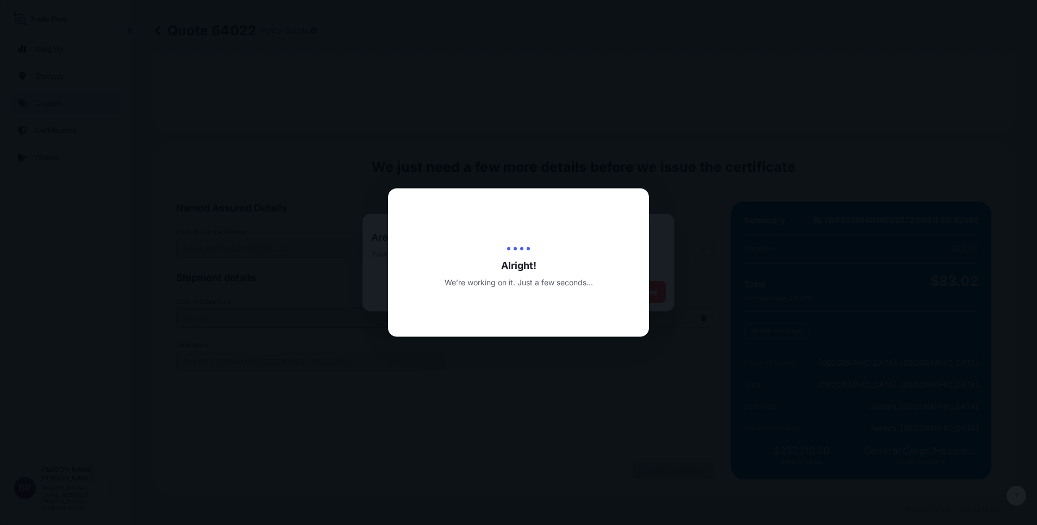
click at [668, 380] on div at bounding box center [518, 262] width 1037 height 525
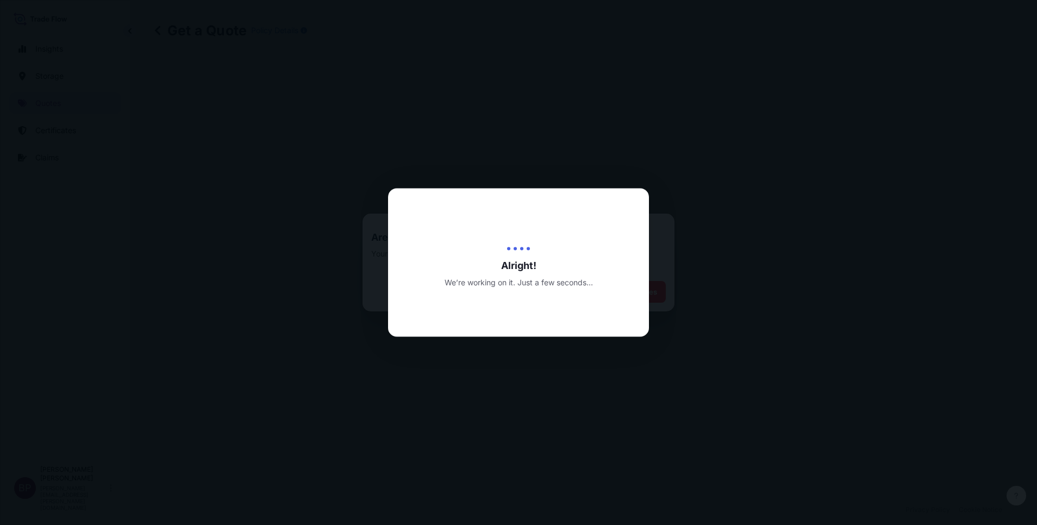
scroll to position [556, 0]
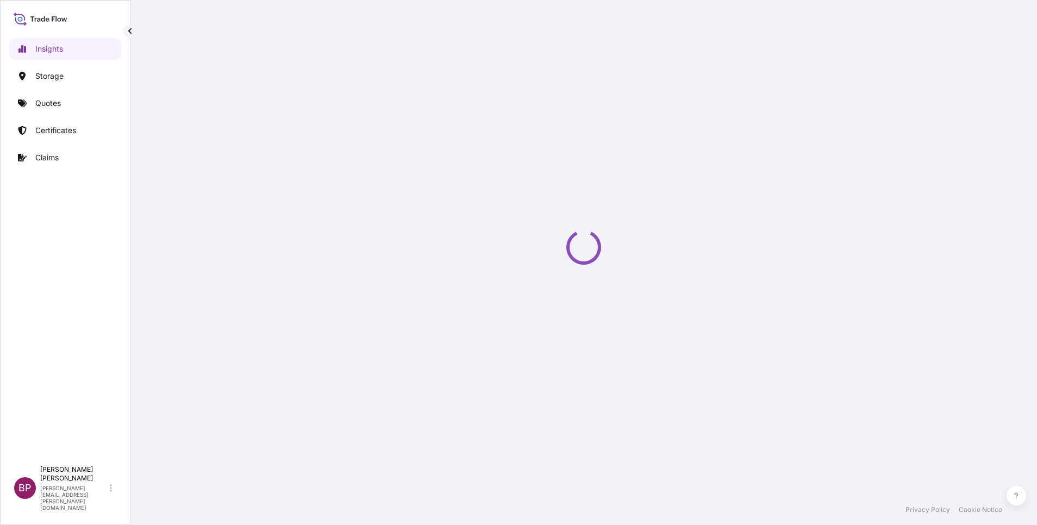
select select "2025"
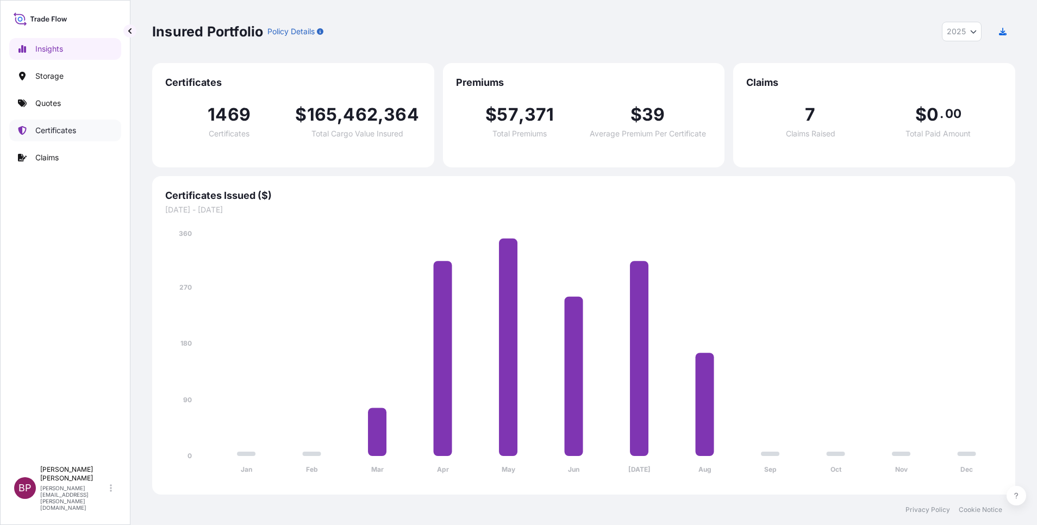
click at [59, 136] on link "Certificates" at bounding box center [65, 131] width 112 height 22
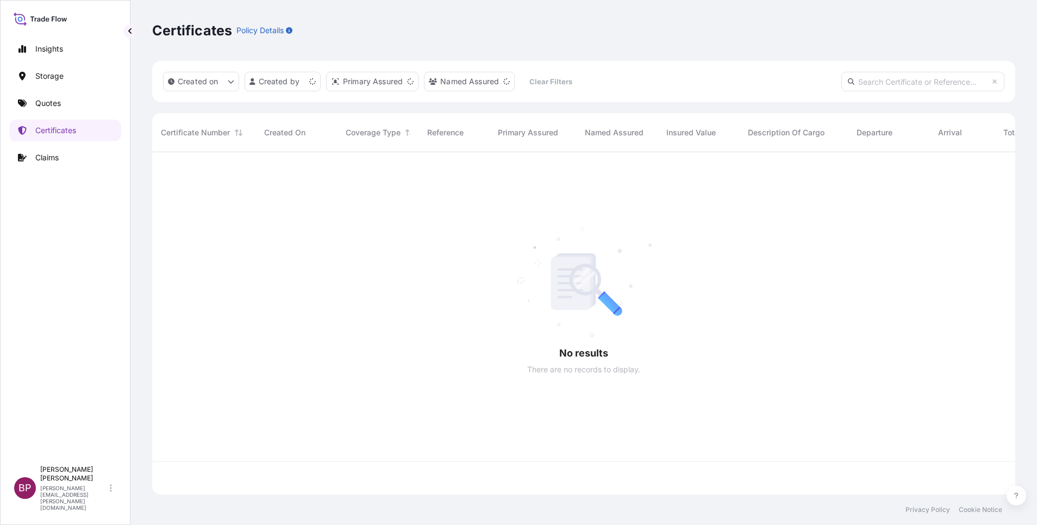
scroll to position [336, 851]
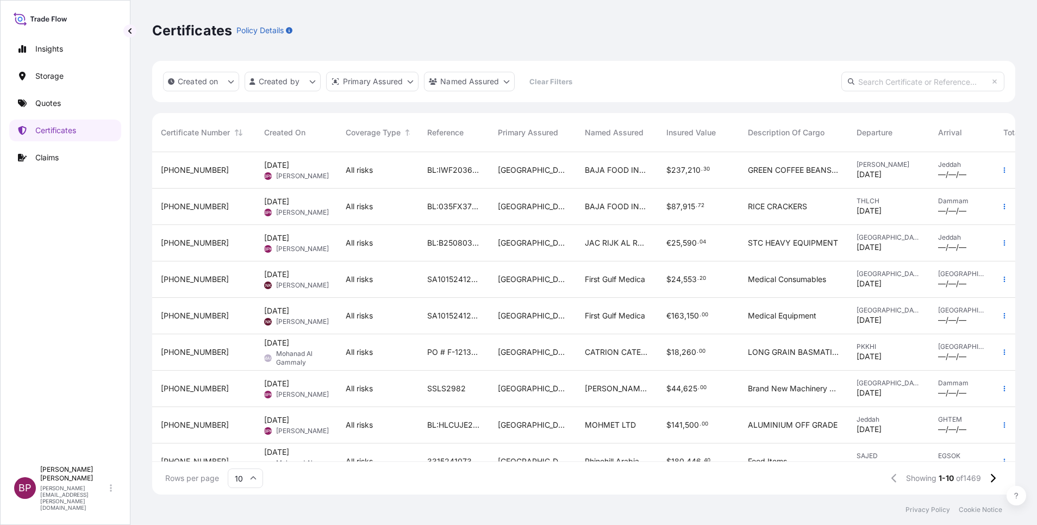
click at [650, 185] on div "BAJA FOOD INDUSTRIES CO" at bounding box center [617, 170] width 82 height 36
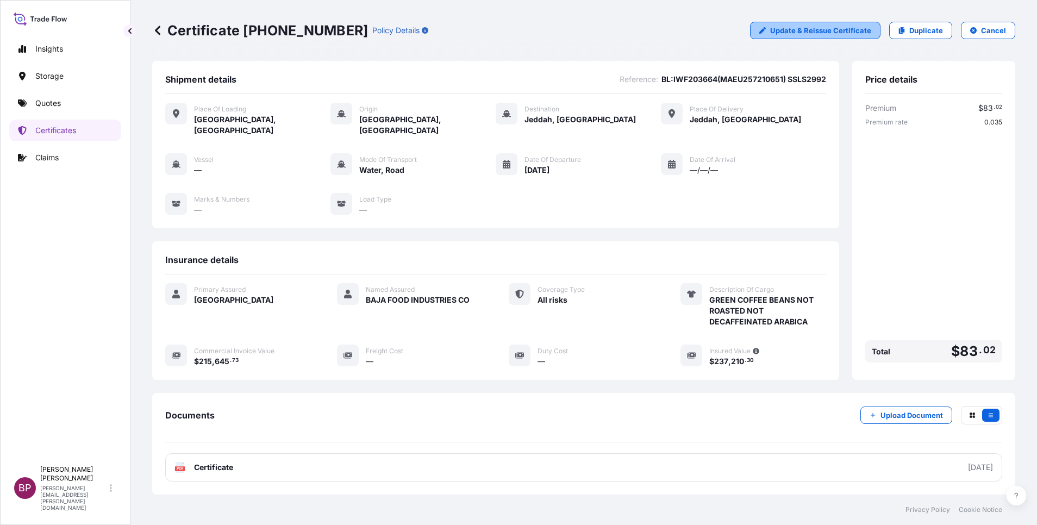
click at [852, 36] on link "Update & Reissue Certificate" at bounding box center [815, 30] width 130 height 17
select select "Road / [GEOGRAPHIC_DATA]"
select select "Water"
select select "Road / [GEOGRAPHIC_DATA]"
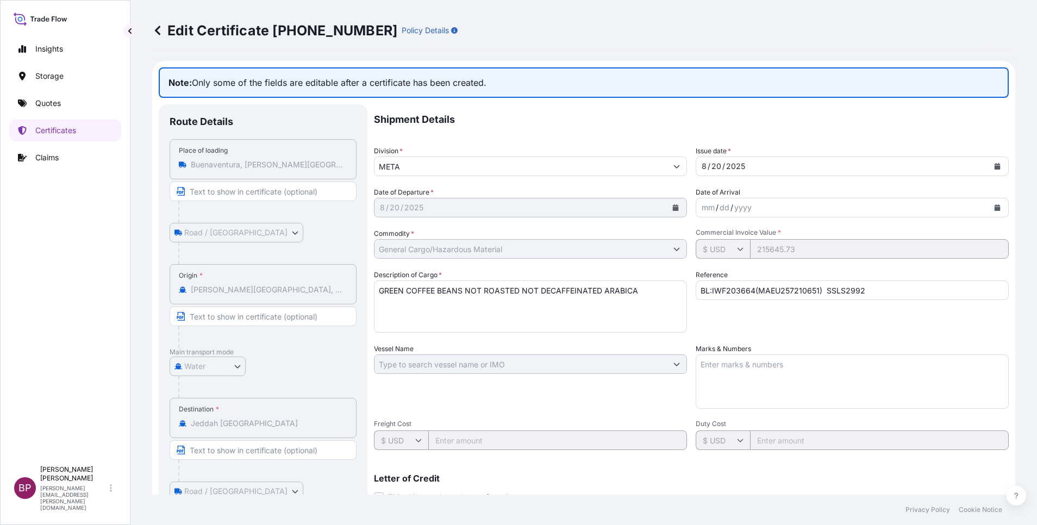
click at [156, 32] on icon at bounding box center [157, 30] width 11 height 11
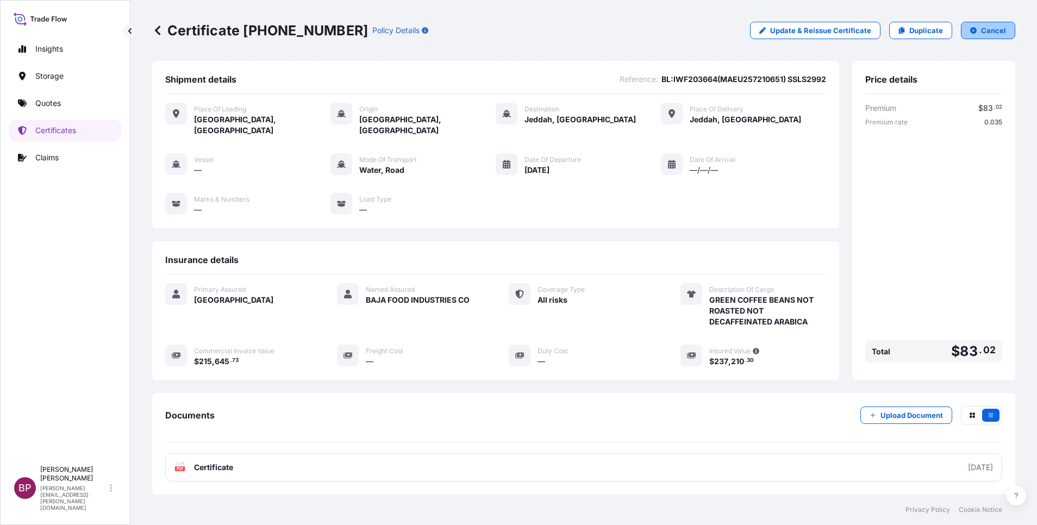
click at [987, 32] on p "Cancel" at bounding box center [993, 30] width 25 height 11
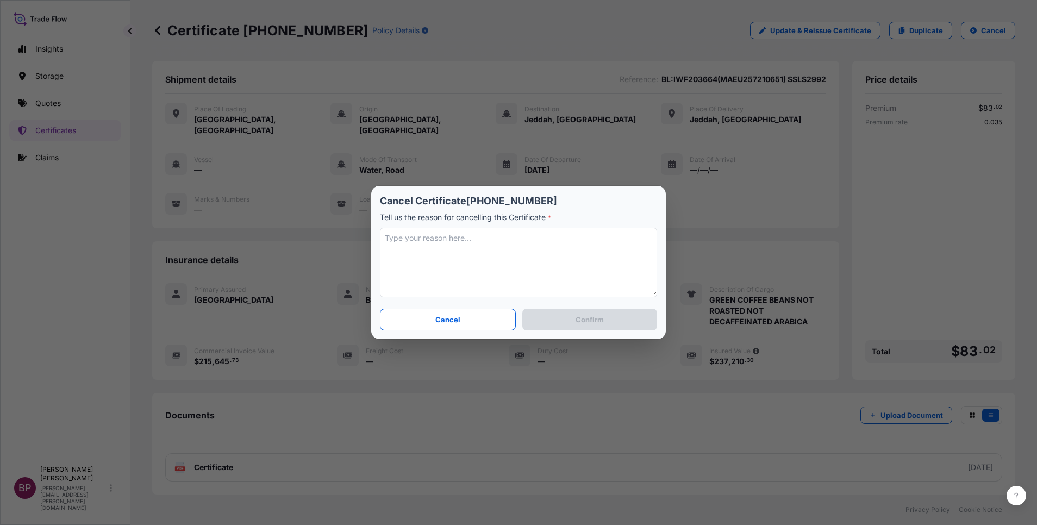
drag, startPoint x: 526, startPoint y: 265, endPoint x: 515, endPoint y: 267, distance: 11.1
click at [525, 265] on textarea at bounding box center [518, 263] width 277 height 70
type textarea "incorrect value"
click at [593, 324] on p "Confirm" at bounding box center [590, 319] width 28 height 11
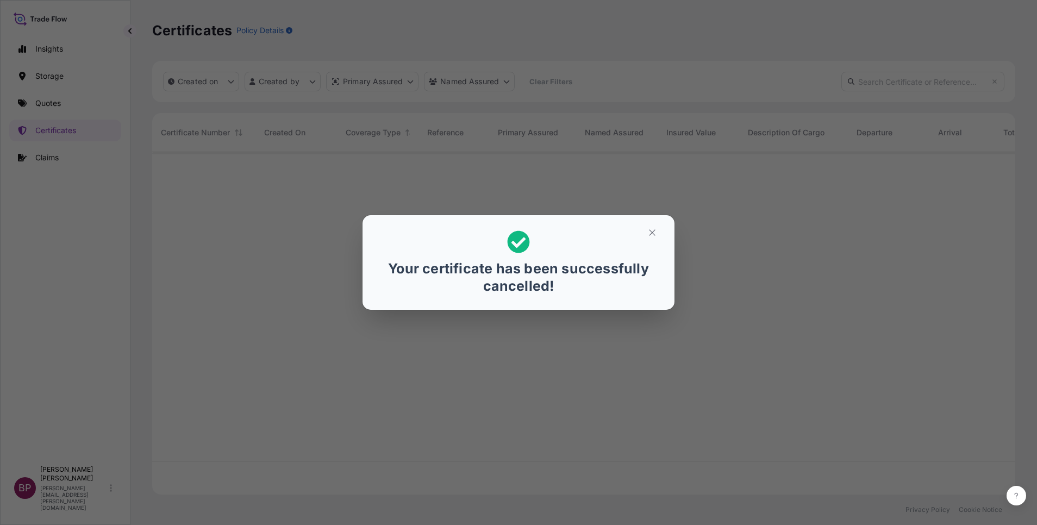
scroll to position [336, 851]
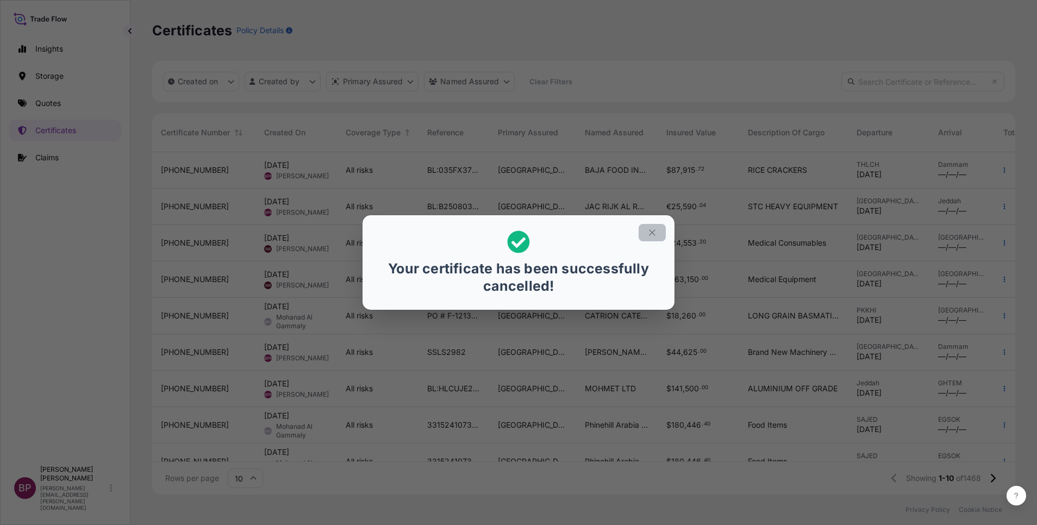
click at [655, 235] on icon "button" at bounding box center [652, 233] width 10 height 10
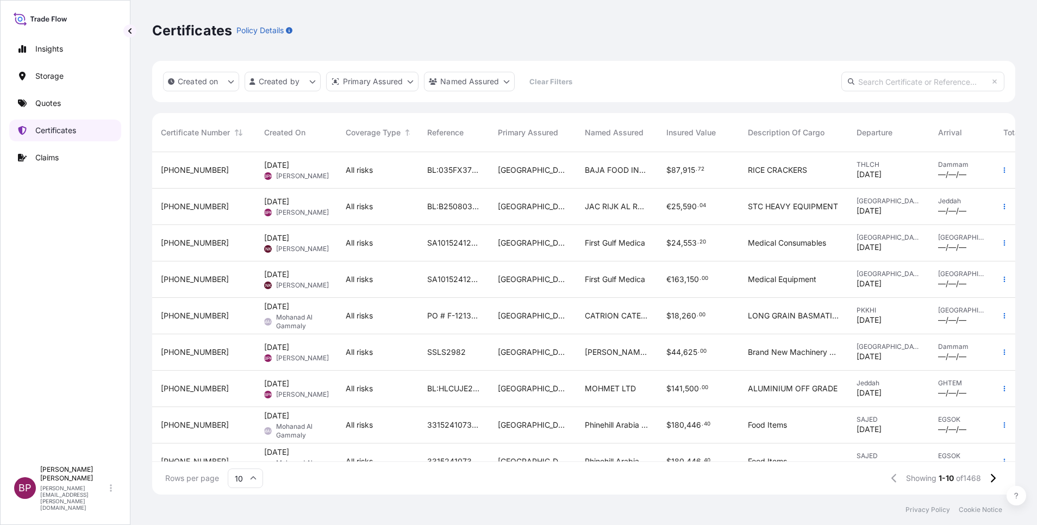
click at [65, 126] on p "Certificates" at bounding box center [55, 130] width 41 height 11
click at [61, 108] on link "Quotes" at bounding box center [65, 103] width 112 height 22
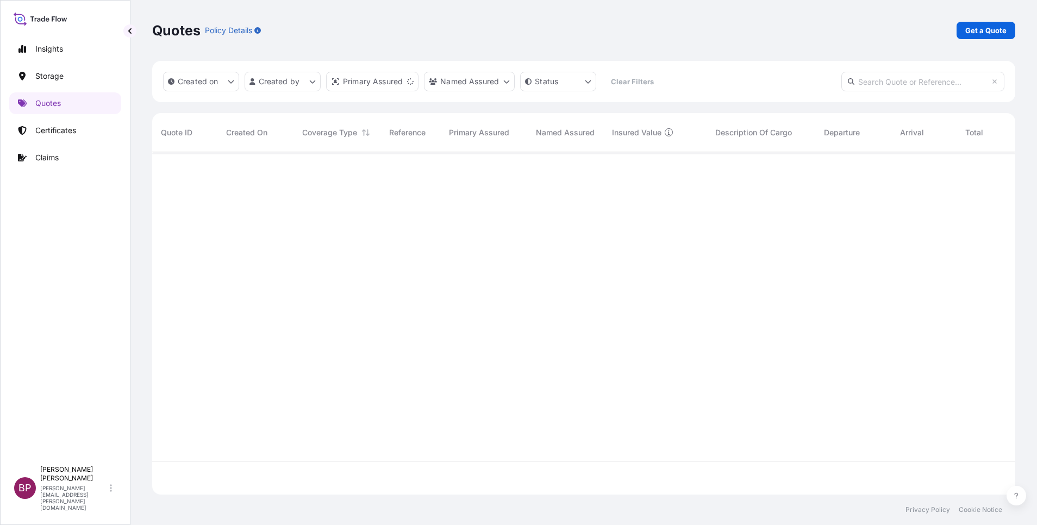
scroll to position [336, 851]
click at [967, 34] on p "Get a Quote" at bounding box center [985, 30] width 41 height 11
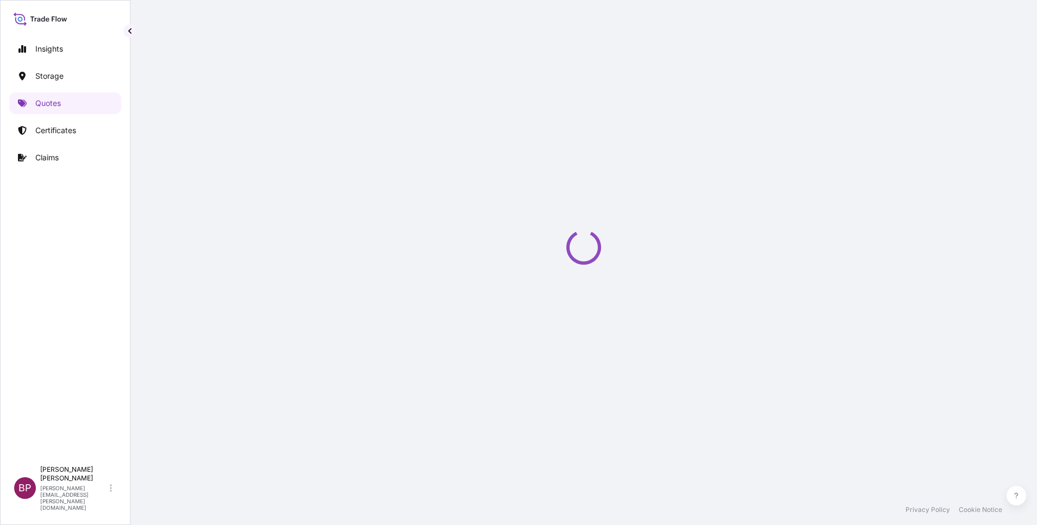
select select "Water"
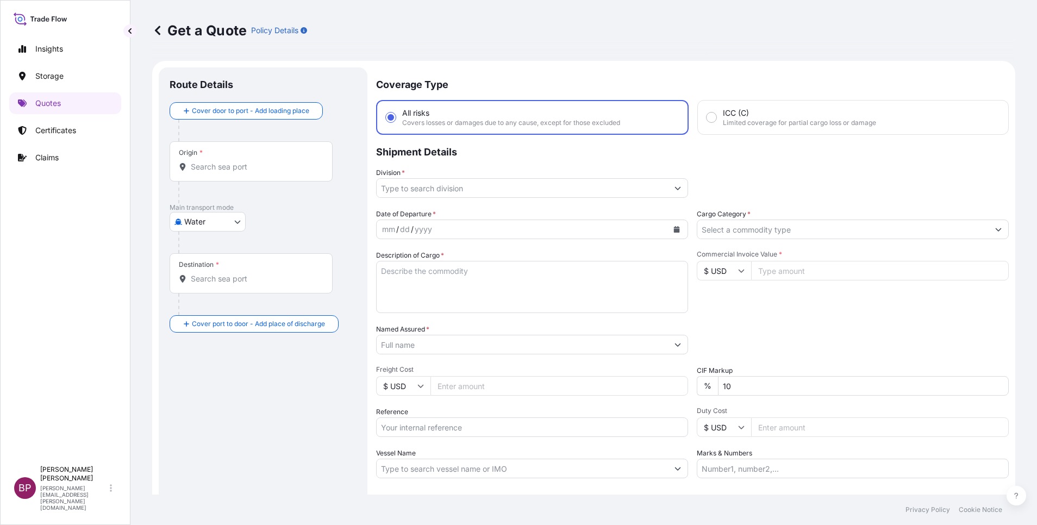
scroll to position [17, 0]
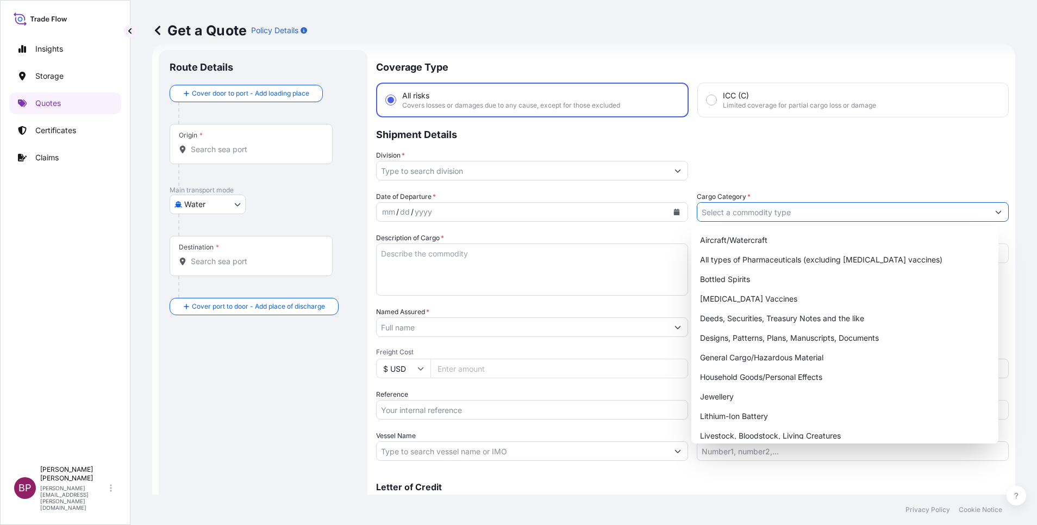
click at [844, 209] on input "Cargo Category *" at bounding box center [842, 212] width 291 height 20
click at [773, 360] on div "General Cargo/Hazardous Material" at bounding box center [845, 358] width 298 height 20
type input "General Cargo/Hazardous Material"
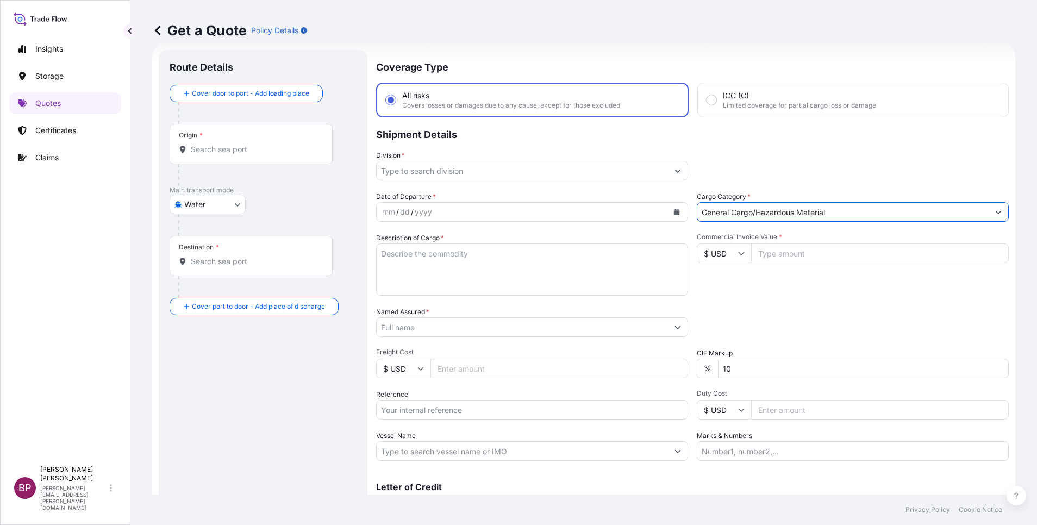
click at [668, 174] on button "Show suggestions" at bounding box center [678, 171] width 20 height 20
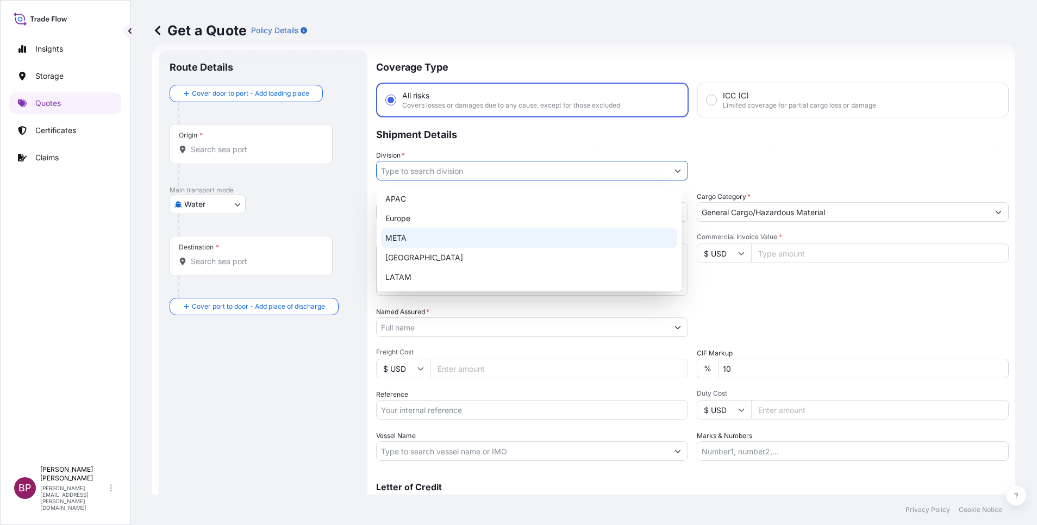
click at [453, 239] on div "META" at bounding box center [529, 238] width 296 height 20
type input "META"
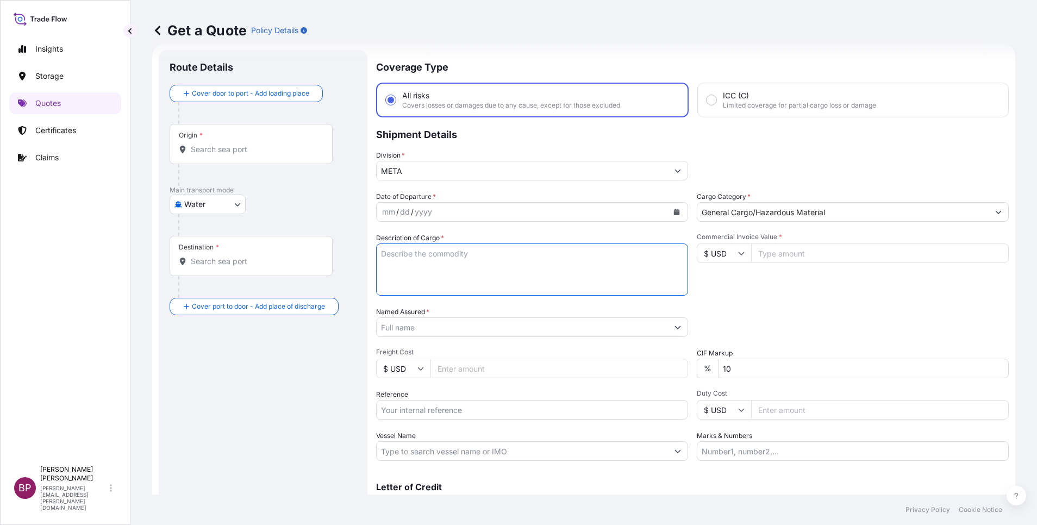
click at [474, 281] on textarea "Description of Cargo *" at bounding box center [532, 270] width 312 height 52
paste textarea "BL:IWF203664(MAEU257210651) SSLS2992"
drag, startPoint x: 463, startPoint y: 280, endPoint x: 278, endPoint y: 238, distance: 189.0
click at [278, 238] on form "Route Details Cover door to port - Add loading place Place of loading Road / In…" at bounding box center [583, 295] width 863 height 505
paste textarea "GREEN COFFEE BEANS NOT ROASTED NOT DECAFFEINATED ARABICA"
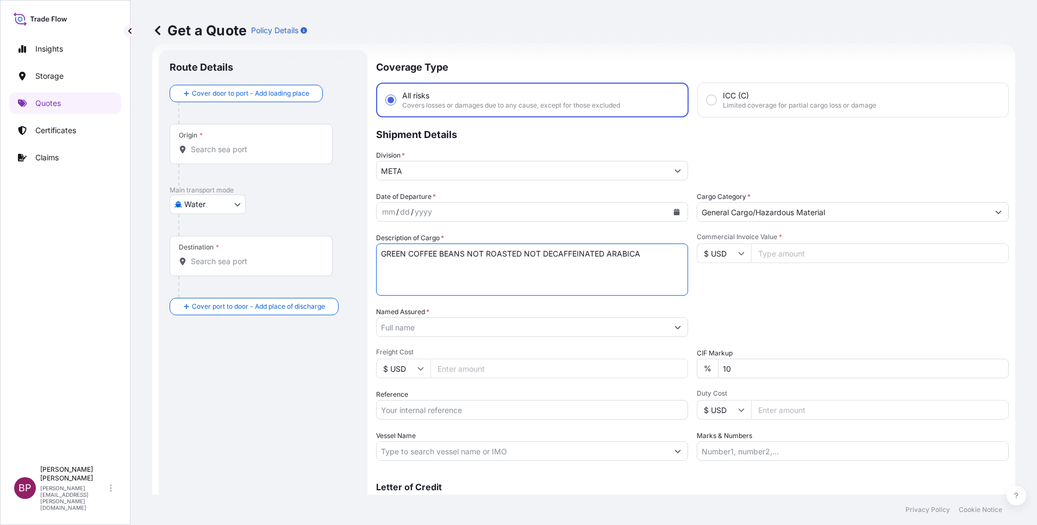
type textarea "GREEN COFFEE BEANS NOT ROASTED NOT DECAFFEINATED ARABICA"
drag, startPoint x: 463, startPoint y: 408, endPoint x: 479, endPoint y: 408, distance: 16.9
click at [463, 408] on input "Reference" at bounding box center [532, 410] width 312 height 20
paste input "BL:IWF203664(MAEU257210651) SSLS2992"
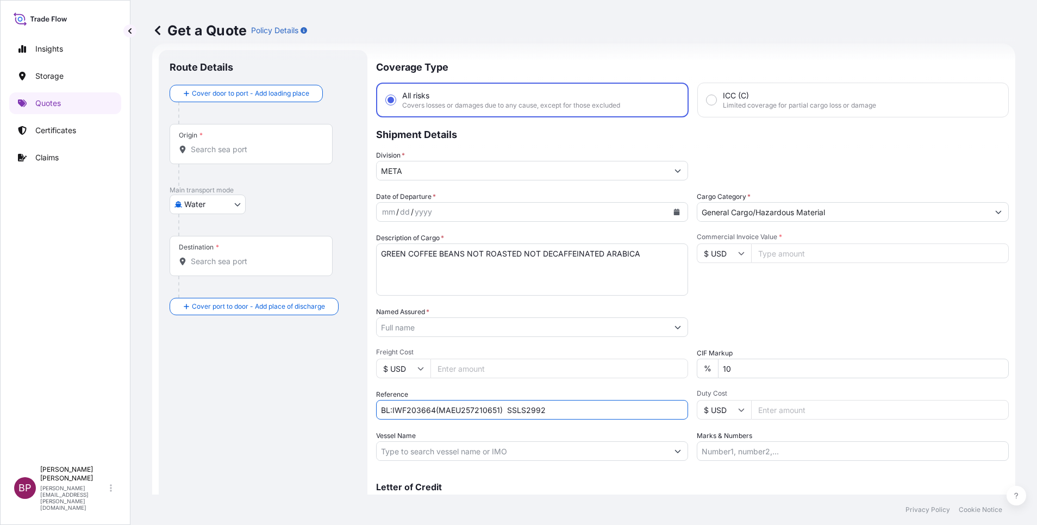
type input "BL:IWF203664(MAEU257210651) SSLS2992"
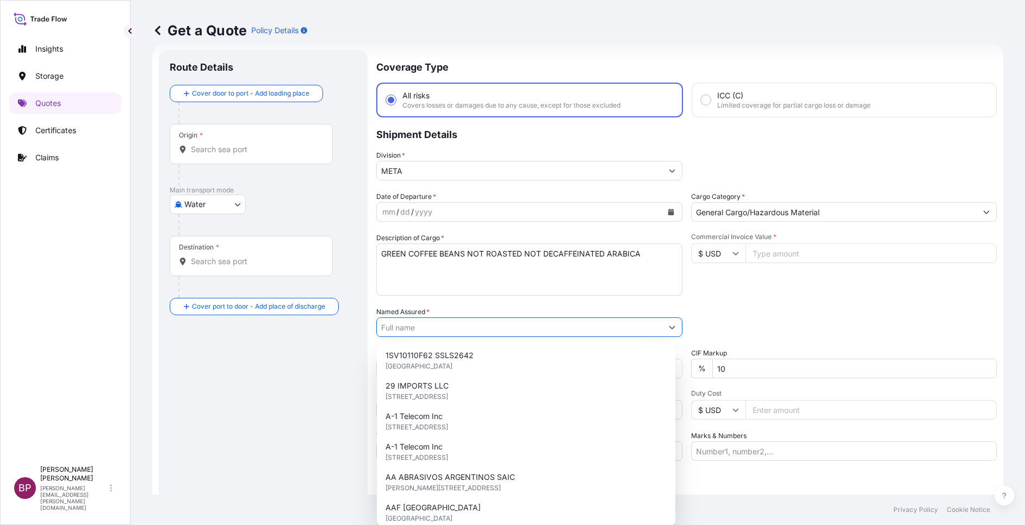
click at [438, 331] on input "Named Assured *" at bounding box center [519, 327] width 285 height 20
paste input "BAJA FOOD INDUSTRIES CO"
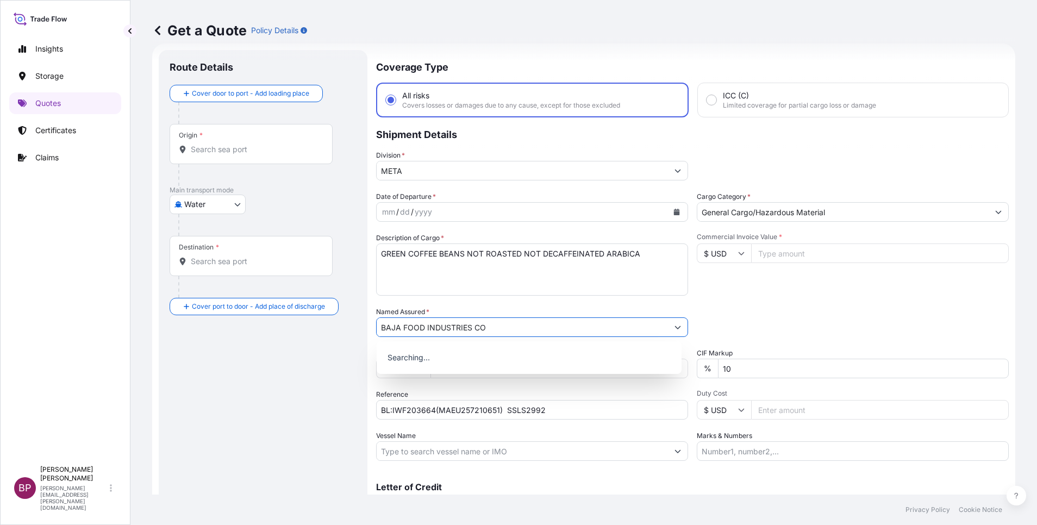
type input "BAJA FOOD INDUSTRIES CO"
click at [674, 213] on icon "Calendar" at bounding box center [677, 212] width 6 height 7
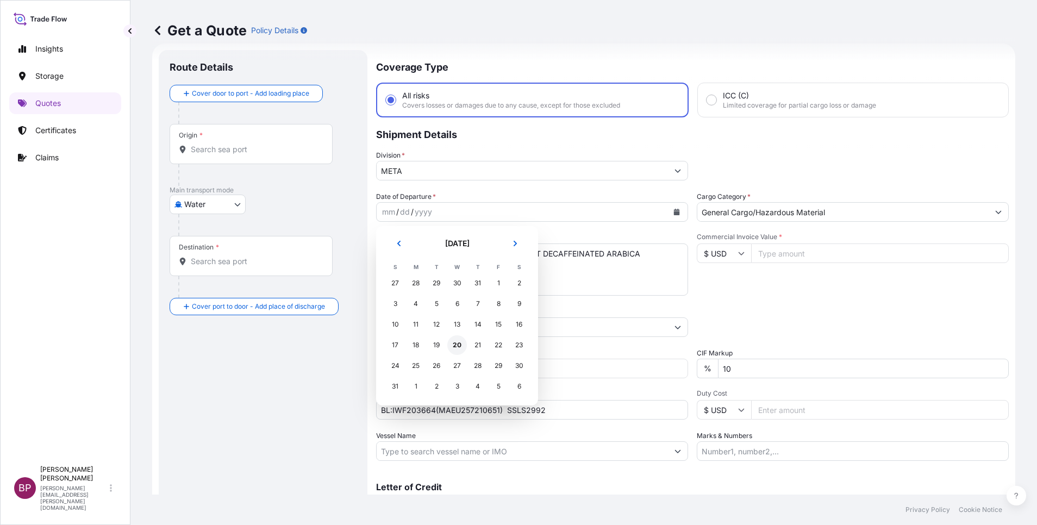
click at [456, 344] on div "20" at bounding box center [457, 345] width 20 height 20
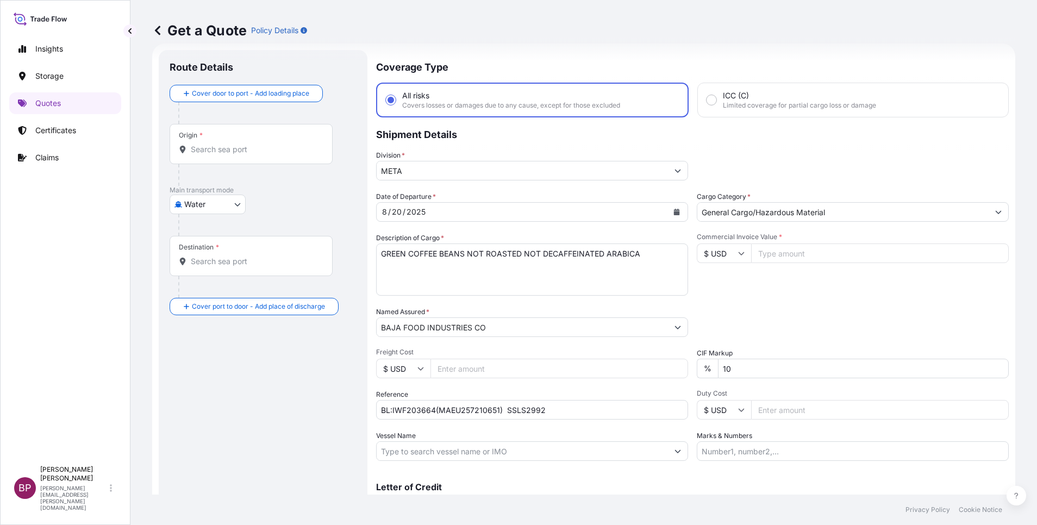
click at [737, 325] on div "Packing Category Type to search a container mode Please select a primary mode o…" at bounding box center [853, 322] width 312 height 30
click at [791, 257] on input "Commercial Invoice Value *" at bounding box center [880, 254] width 258 height 20
paste input "215645.73"
type input "215645.73"
drag, startPoint x: 746, startPoint y: 369, endPoint x: 455, endPoint y: 350, distance: 292.0
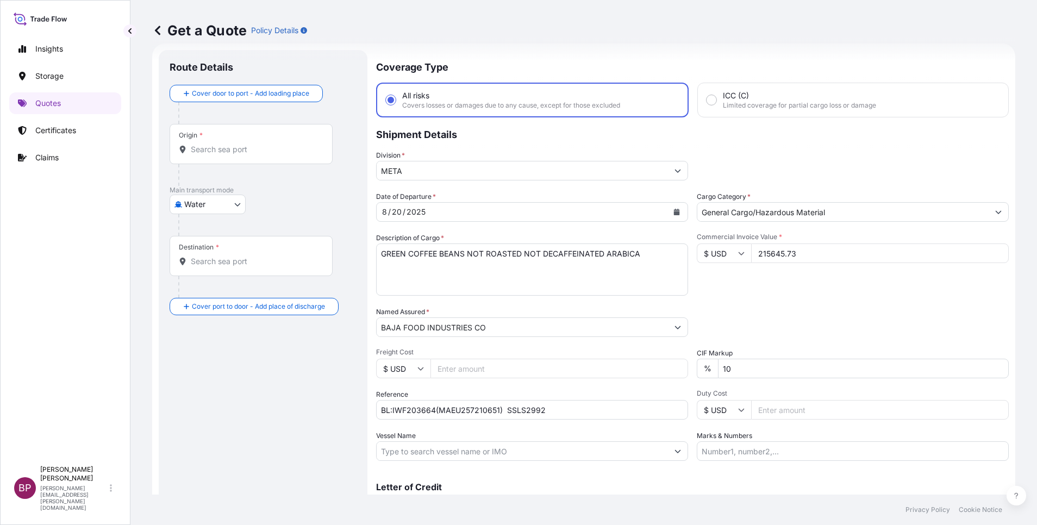
click at [597, 356] on div "Date of Departure * [DATE] Cargo Category * General Cargo/Hazardous Material De…" at bounding box center [692, 326] width 633 height 270
type input "0"
click at [762, 324] on div "Packing Category Type to search a container mode Please select a primary mode o…" at bounding box center [853, 322] width 312 height 30
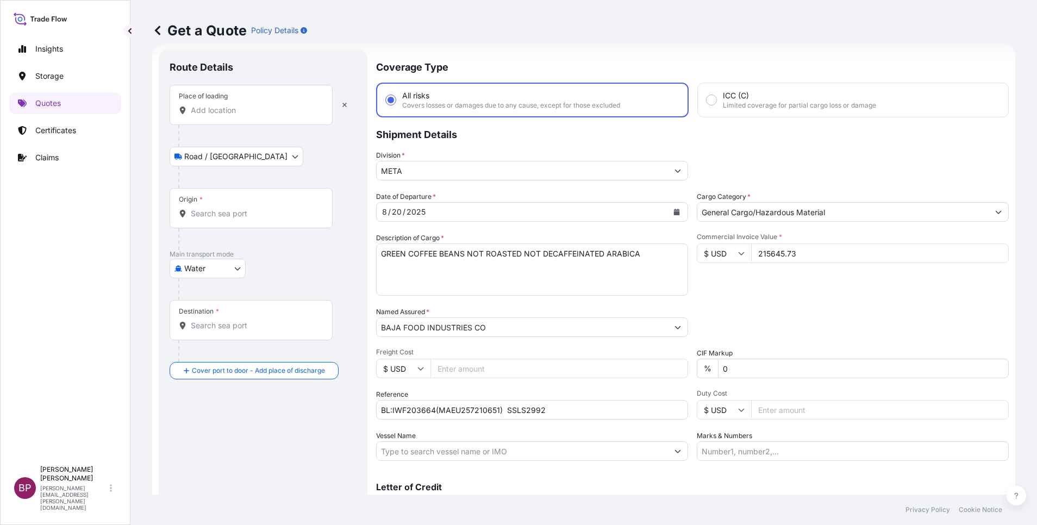
click at [244, 107] on input "Place of loading" at bounding box center [255, 110] width 128 height 11
paste input "BUENAVENTURA"
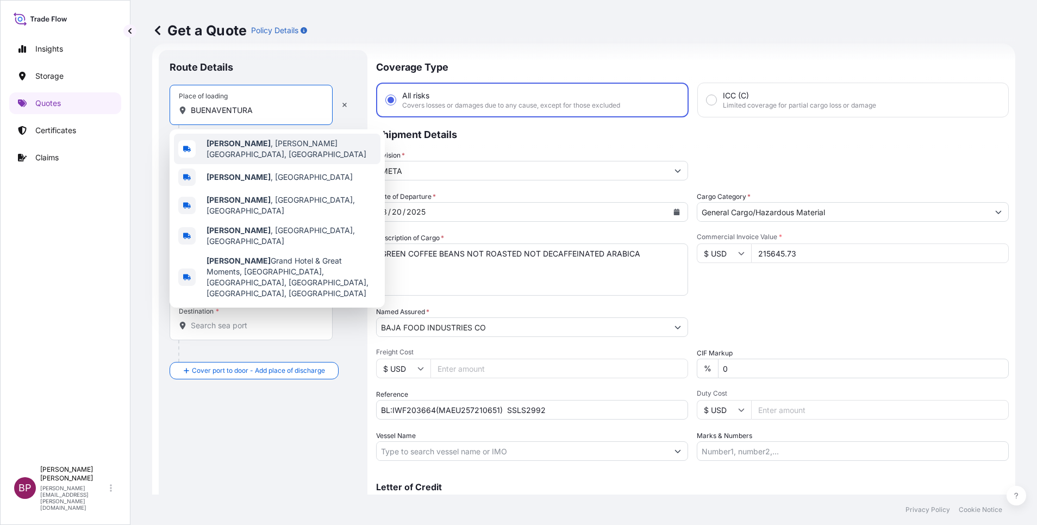
click at [297, 147] on span "Buenaventura , [PERSON_NAME][GEOGRAPHIC_DATA], [GEOGRAPHIC_DATA]" at bounding box center [292, 149] width 170 height 22
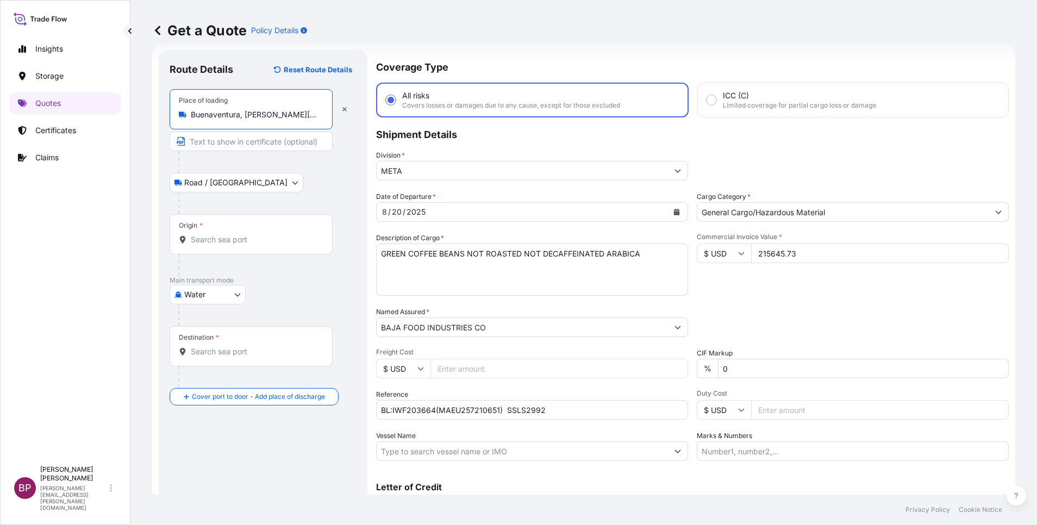
type input "Buenaventura, [PERSON_NAME][GEOGRAPHIC_DATA], [GEOGRAPHIC_DATA]"
click at [264, 241] on input "Origin *" at bounding box center [255, 239] width 128 height 11
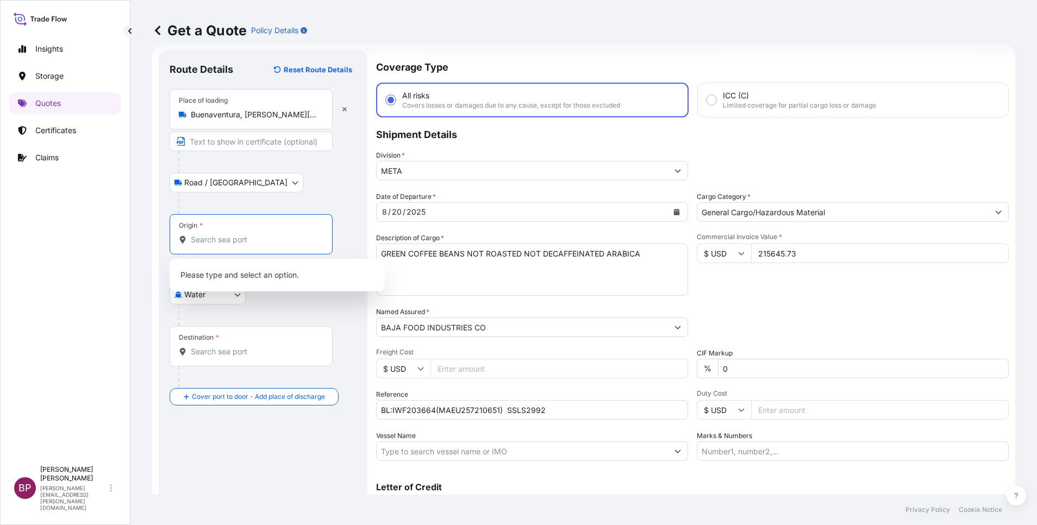
paste input "BUENAVENTURA"
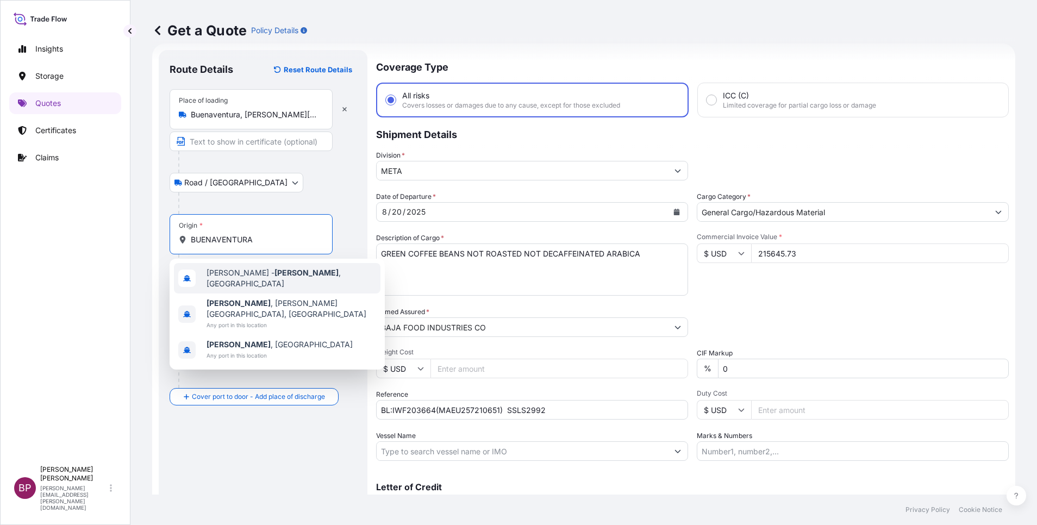
click at [302, 275] on span "[PERSON_NAME][GEOGRAPHIC_DATA] , [GEOGRAPHIC_DATA]" at bounding box center [292, 278] width 170 height 22
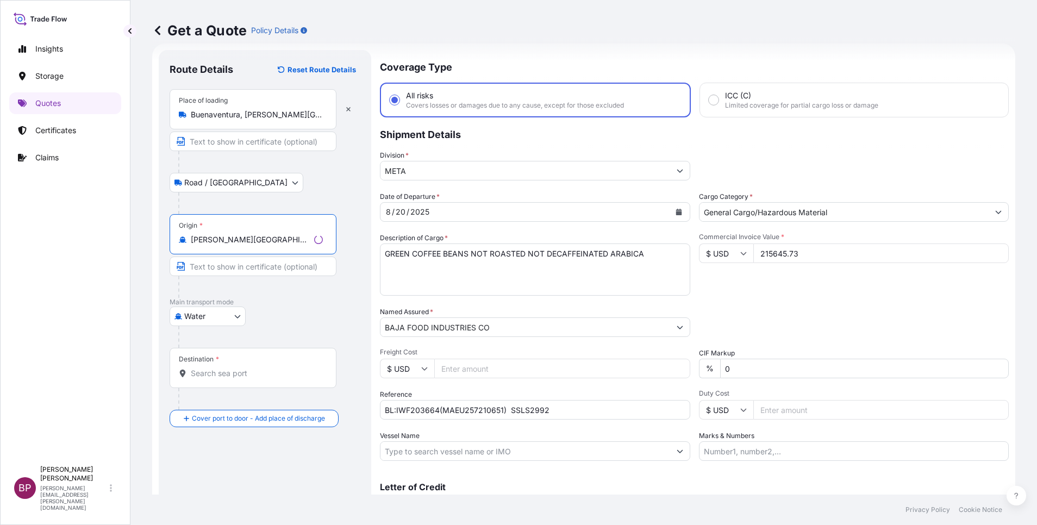
type input "[PERSON_NAME][GEOGRAPHIC_DATA], [GEOGRAPHIC_DATA]"
click at [259, 377] on input "Destination *" at bounding box center [257, 373] width 132 height 11
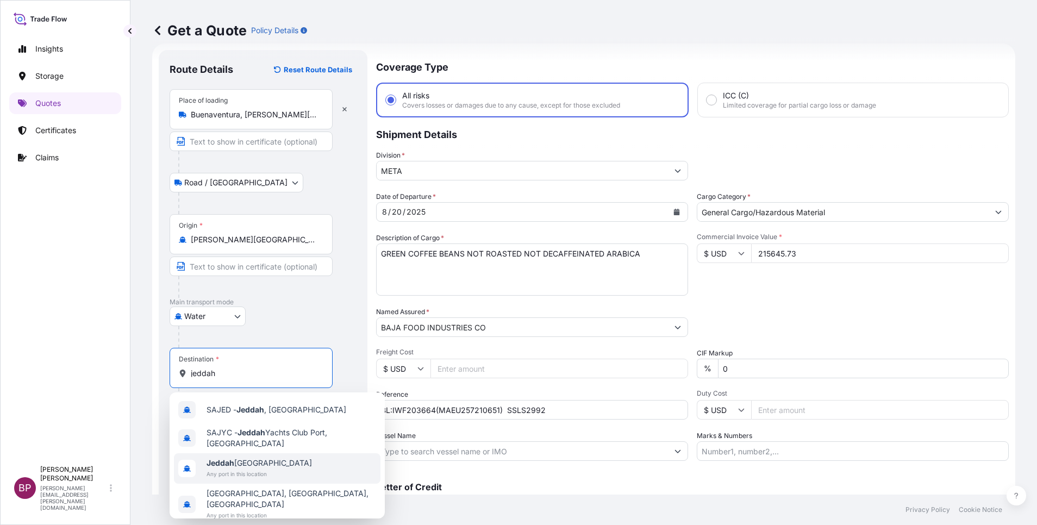
click at [276, 466] on span "Jeddah [GEOGRAPHIC_DATA]" at bounding box center [259, 463] width 105 height 11
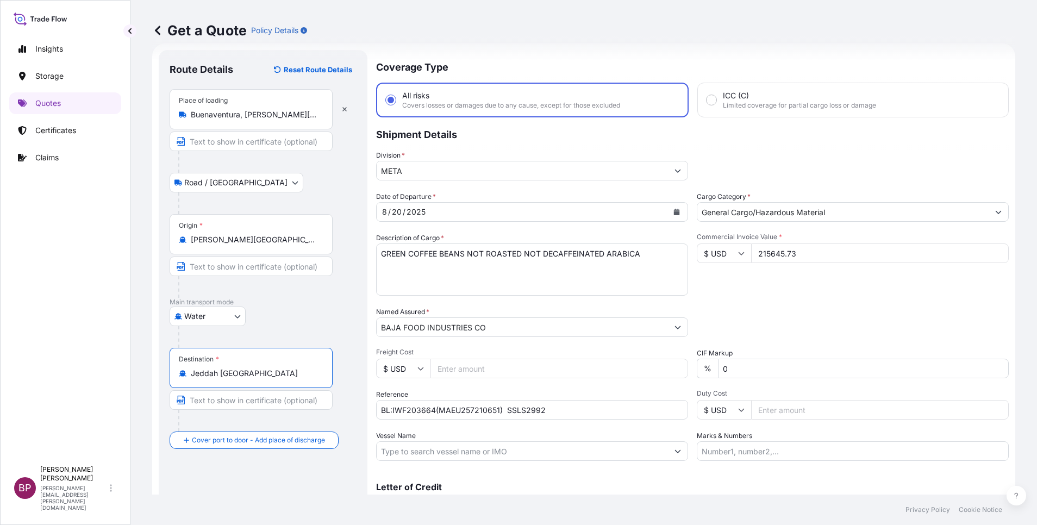
scroll to position [71, 0]
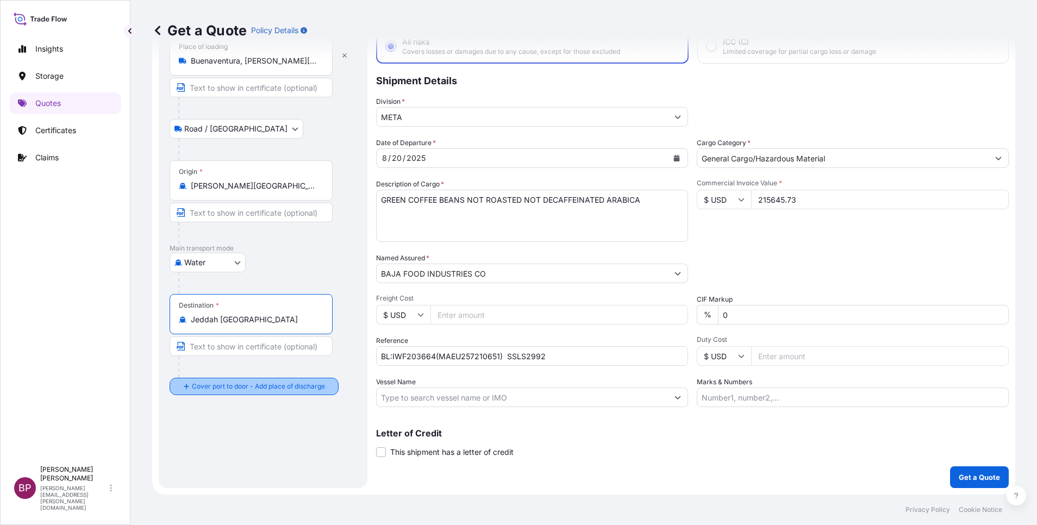
type input "Jeddah [GEOGRAPHIC_DATA]"
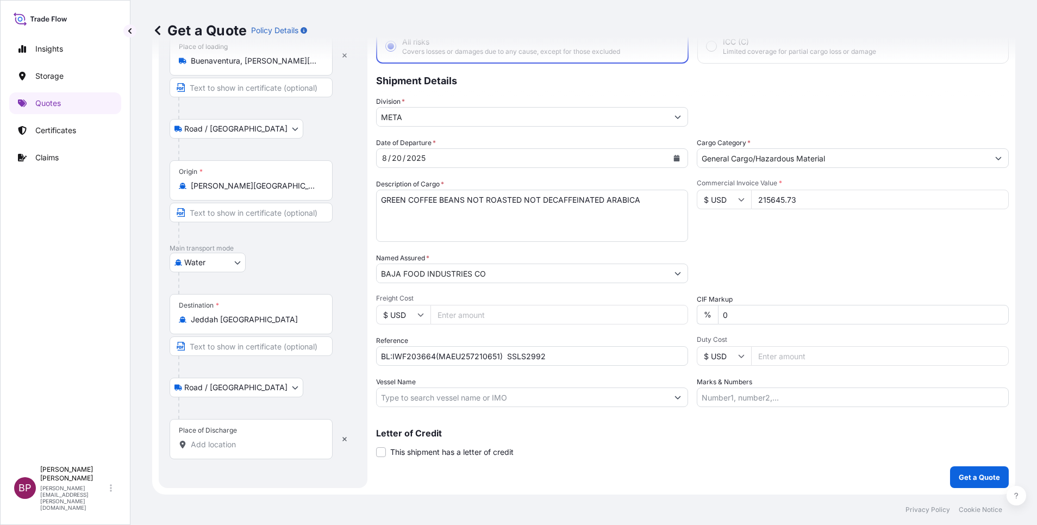
click at [261, 441] on input "Place of Discharge" at bounding box center [255, 444] width 128 height 11
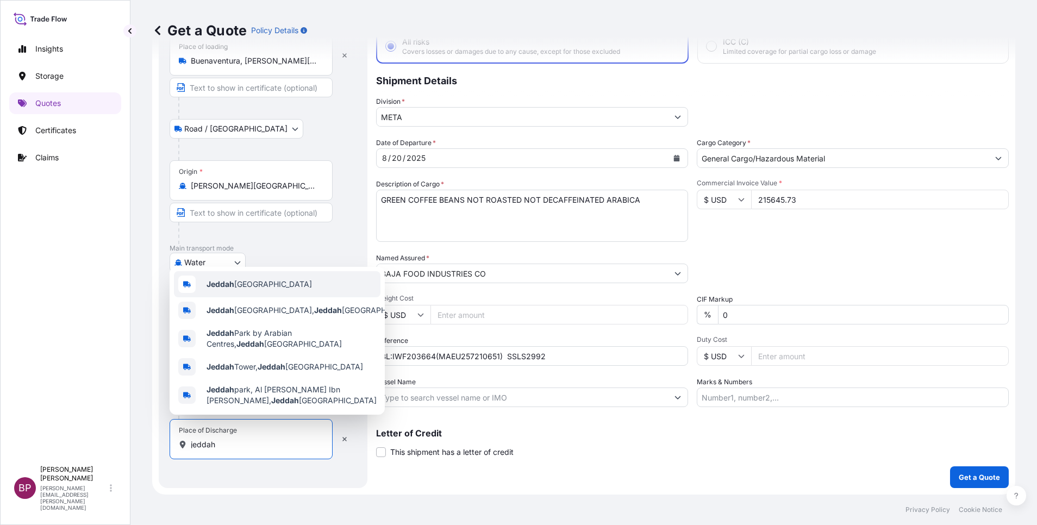
click at [263, 288] on div "Jeddah [GEOGRAPHIC_DATA]" at bounding box center [277, 284] width 207 height 26
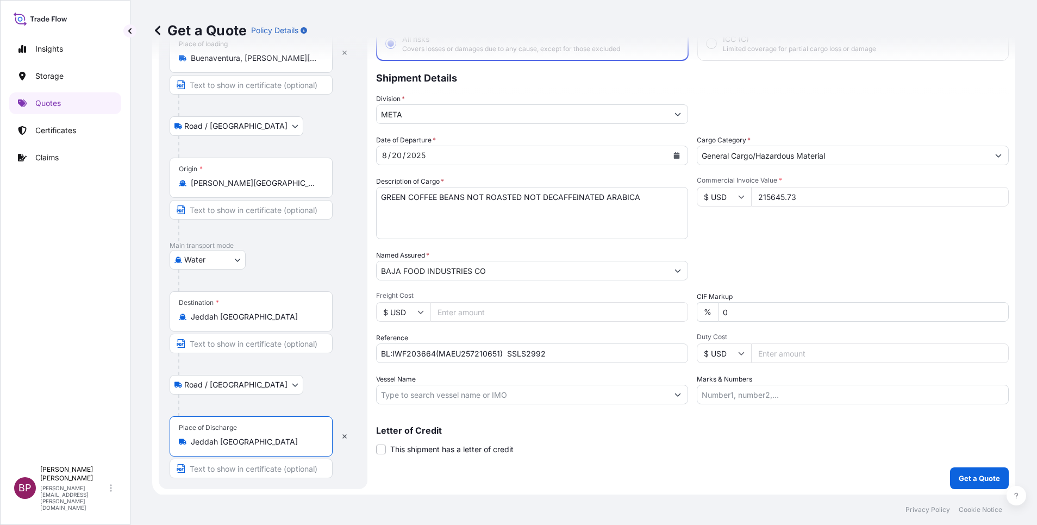
scroll to position [75, 0]
type input "Jeddah [GEOGRAPHIC_DATA]"
click at [960, 476] on p "Get a Quote" at bounding box center [979, 477] width 41 height 11
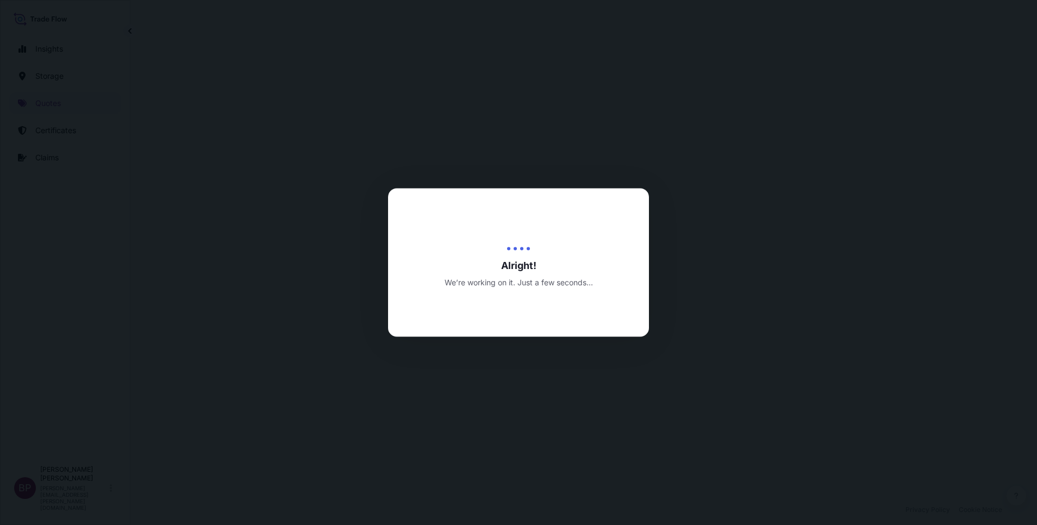
select select "Road / [GEOGRAPHIC_DATA]"
select select "Water"
select select "Road / [GEOGRAPHIC_DATA]"
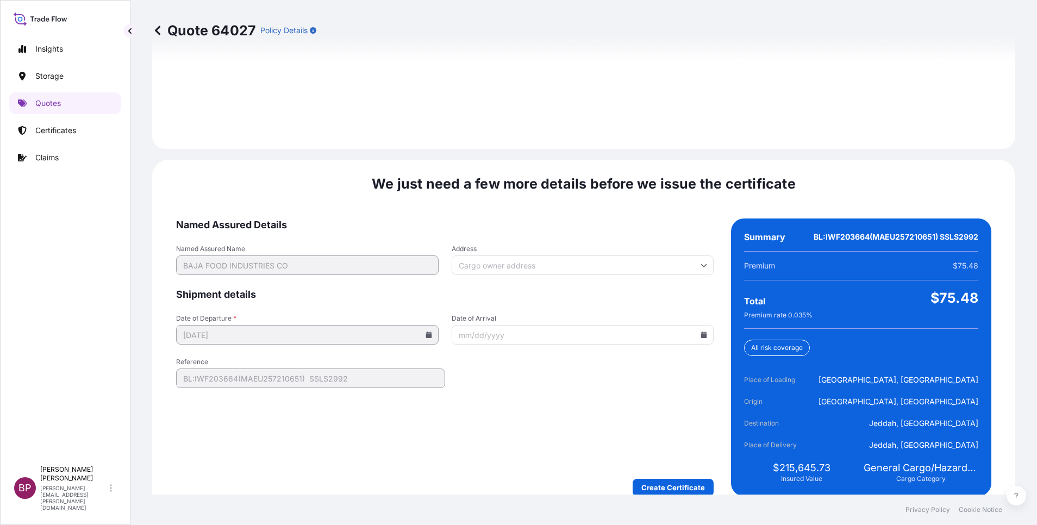
scroll to position [1611, 0]
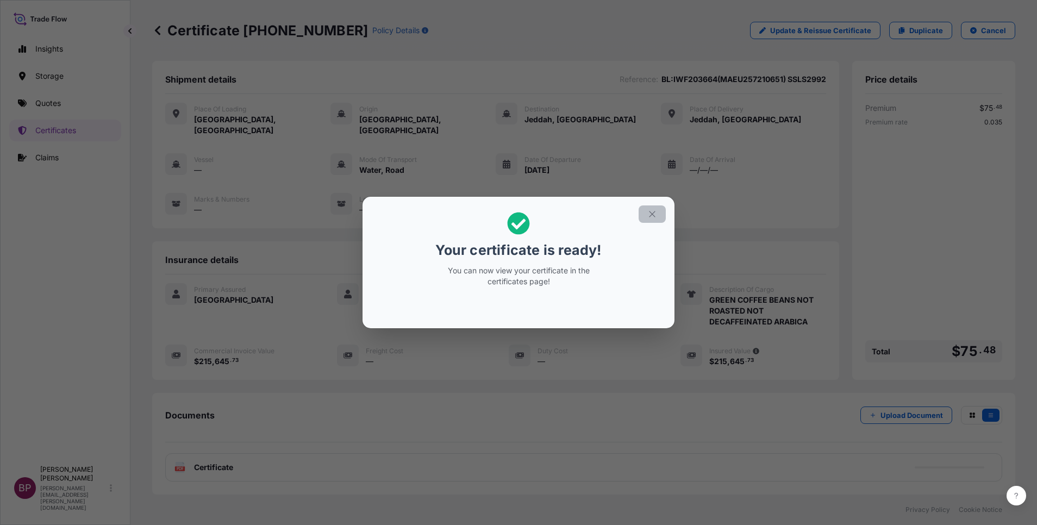
click at [650, 215] on icon "button" at bounding box center [652, 214] width 10 height 10
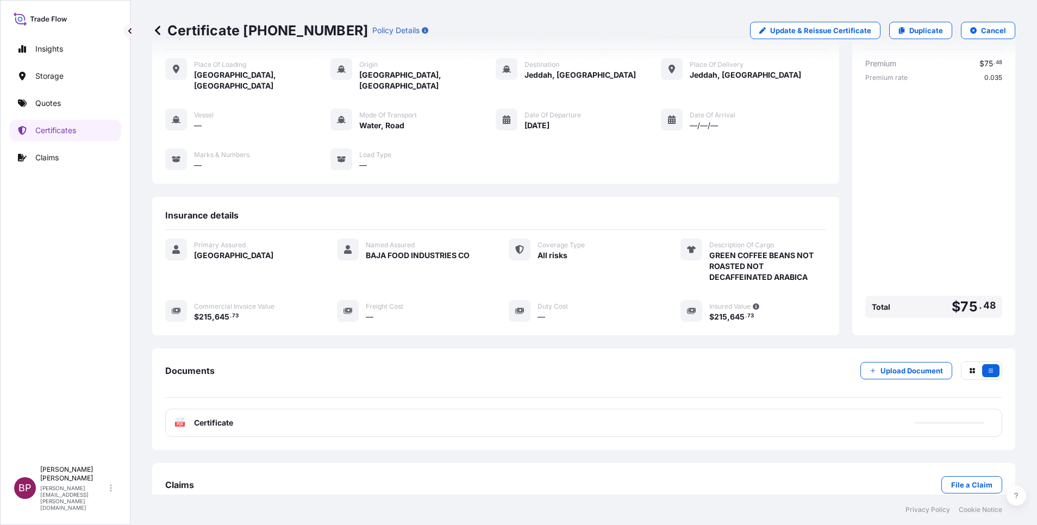
scroll to position [57, 0]
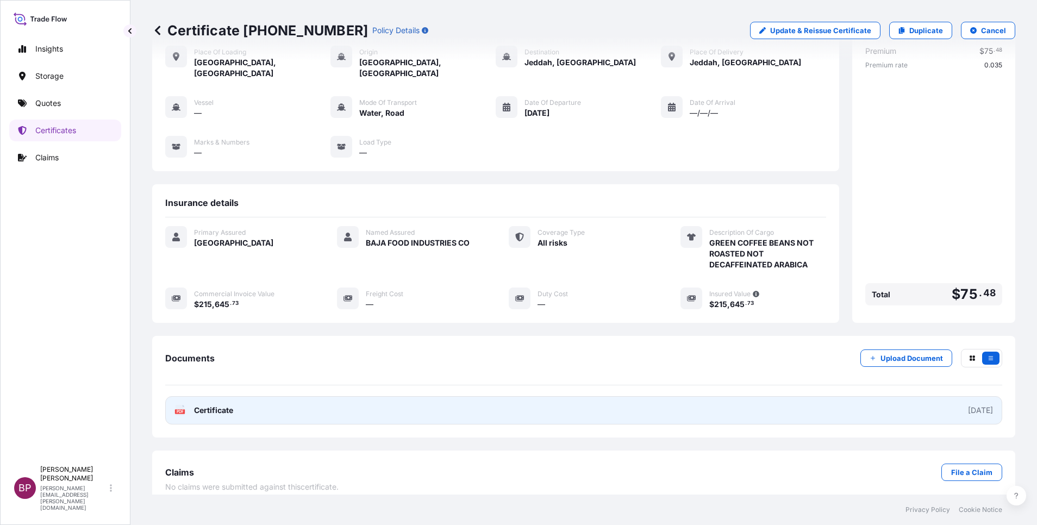
click at [236, 396] on link "PDF Certificate [DATE]" at bounding box center [583, 410] width 837 height 28
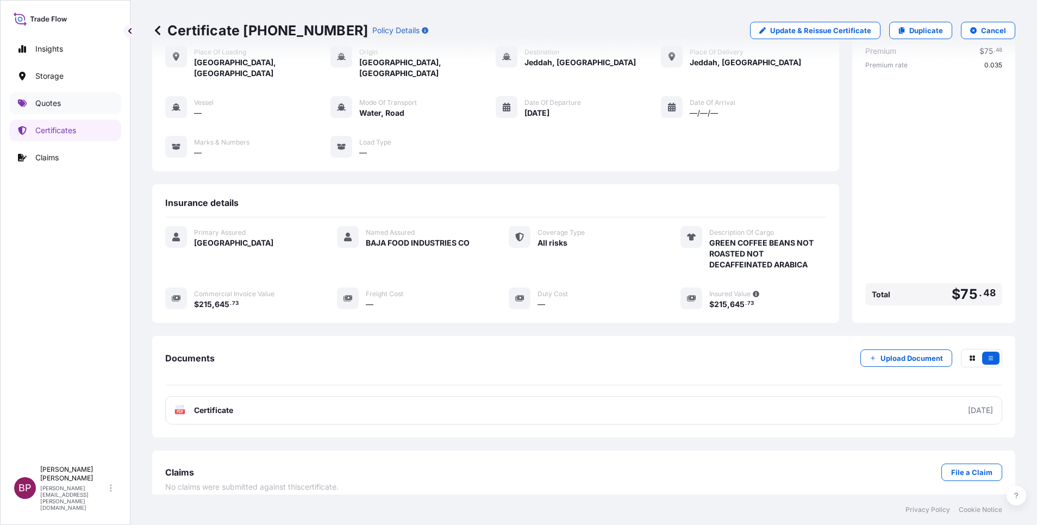
click at [51, 108] on p "Quotes" at bounding box center [48, 103] width 26 height 11
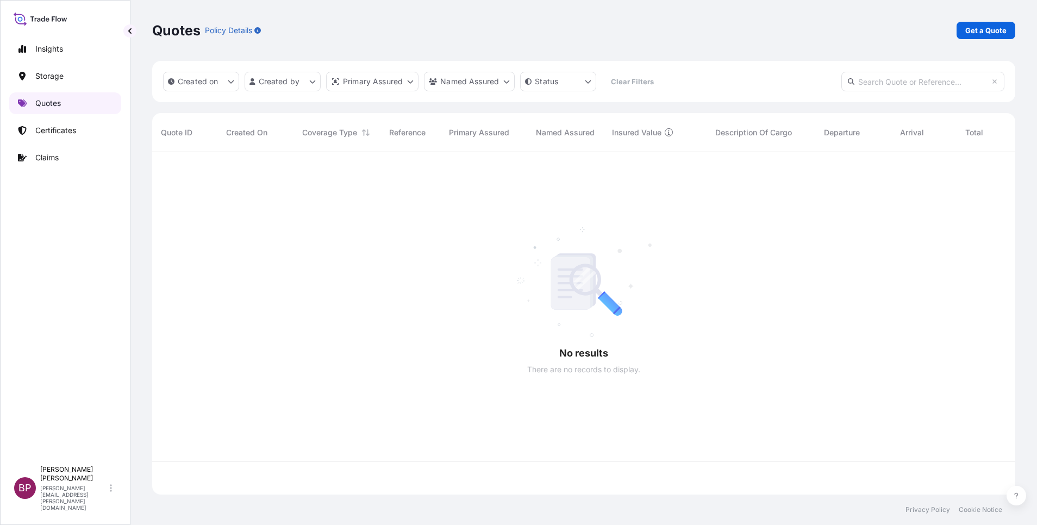
scroll to position [336, 851]
click at [985, 35] on p "Get a Quote" at bounding box center [985, 30] width 41 height 11
select select "Water"
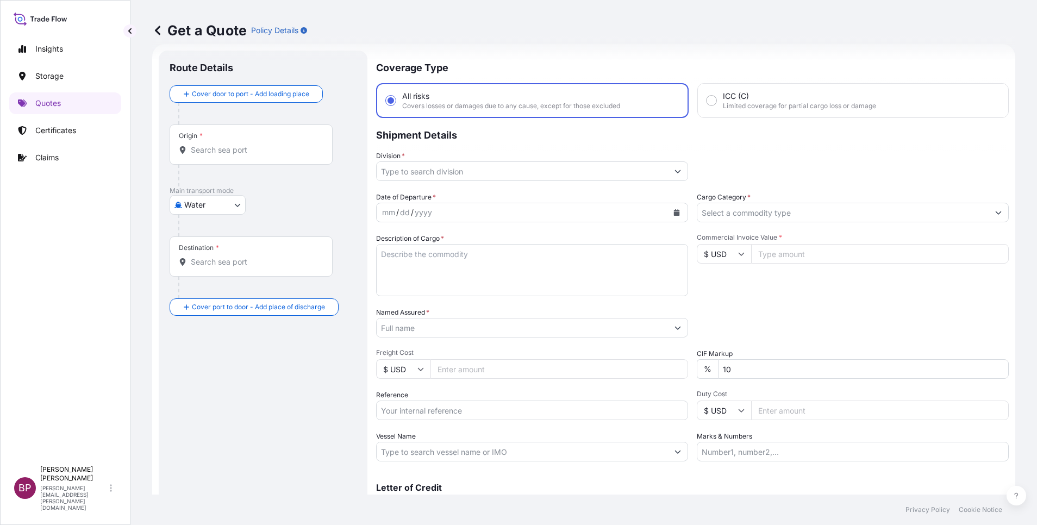
scroll to position [17, 0]
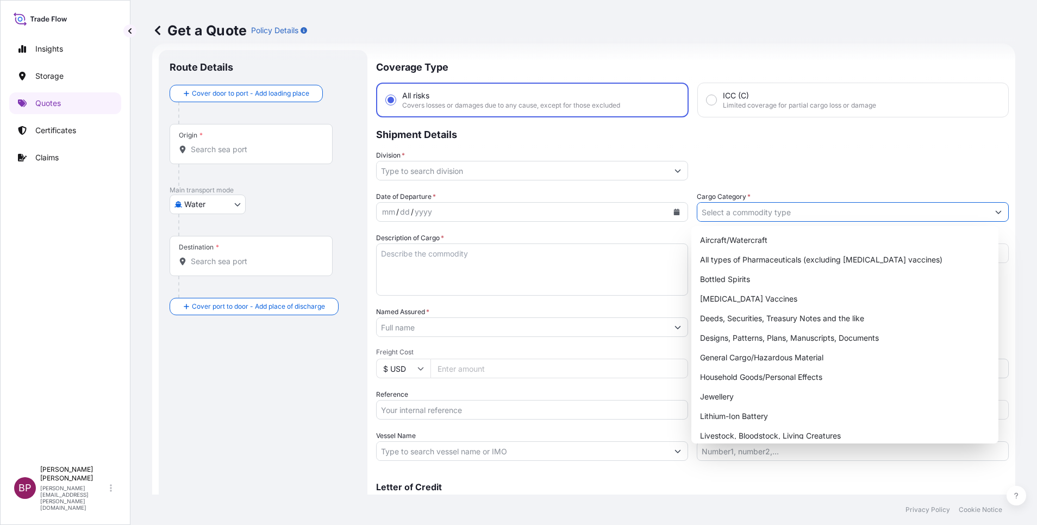
click at [824, 212] on input "Cargo Category *" at bounding box center [842, 212] width 291 height 20
click at [765, 354] on div "General Cargo/Hazardous Material" at bounding box center [845, 358] width 298 height 20
type input "General Cargo/Hazardous Material"
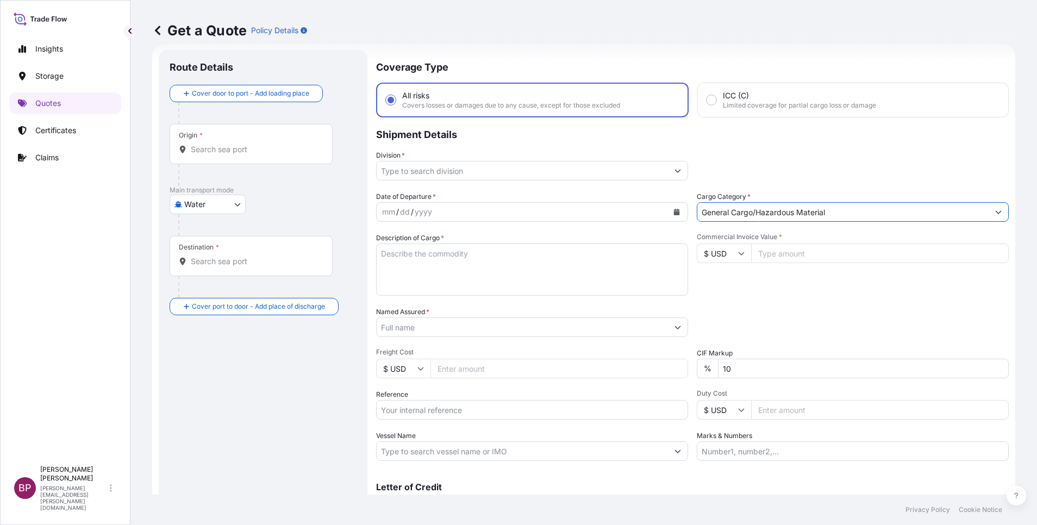
click at [675, 171] on icon "Show suggestions" at bounding box center [678, 170] width 7 height 7
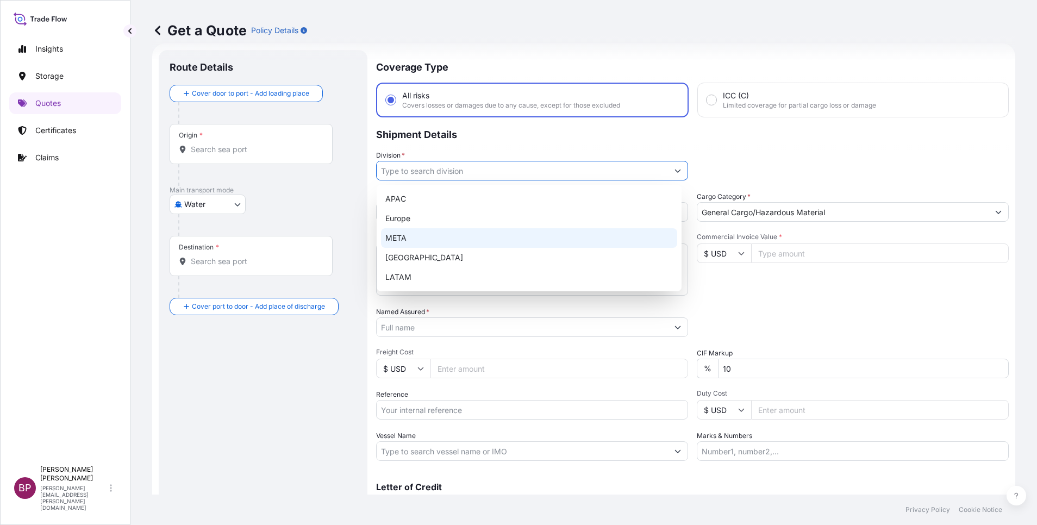
click at [468, 236] on div "META" at bounding box center [529, 238] width 296 height 20
type input "META"
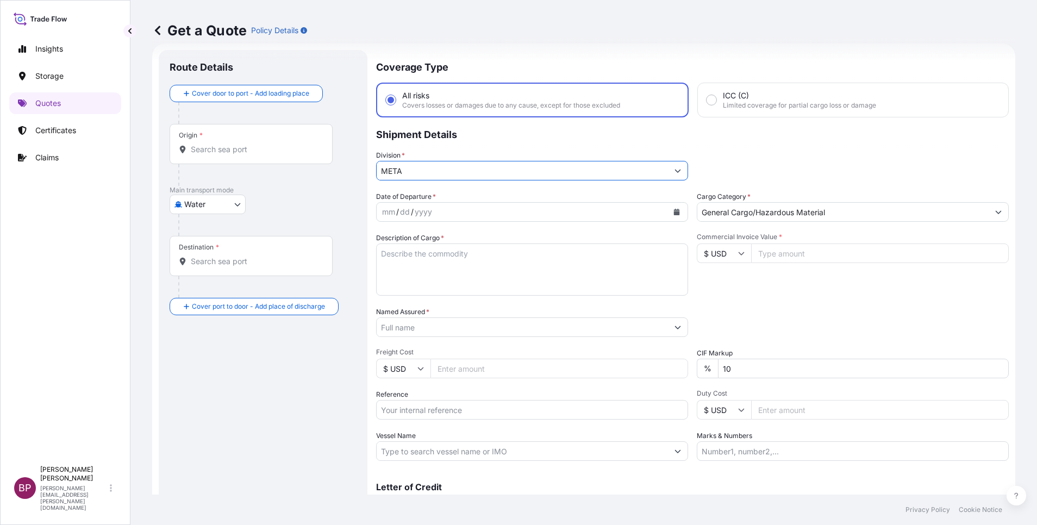
click at [487, 273] on textarea "Description of Cargo *" at bounding box center [532, 270] width 312 height 52
paste textarea "Filter and Filter Parts"
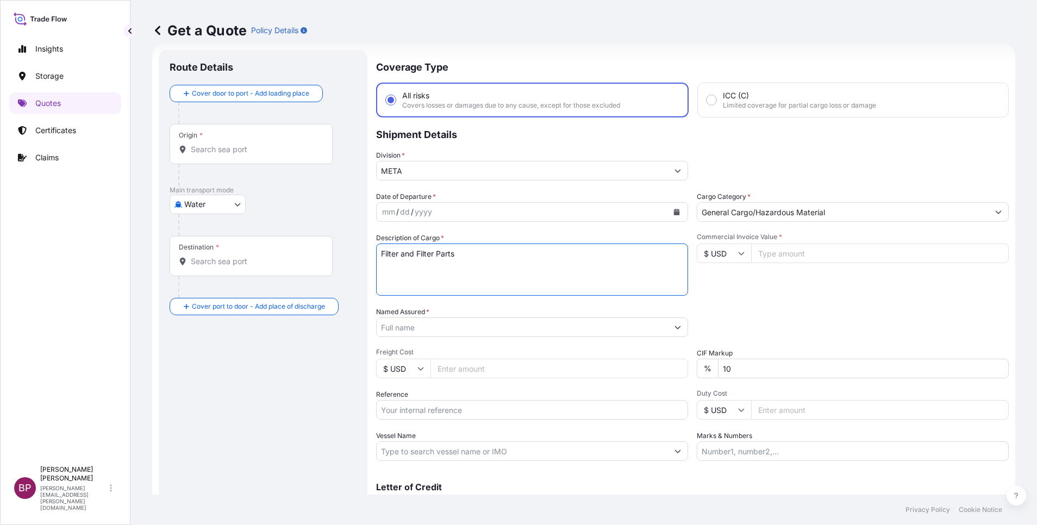
type textarea "Filter and Filter Parts"
click at [716, 254] on input "$ USD" at bounding box center [724, 254] width 54 height 20
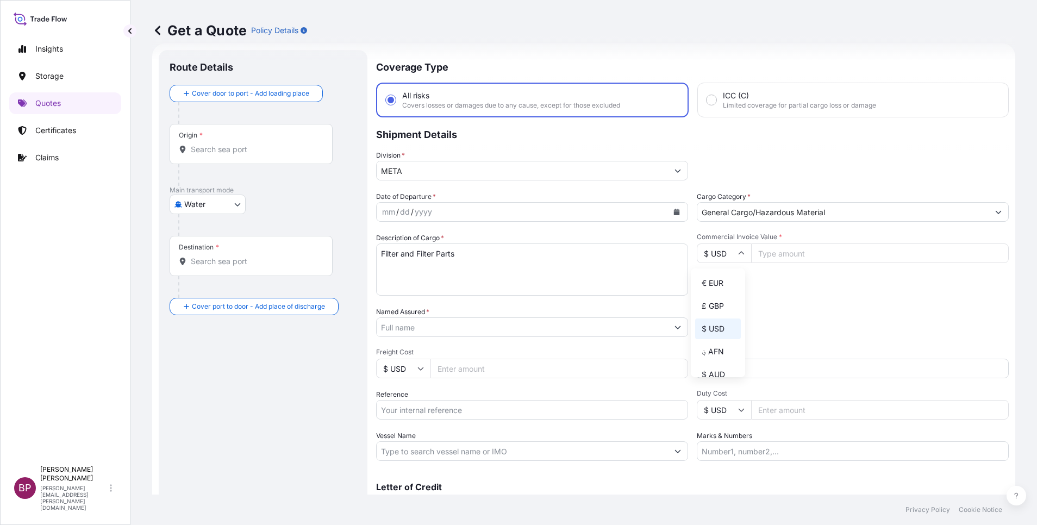
click at [719, 291] on div "€ EUR" at bounding box center [718, 283] width 46 height 21
type input "€ EUR"
click at [843, 258] on input "Commercial Invoice Value *" at bounding box center [880, 254] width 258 height 20
paste input "2512.20"
type input "2512.20"
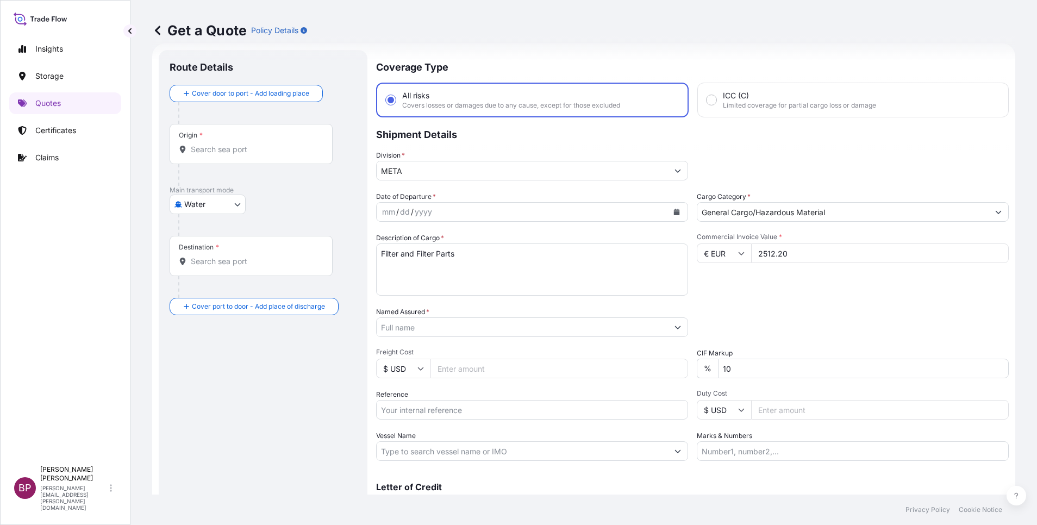
click at [596, 366] on div "Date of Departure * mm / dd / yyyy Cargo Category * General Cargo/Hazardous Mat…" at bounding box center [692, 326] width 633 height 270
type input "0"
click at [783, 319] on div "Packing Category Type to search a container mode Please select a primary mode o…" at bounding box center [853, 322] width 312 height 30
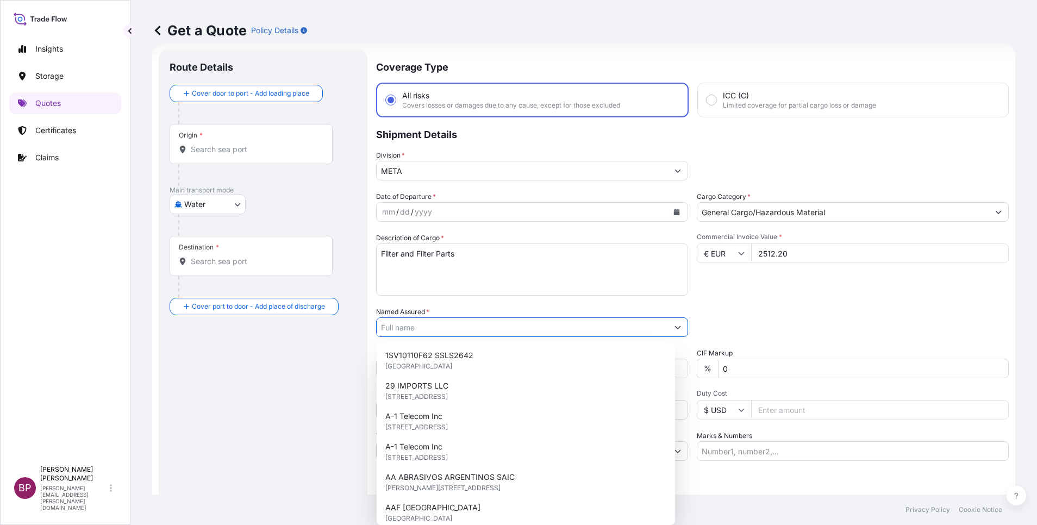
click at [458, 331] on input "Named Assured *" at bounding box center [522, 327] width 291 height 20
paste input "ALRUQEE INDUSTRIAL MARKETING"
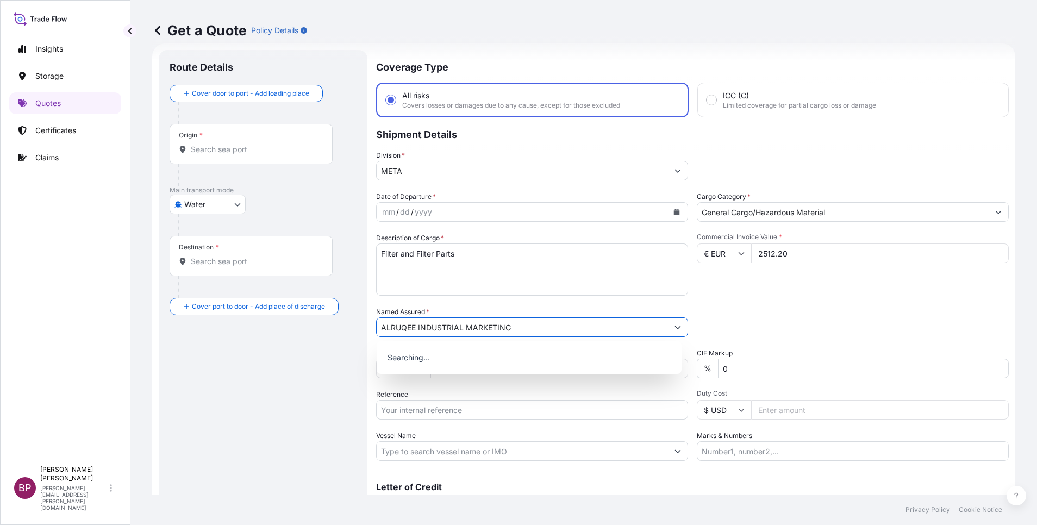
type input "ALRUQEE INDUSTRIAL MARKETING"
click at [674, 213] on icon "Calendar" at bounding box center [677, 212] width 6 height 7
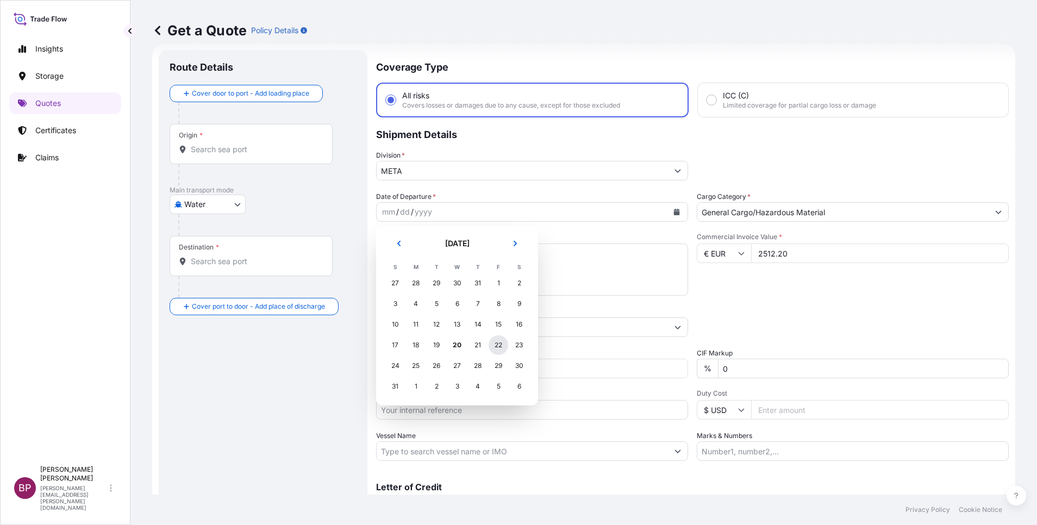
click at [496, 346] on div "22" at bounding box center [499, 345] width 20 height 20
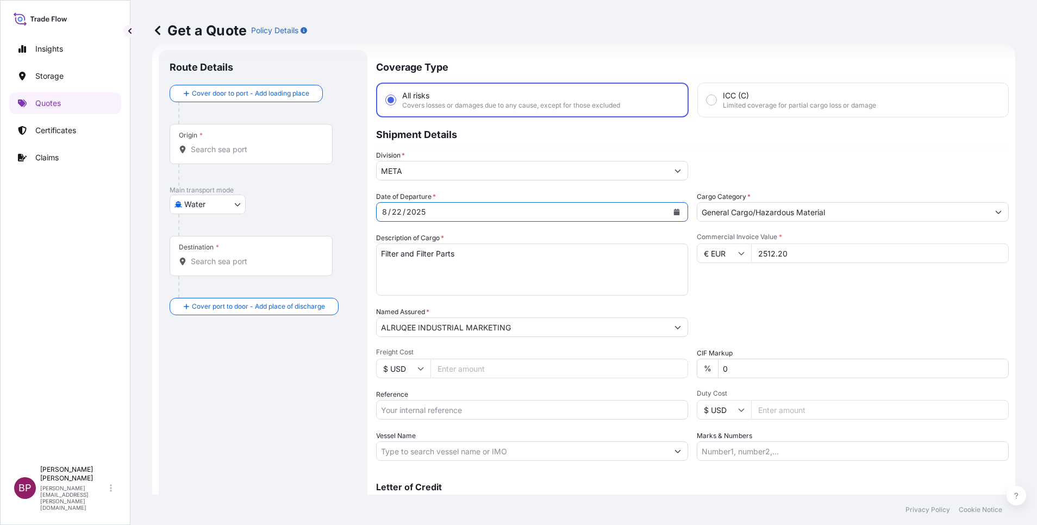
click at [229, 209] on body "Insights Storage Quotes Certificates Claims BP Bobby Paul Kurian bobby.paul@psa…" at bounding box center [518, 262] width 1037 height 525
click at [207, 232] on div "Air" at bounding box center [207, 233] width 67 height 20
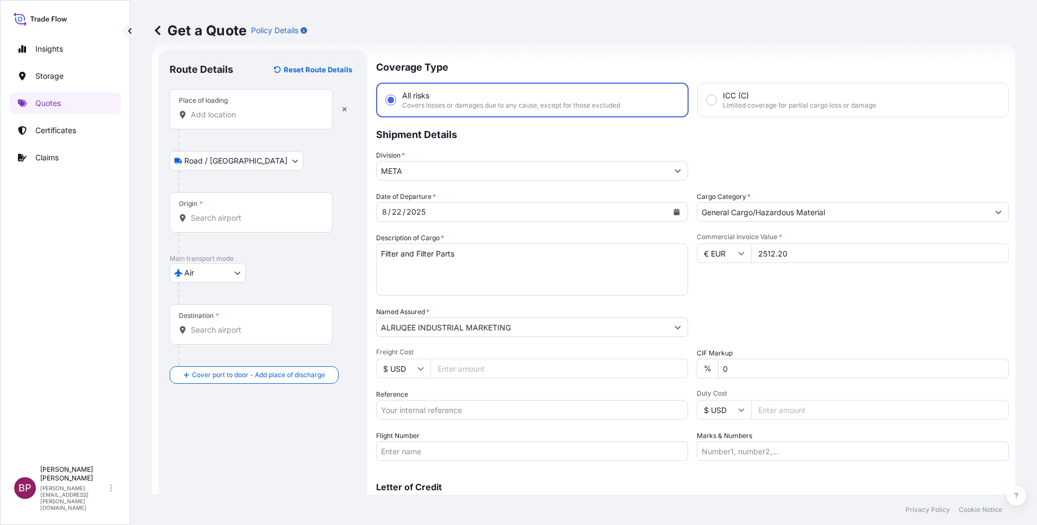
drag, startPoint x: 229, startPoint y: 116, endPoint x: 235, endPoint y: 120, distance: 7.4
click at [229, 116] on input "Place of loading" at bounding box center [255, 114] width 128 height 11
paste input "Muenster Osnabrueck"
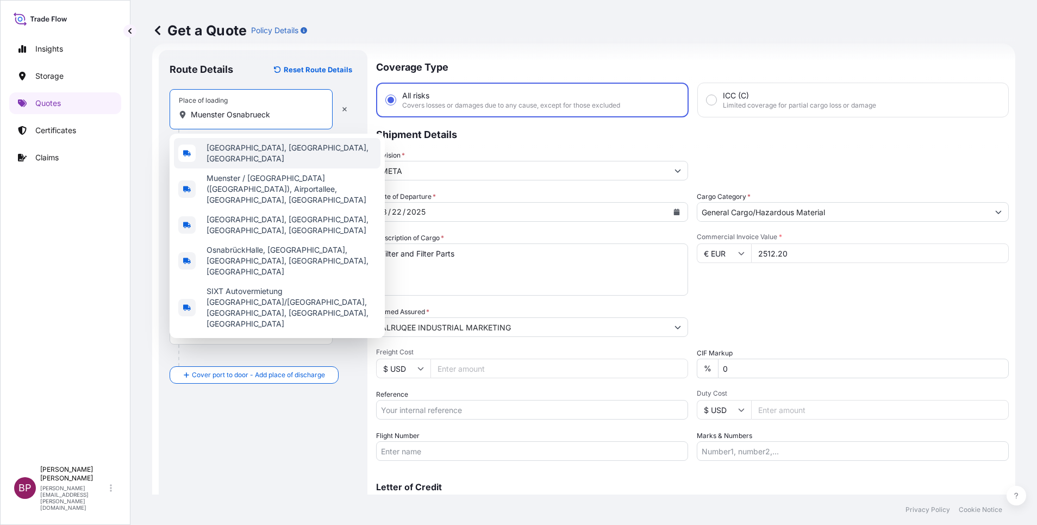
click at [254, 153] on span "Osnabrück, Münster, Germany" at bounding box center [292, 153] width 170 height 22
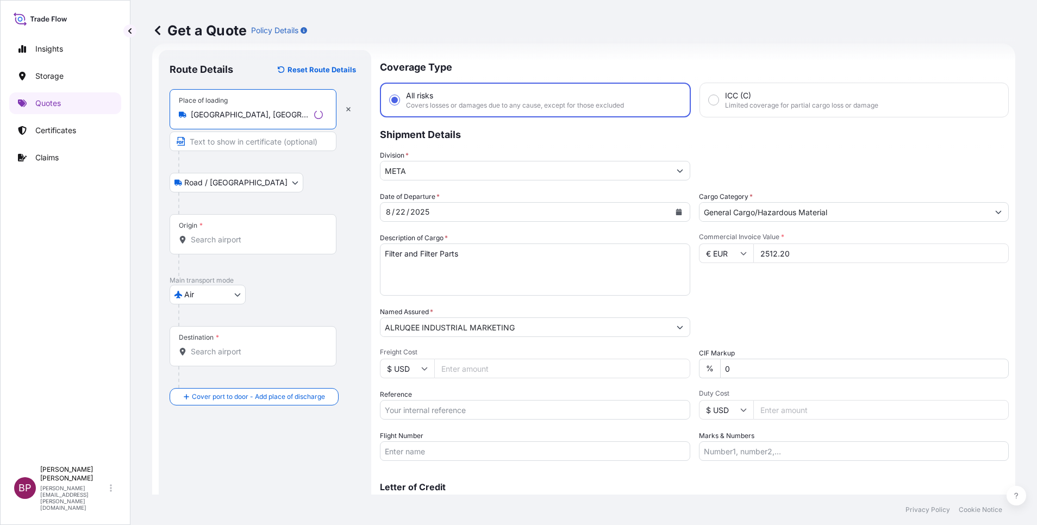
type input "Osnabrück, Münster, Germany"
click at [234, 232] on div "Origin *" at bounding box center [253, 234] width 167 height 40
click at [234, 234] on input "Origin *" at bounding box center [257, 239] width 132 height 11
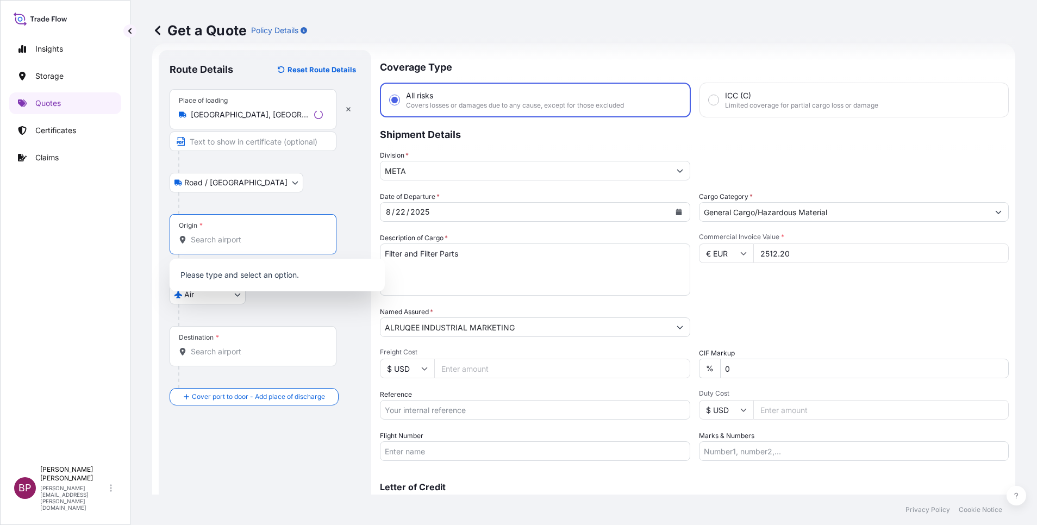
paste input "Muenster Osnabrueck"
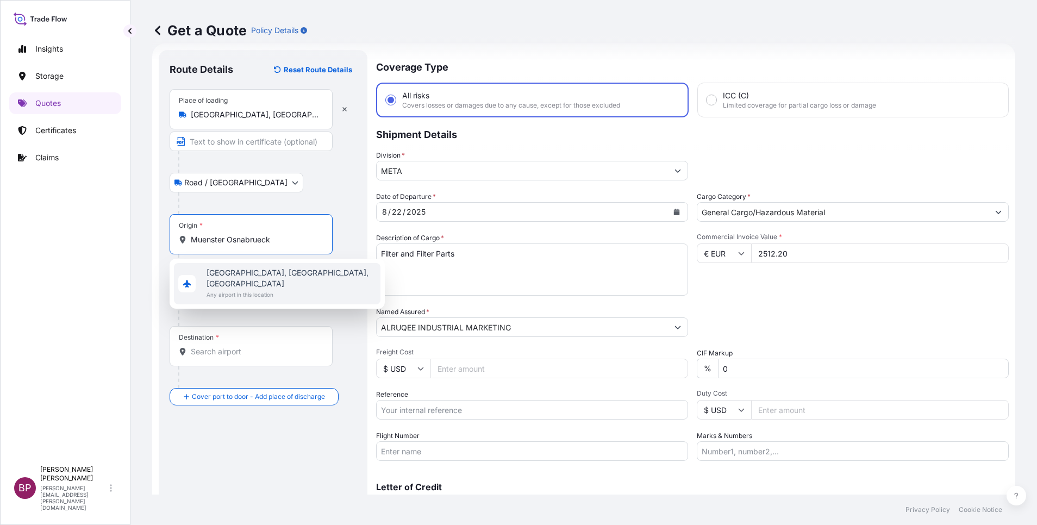
click at [271, 276] on span "Osnabrück, Münster, Germany" at bounding box center [292, 278] width 170 height 22
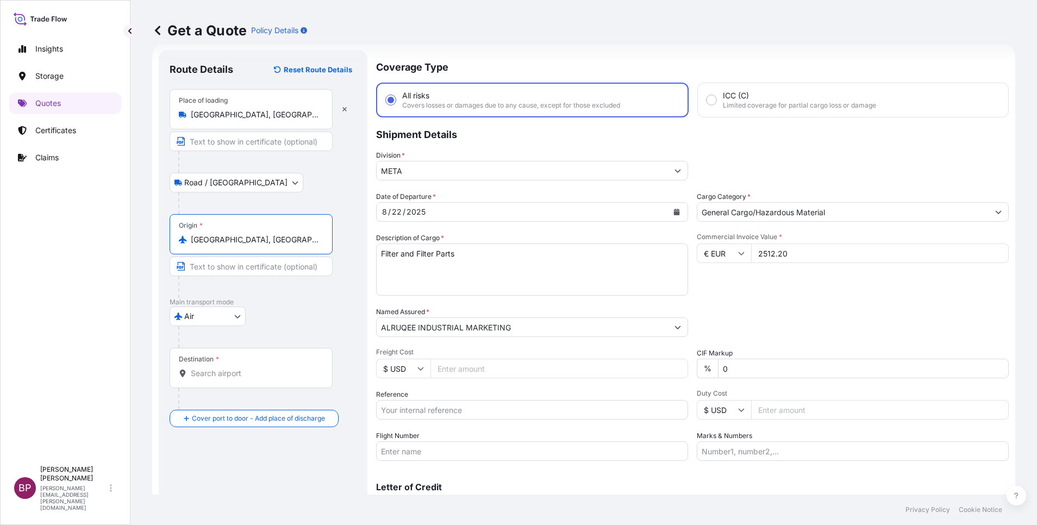
type input "Osnabrück, Münster, Germany"
click at [240, 375] on input "Destination *" at bounding box center [255, 373] width 128 height 11
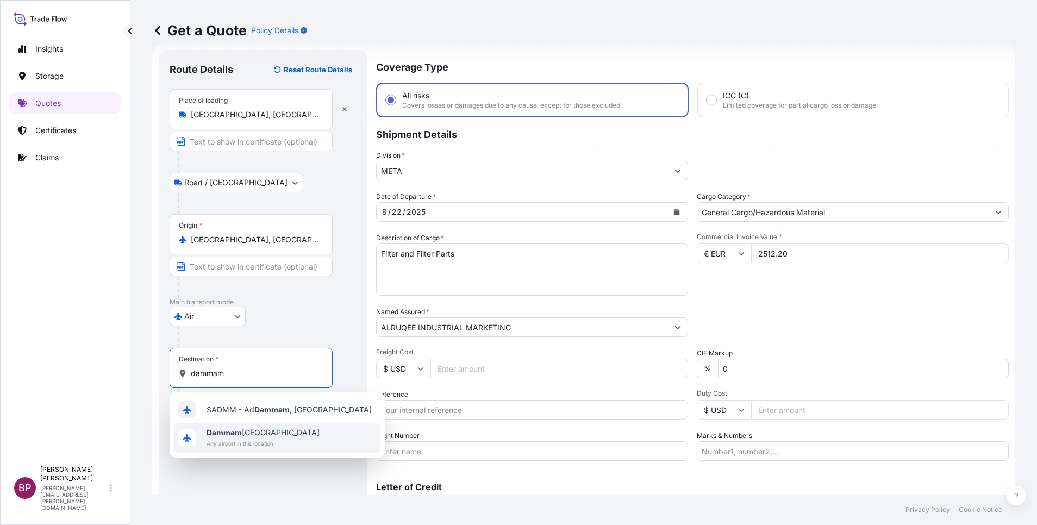
click at [254, 433] on span "Dammam [GEOGRAPHIC_DATA]" at bounding box center [263, 432] width 113 height 11
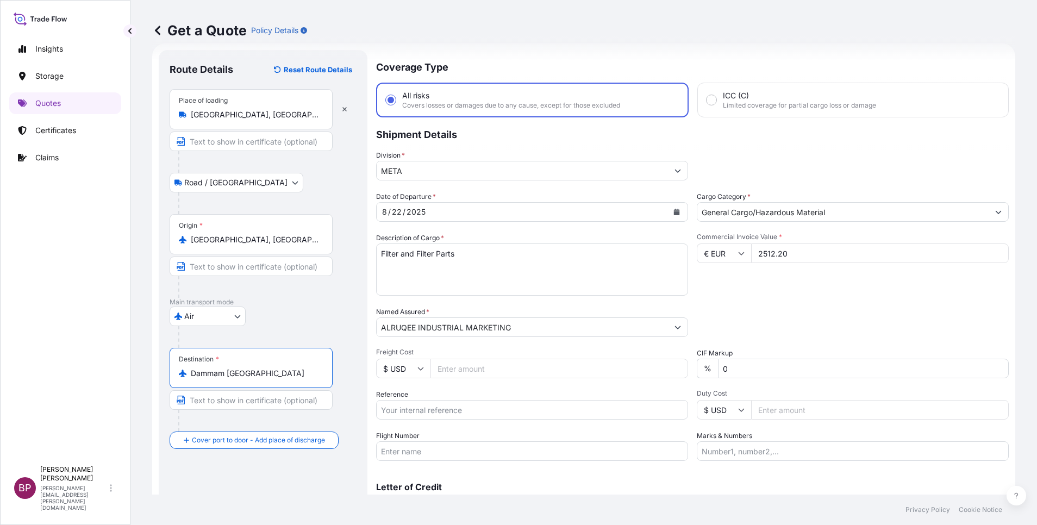
scroll to position [71, 0]
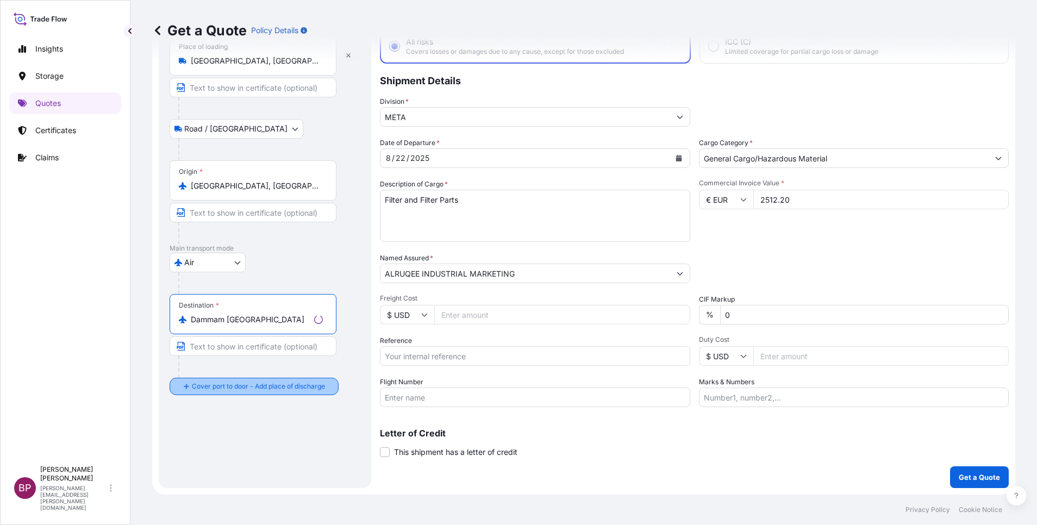
type input "Dammam [GEOGRAPHIC_DATA]"
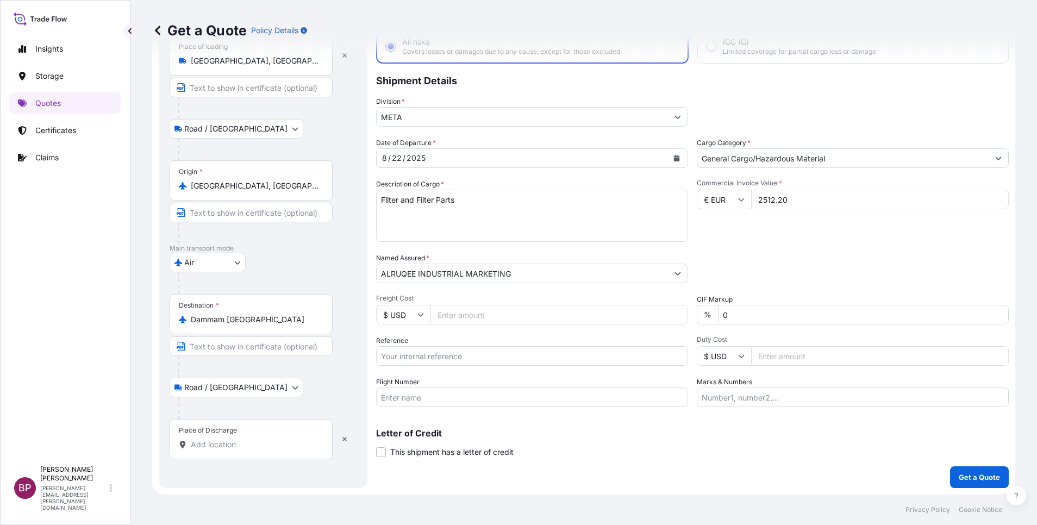
click at [233, 442] on input "Place of Discharge" at bounding box center [255, 444] width 128 height 11
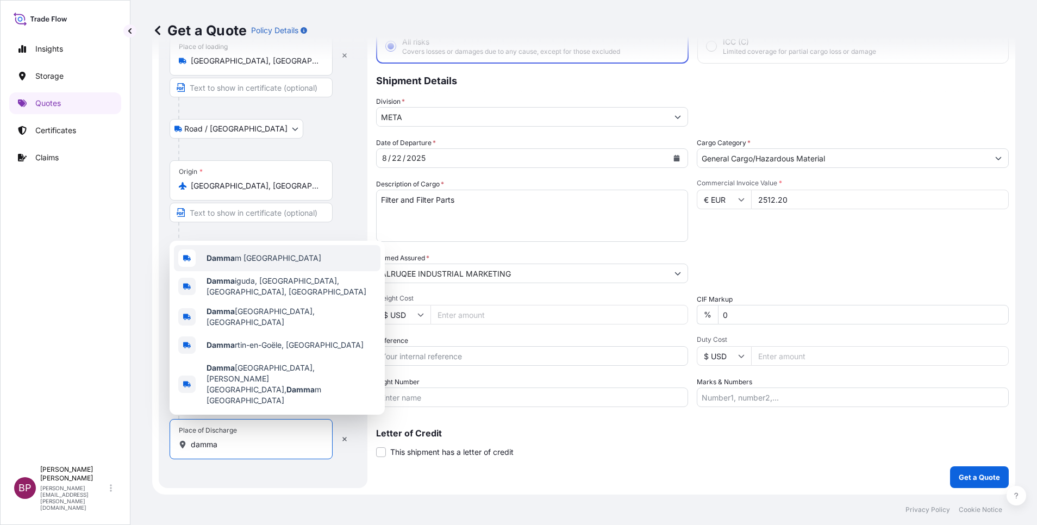
click at [260, 264] on span "Damma m Saudi Arabia" at bounding box center [264, 258] width 115 height 11
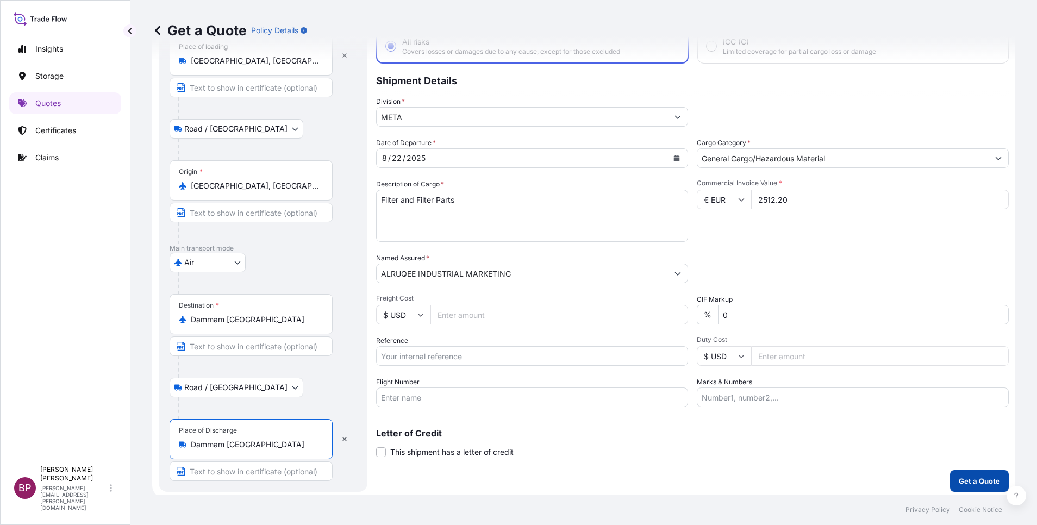
type input "Dammam [GEOGRAPHIC_DATA]"
click at [961, 478] on p "Get a Quote" at bounding box center [979, 481] width 41 height 11
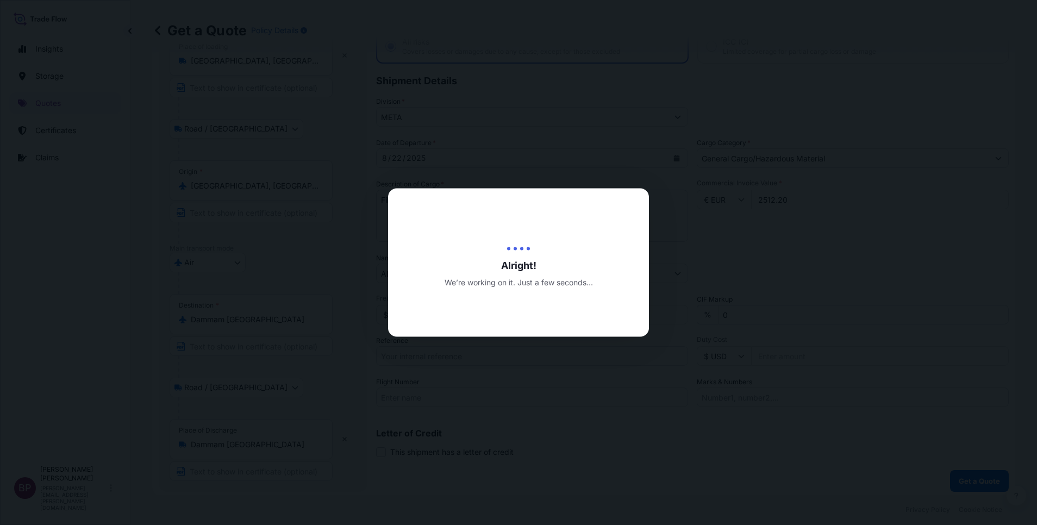
select select "Road / [GEOGRAPHIC_DATA]"
select select "Air"
select select "Road / [GEOGRAPHIC_DATA]"
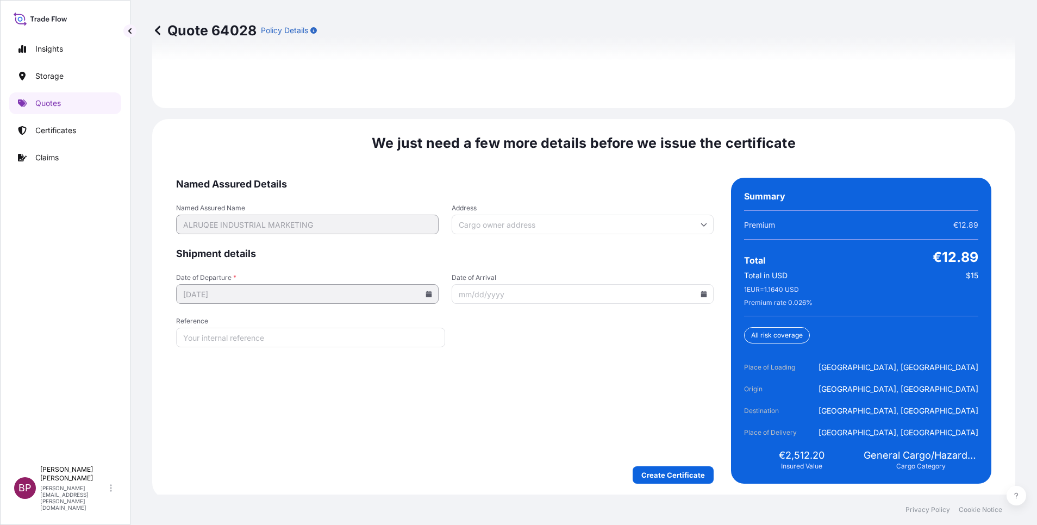
scroll to position [1668, 0]
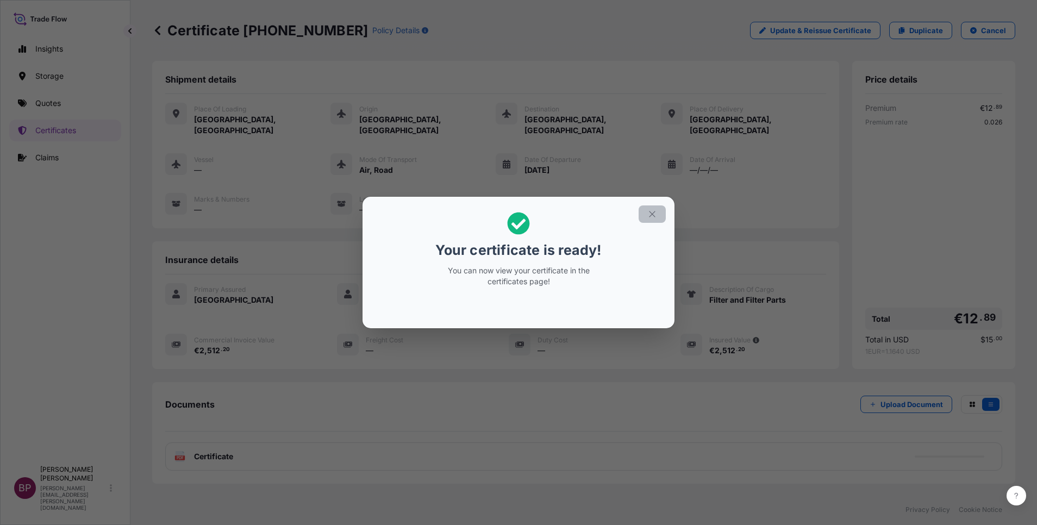
click at [654, 216] on icon "button" at bounding box center [652, 214] width 10 height 10
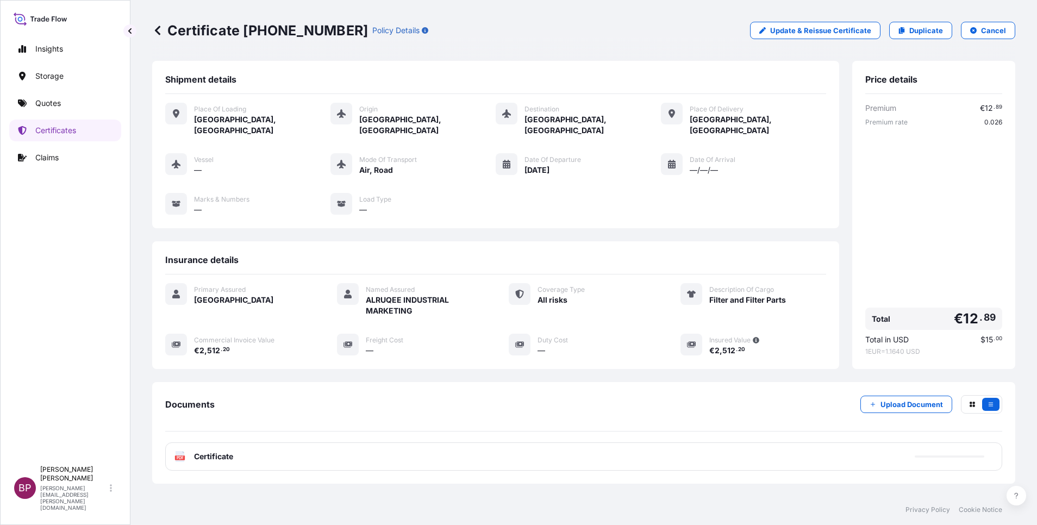
scroll to position [46, 0]
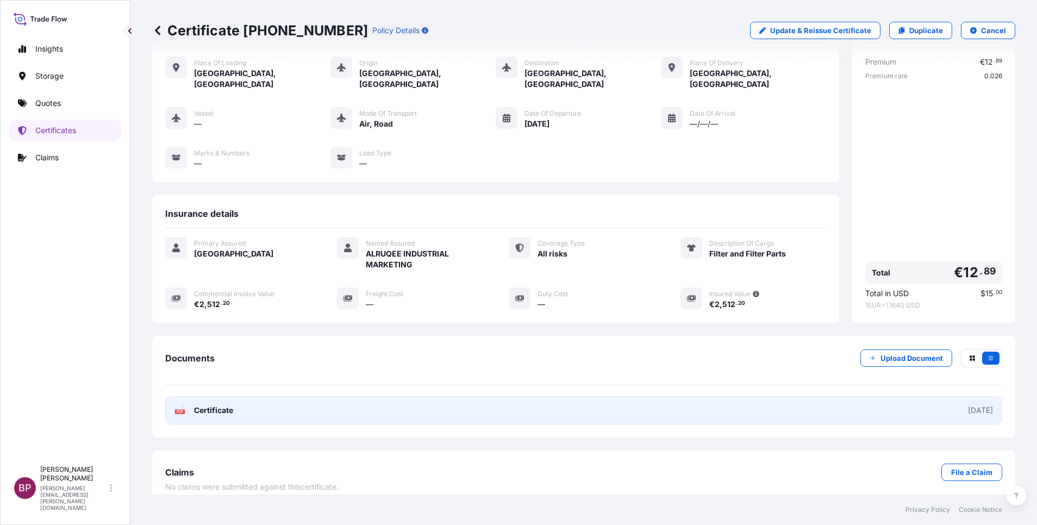
click at [222, 405] on span "Certificate" at bounding box center [213, 410] width 39 height 11
